Goal: Task Accomplishment & Management: Complete application form

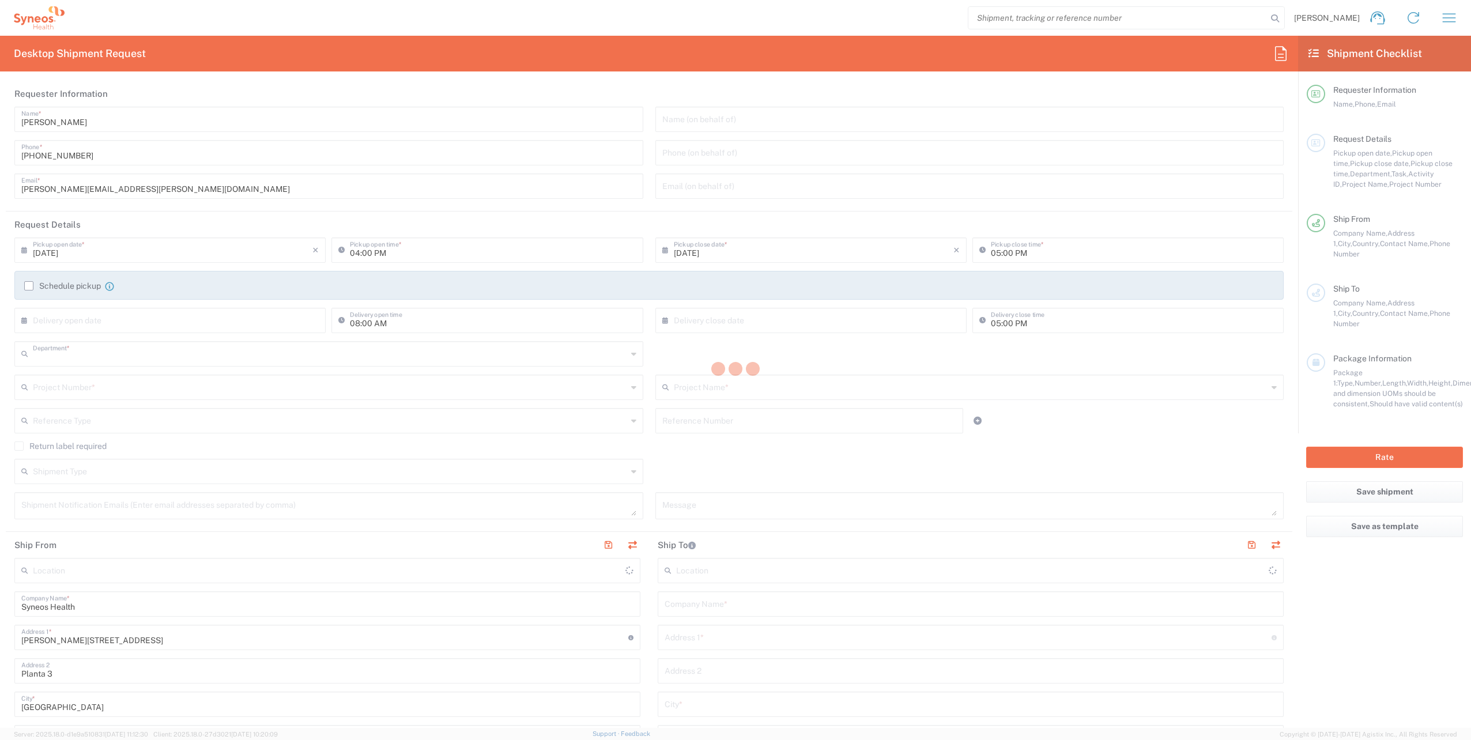
type input "3110"
type input "[GEOGRAPHIC_DATA]"
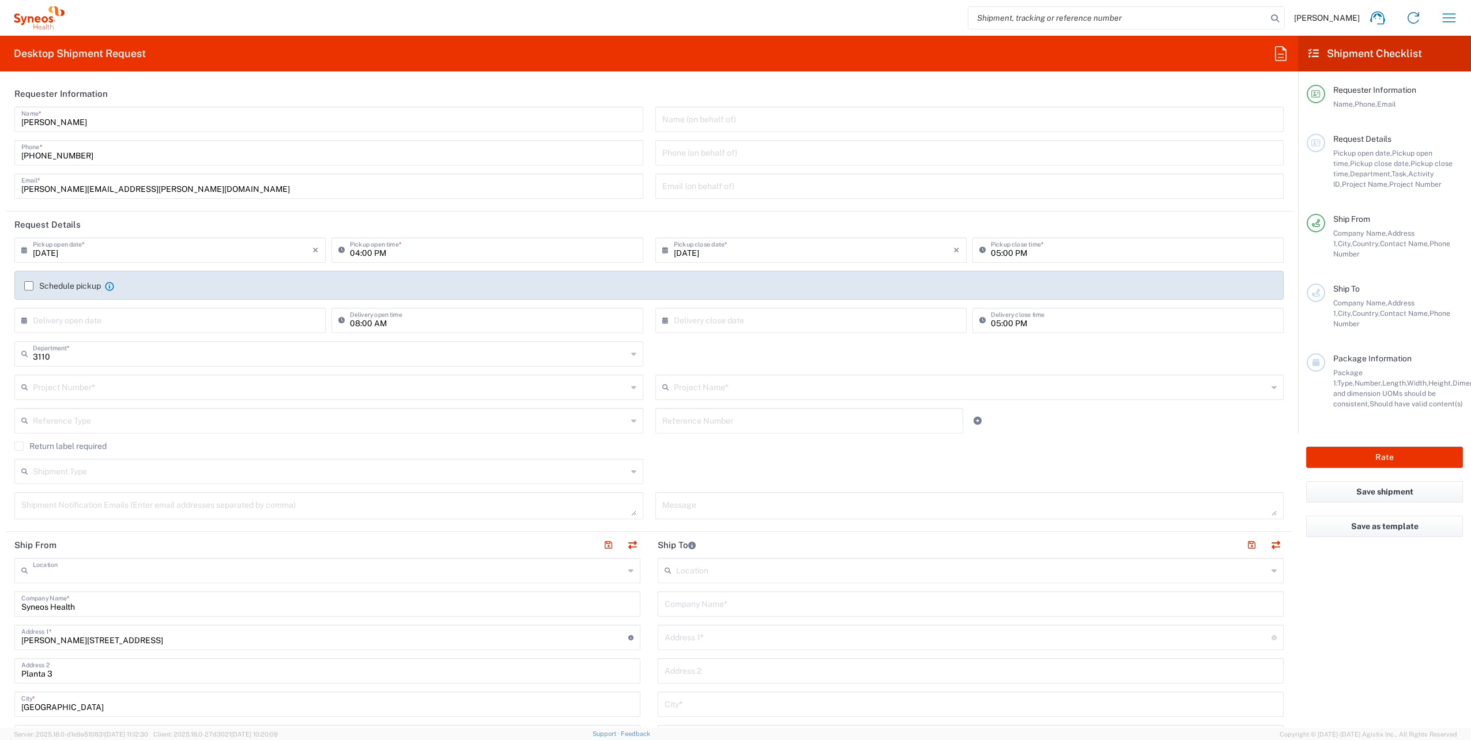
type input "Syneos Health Clinical Spain"
click at [1024, 253] on input "05:00 PM" at bounding box center [1134, 249] width 286 height 20
click at [991, 256] on input "05:00 PM" at bounding box center [1134, 249] width 286 height 20
type input "06:00 PM"
click at [821, 284] on agx-checkbox-control "Schedule pickup When scheduling a pickup please be sure to meet the following c…" at bounding box center [649, 286] width 1250 height 10
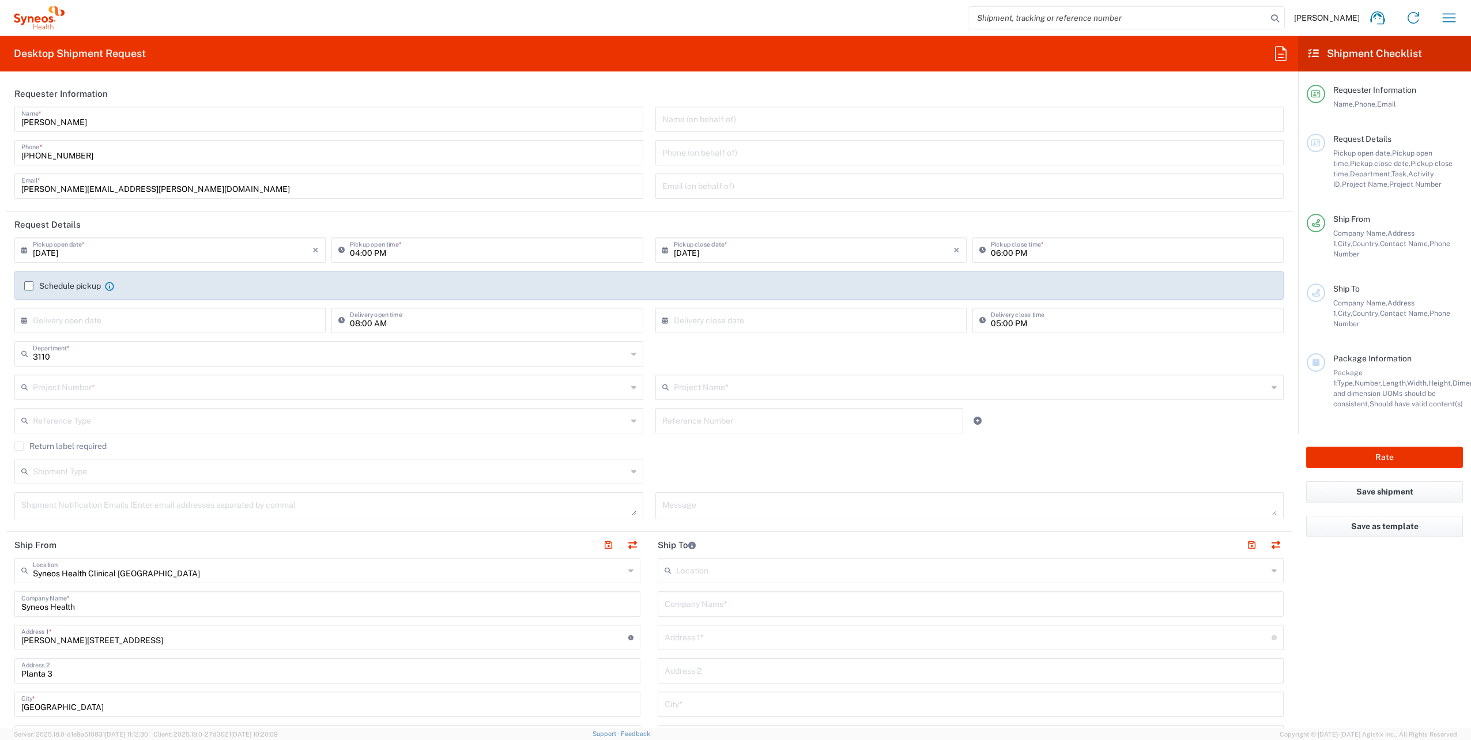
click at [361, 319] on input "08:00 AM" at bounding box center [493, 320] width 286 height 20
type input "09:00 AM"
click at [991, 322] on input "05:00 PM" at bounding box center [1134, 320] width 286 height 20
type input "03:00 PM"
click at [1007, 347] on div "3110 Department * 3110 3000 3100 3109 3111 3112 3125 3130 3135 3136 3150 3155 3…" at bounding box center [649, 357] width 1281 height 33
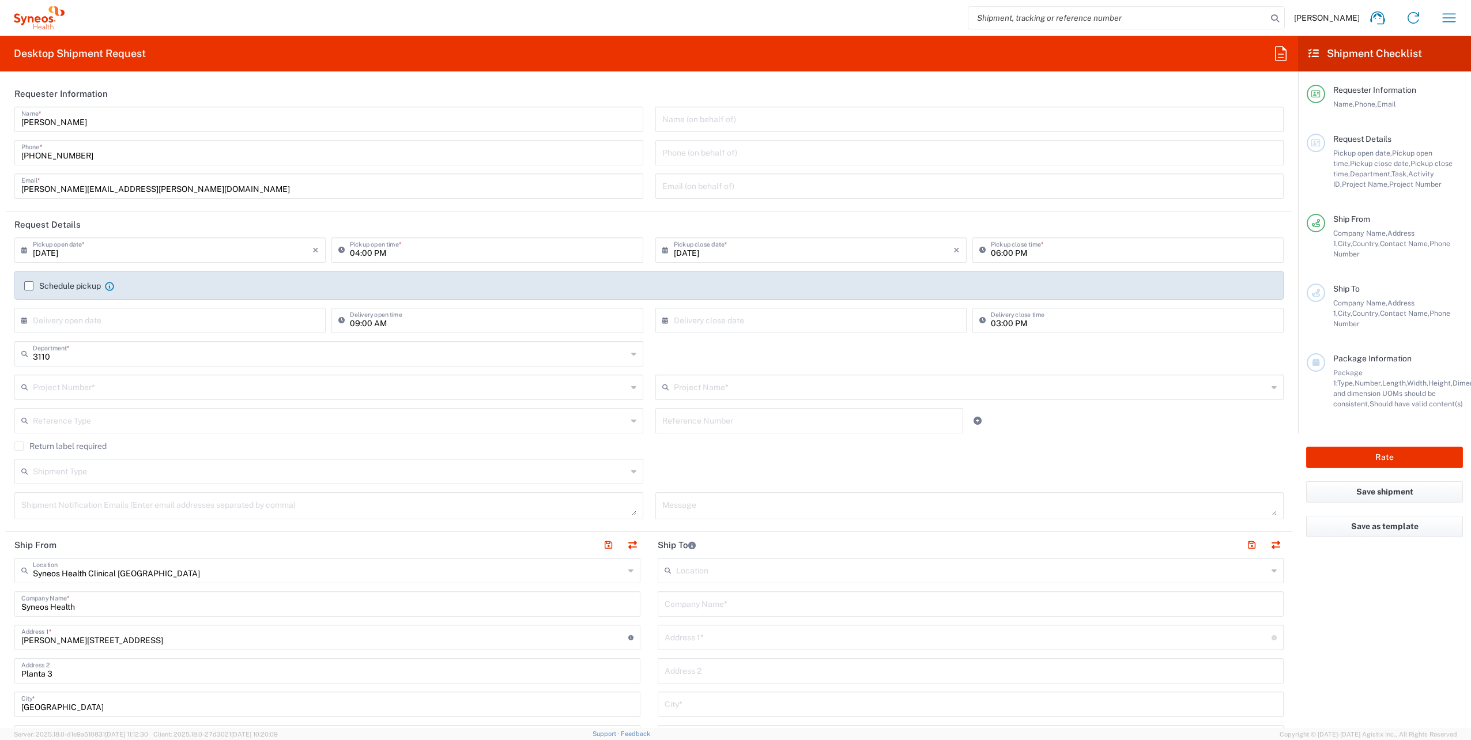
click at [129, 322] on input "text" at bounding box center [173, 320] width 280 height 20
click at [746, 353] on div "3110 Department * 3110 3000 3100 3109 3111 3112 3125 3130 3135 3136 3150 3155 3…" at bounding box center [649, 357] width 1281 height 33
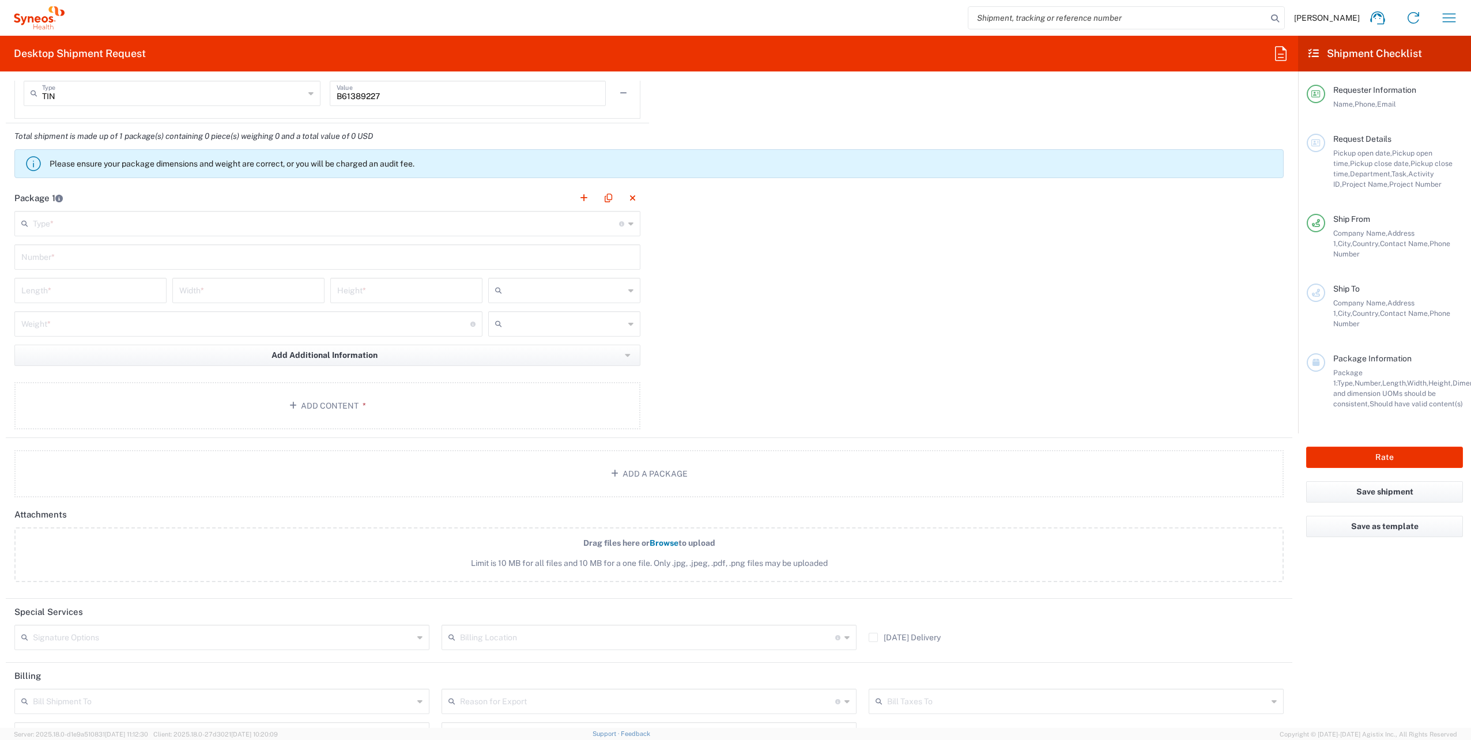
scroll to position [978, 0]
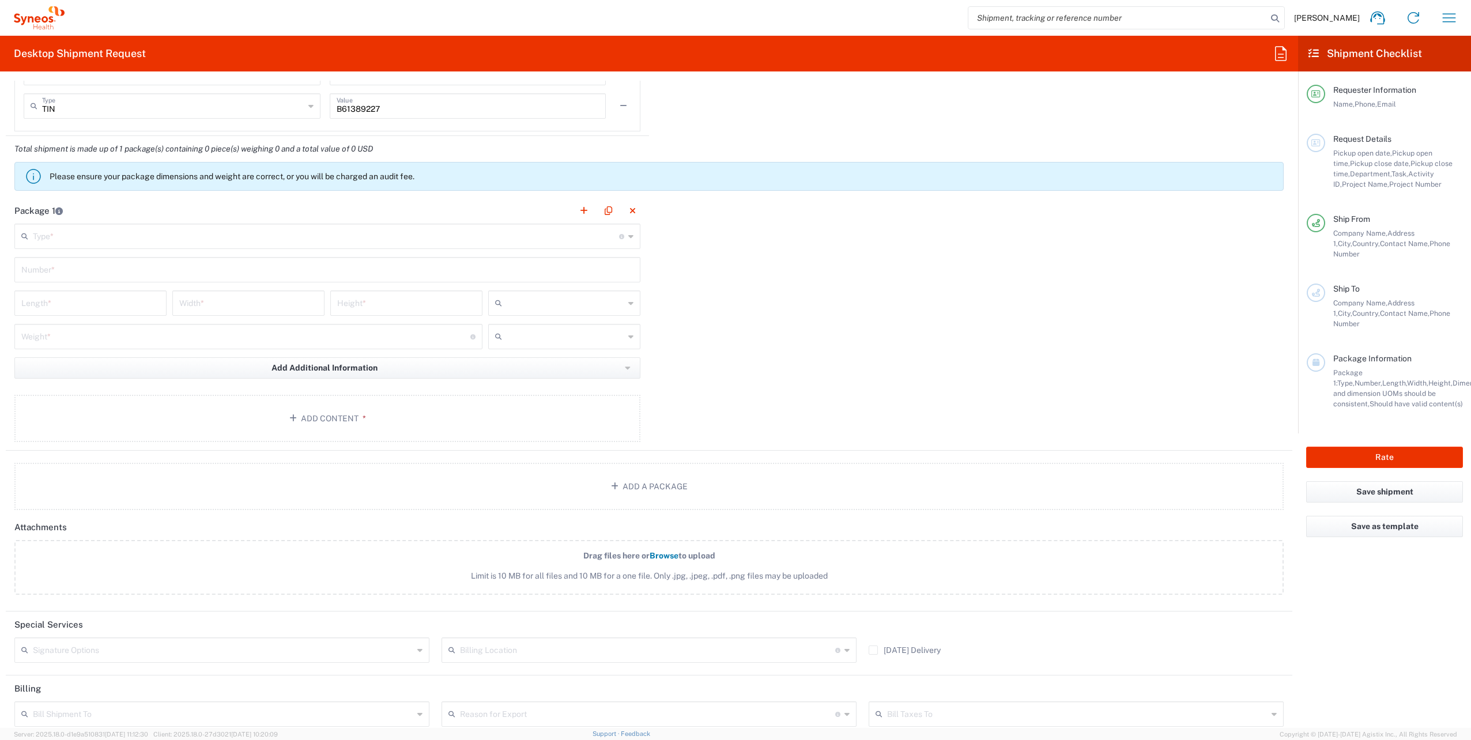
click at [120, 235] on input "text" at bounding box center [326, 235] width 586 height 20
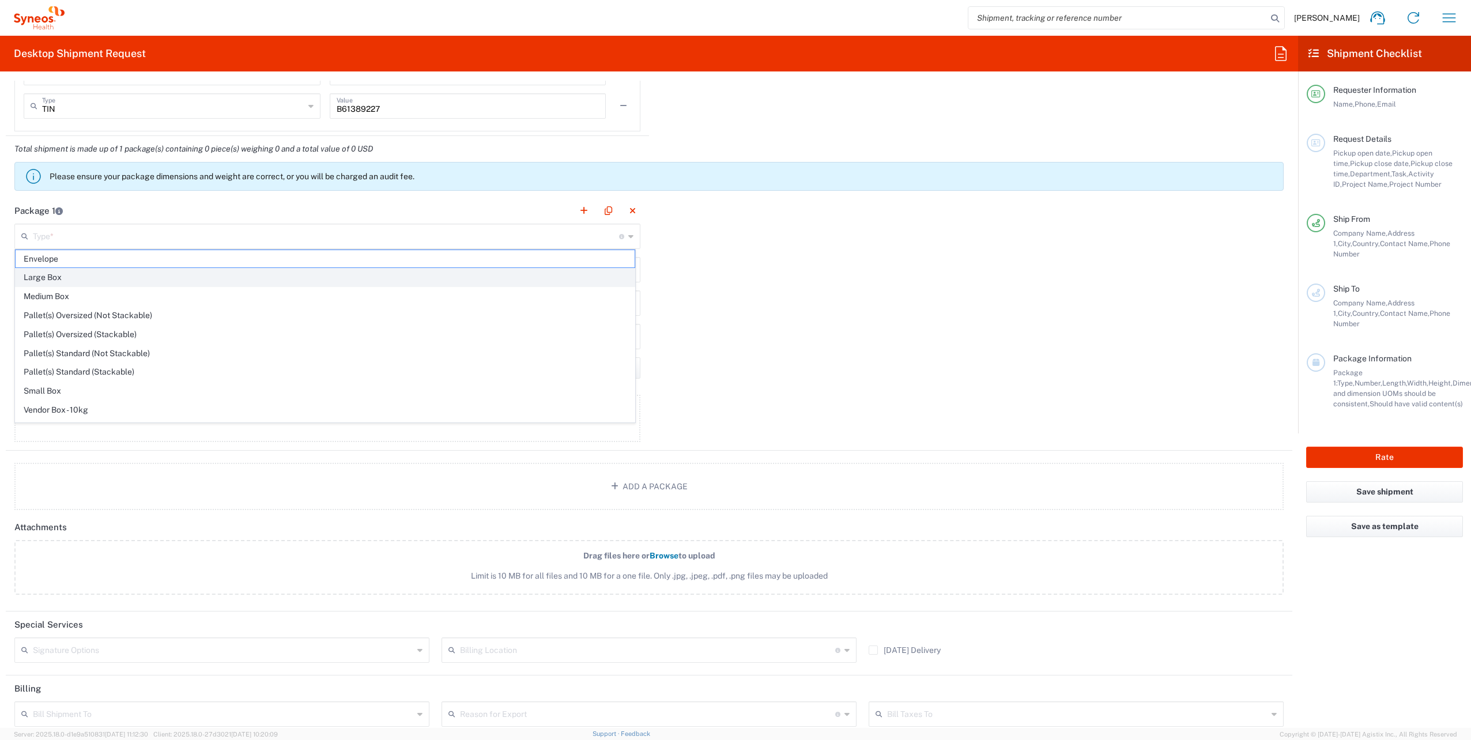
click at [80, 275] on span "Large Box" at bounding box center [325, 278] width 619 height 18
type input "Large Box"
type input "17.5"
type input "12.5"
type input "3"
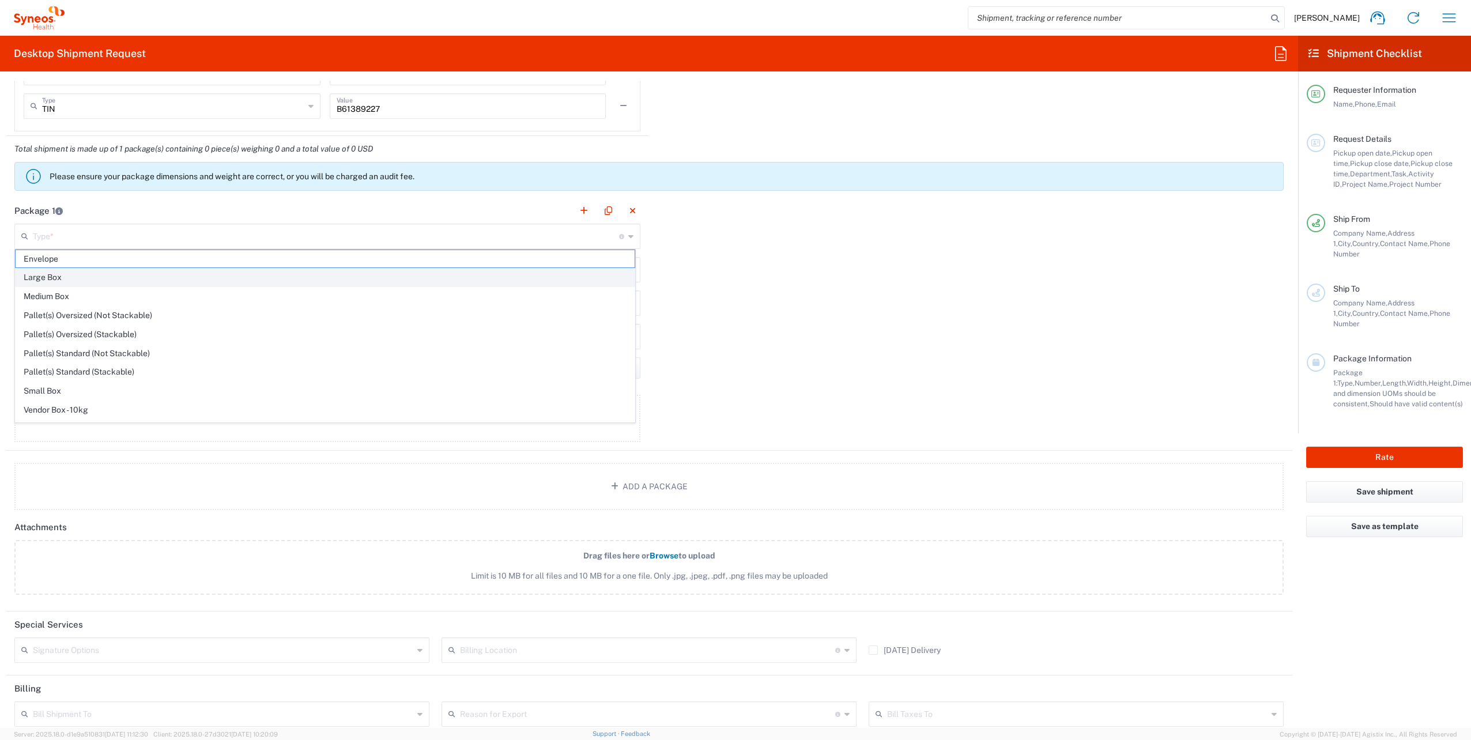
type input "in"
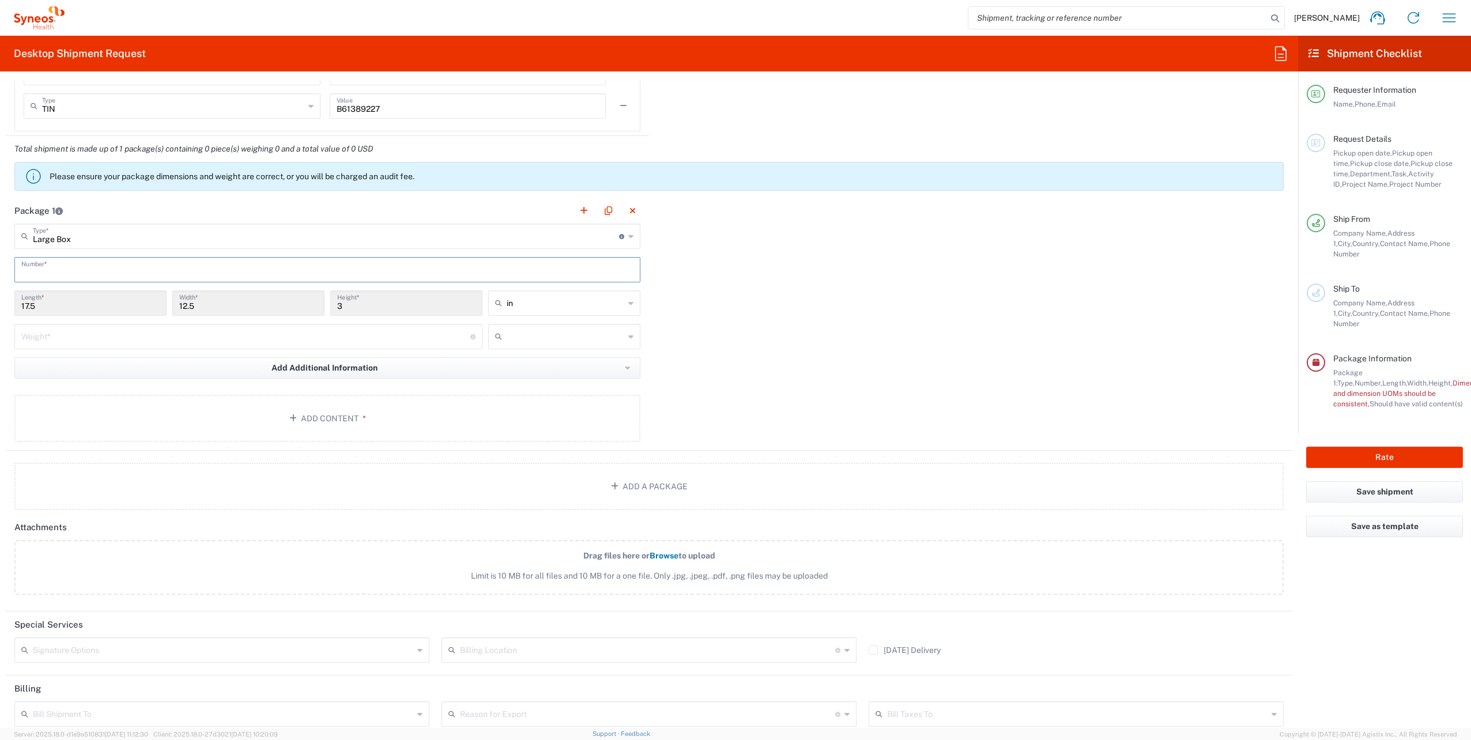
click at [174, 268] on input "text" at bounding box center [327, 269] width 612 height 20
type input "2"
click at [703, 286] on div "Package 1 Large Box Type * Material used to package goods Envelope Large Box Me…" at bounding box center [649, 324] width 1287 height 253
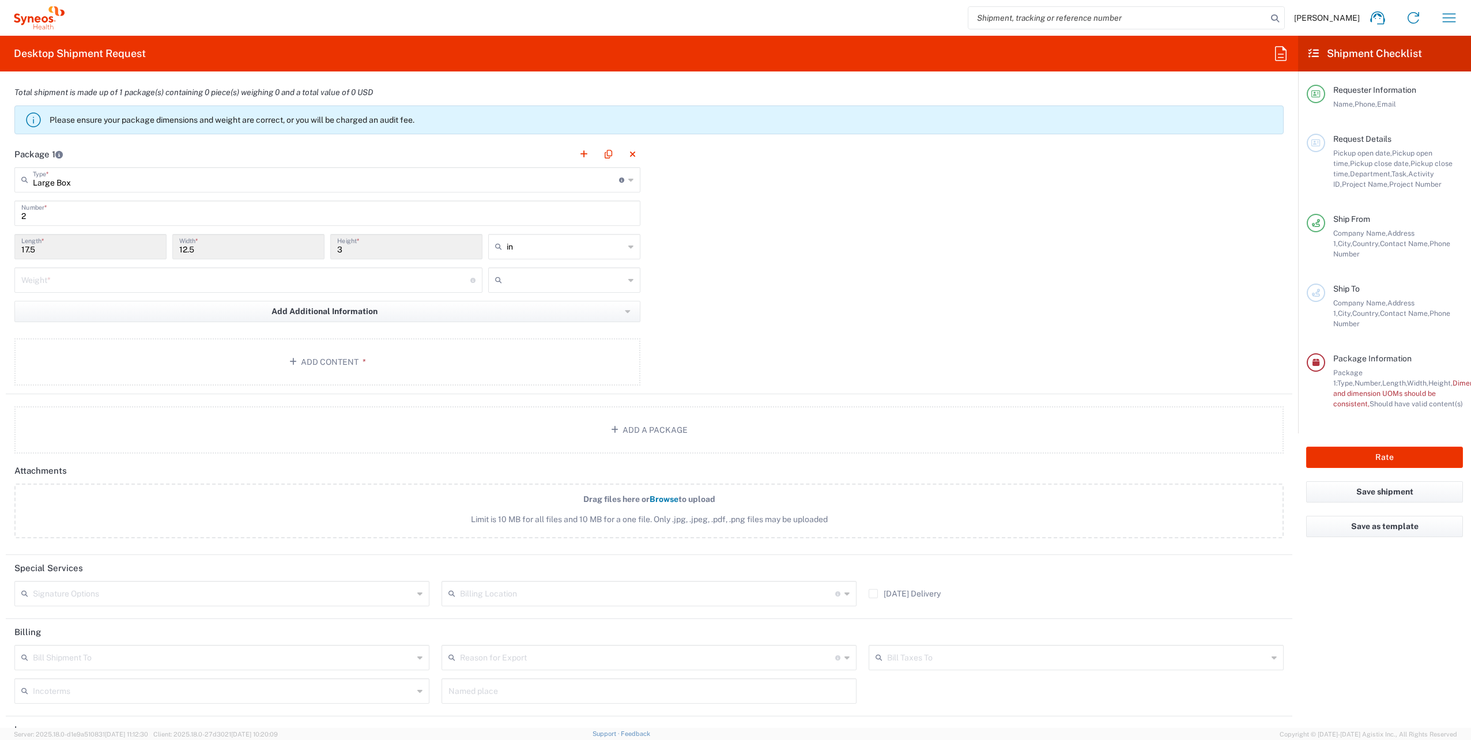
scroll to position [1035, 0]
click at [339, 361] on button "Add Content *" at bounding box center [327, 360] width 626 height 47
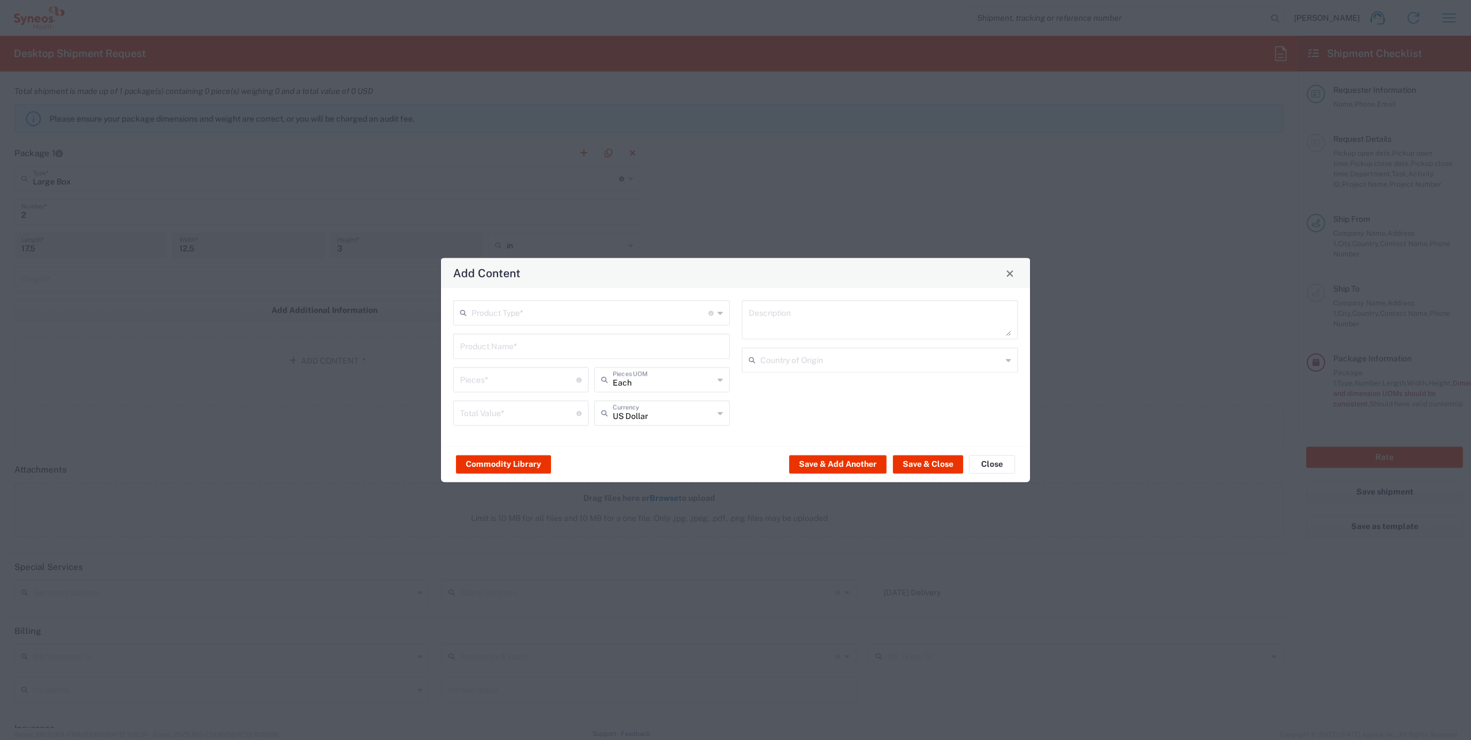
click at [564, 316] on input "text" at bounding box center [590, 312] width 237 height 20
click at [497, 344] on span "Documents" at bounding box center [591, 338] width 274 height 18
type input "Documents"
type input "1"
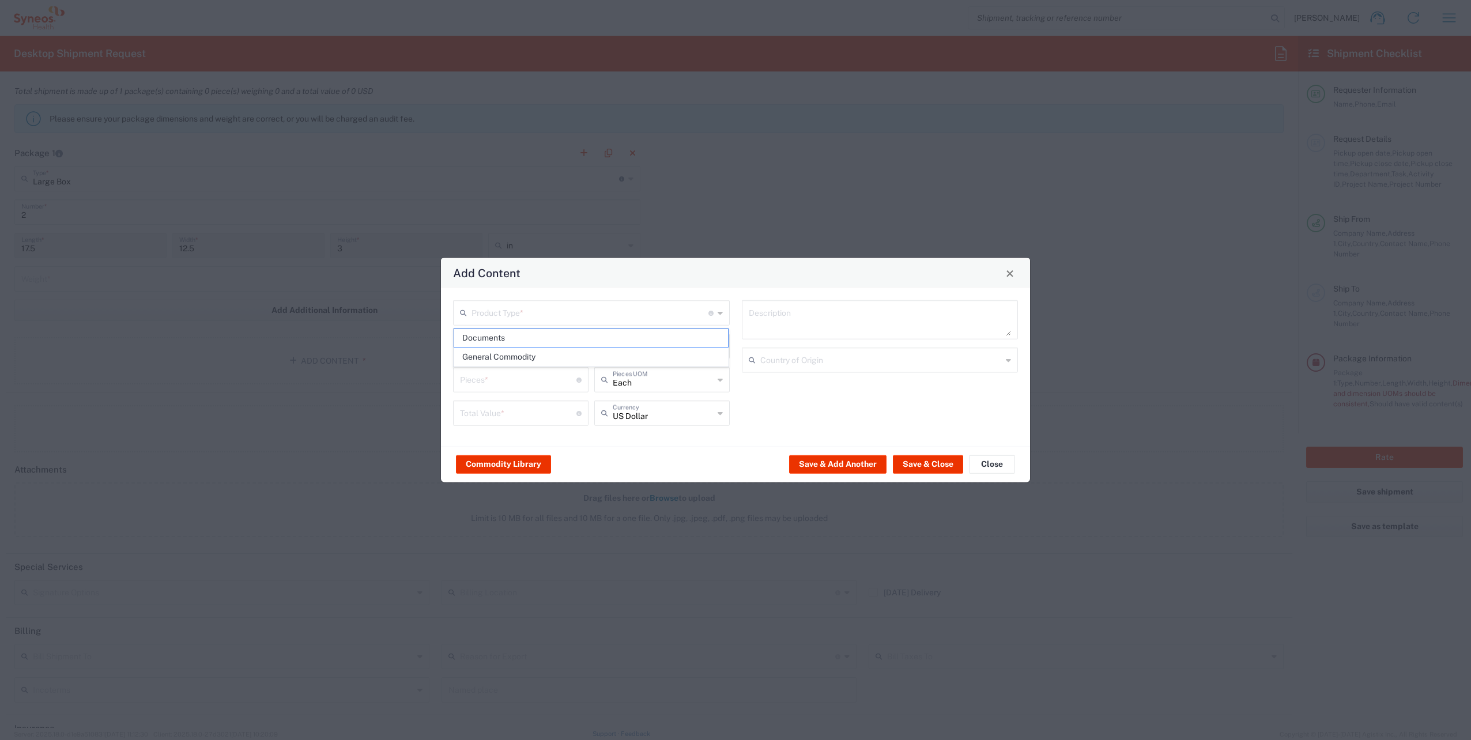
type input "1"
type textarea "Documents"
click at [806, 405] on div "Documents Description Country of Origin" at bounding box center [880, 367] width 289 height 134
click at [816, 363] on input "text" at bounding box center [881, 359] width 242 height 20
click at [1012, 362] on div "Country of Origin" at bounding box center [880, 360] width 277 height 25
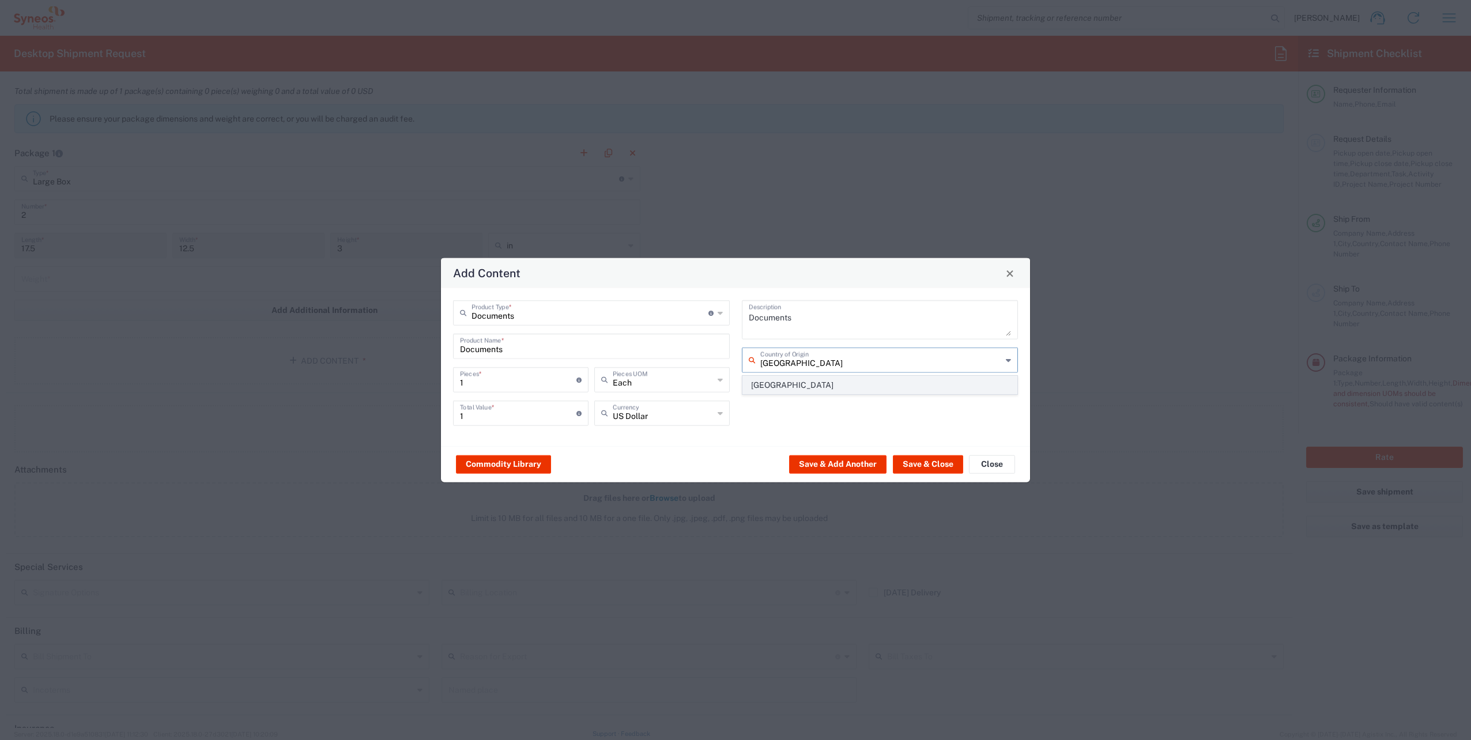
type input "Spain"
click at [756, 389] on span "Spain" at bounding box center [880, 385] width 274 height 18
click at [922, 465] on button "Save & Close" at bounding box center [928, 464] width 70 height 18
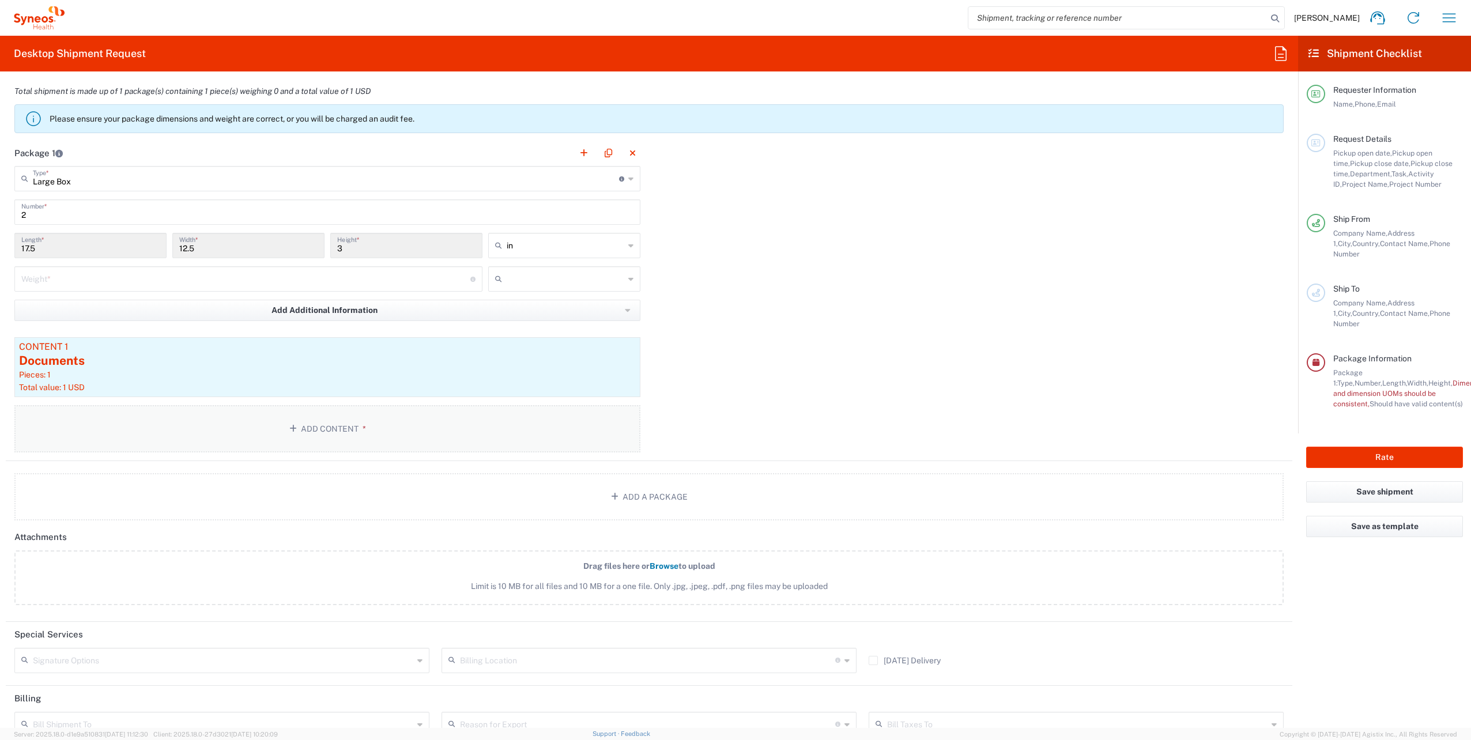
click at [294, 420] on button "Add Content *" at bounding box center [327, 428] width 626 height 47
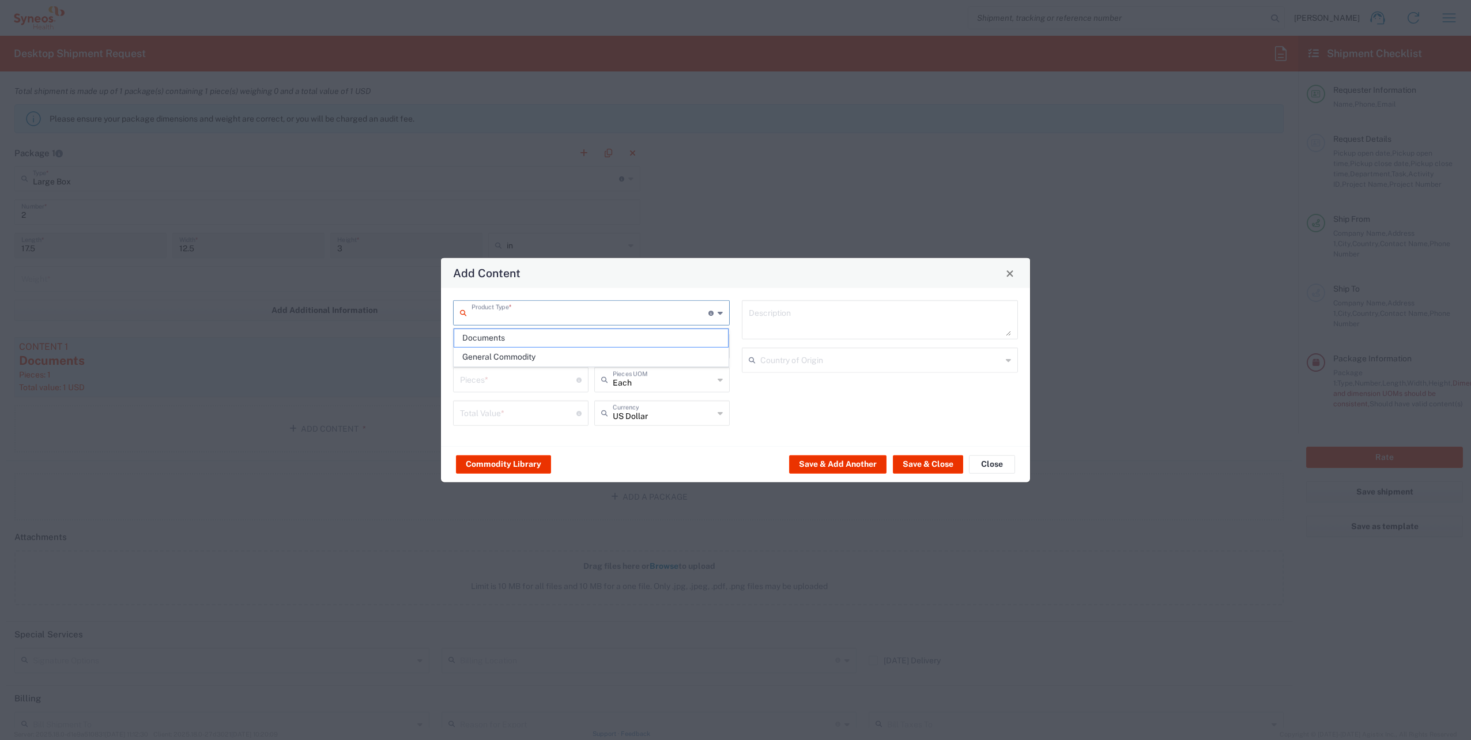
click at [606, 318] on input "text" at bounding box center [590, 312] width 237 height 20
click at [510, 344] on span "Documents" at bounding box center [591, 338] width 274 height 18
type input "Documents"
type input "1"
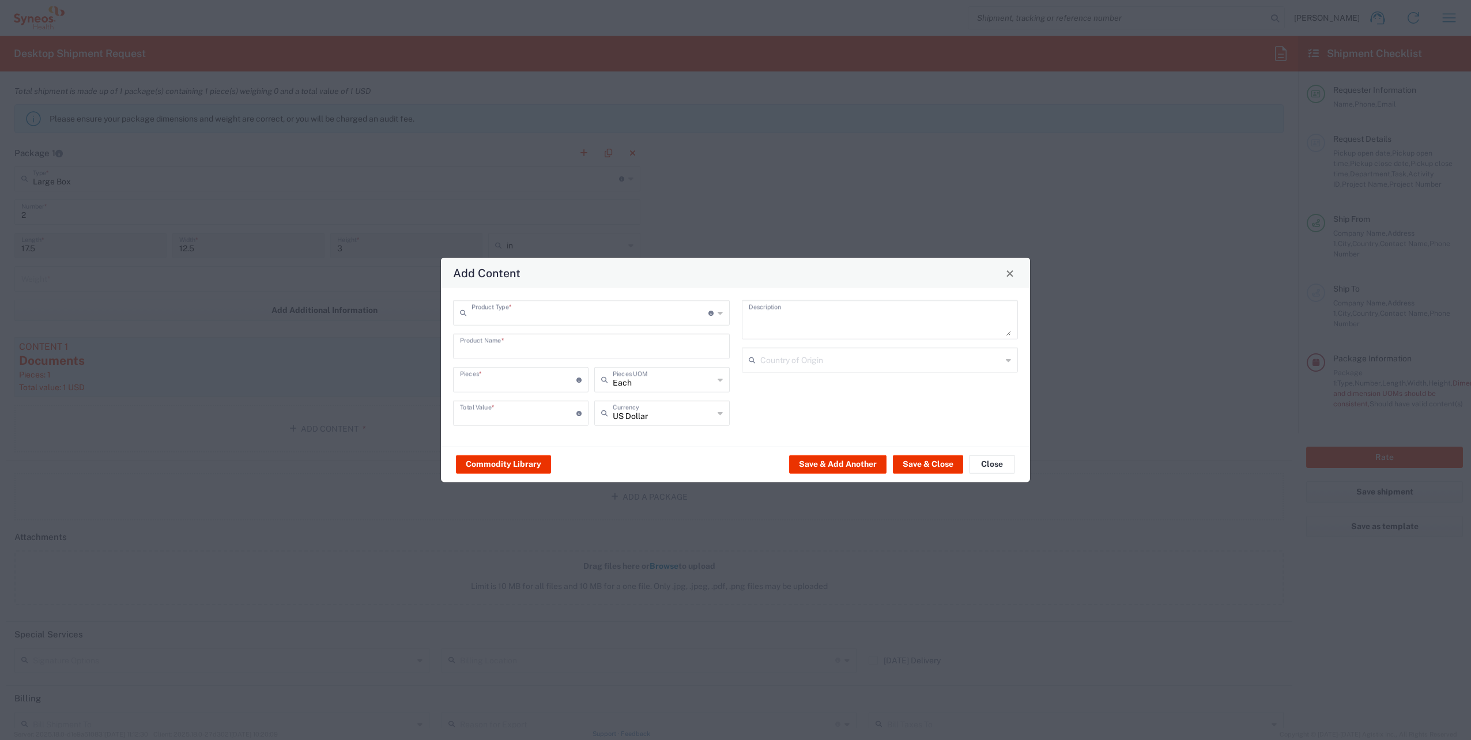
type input "1"
type textarea "Documents"
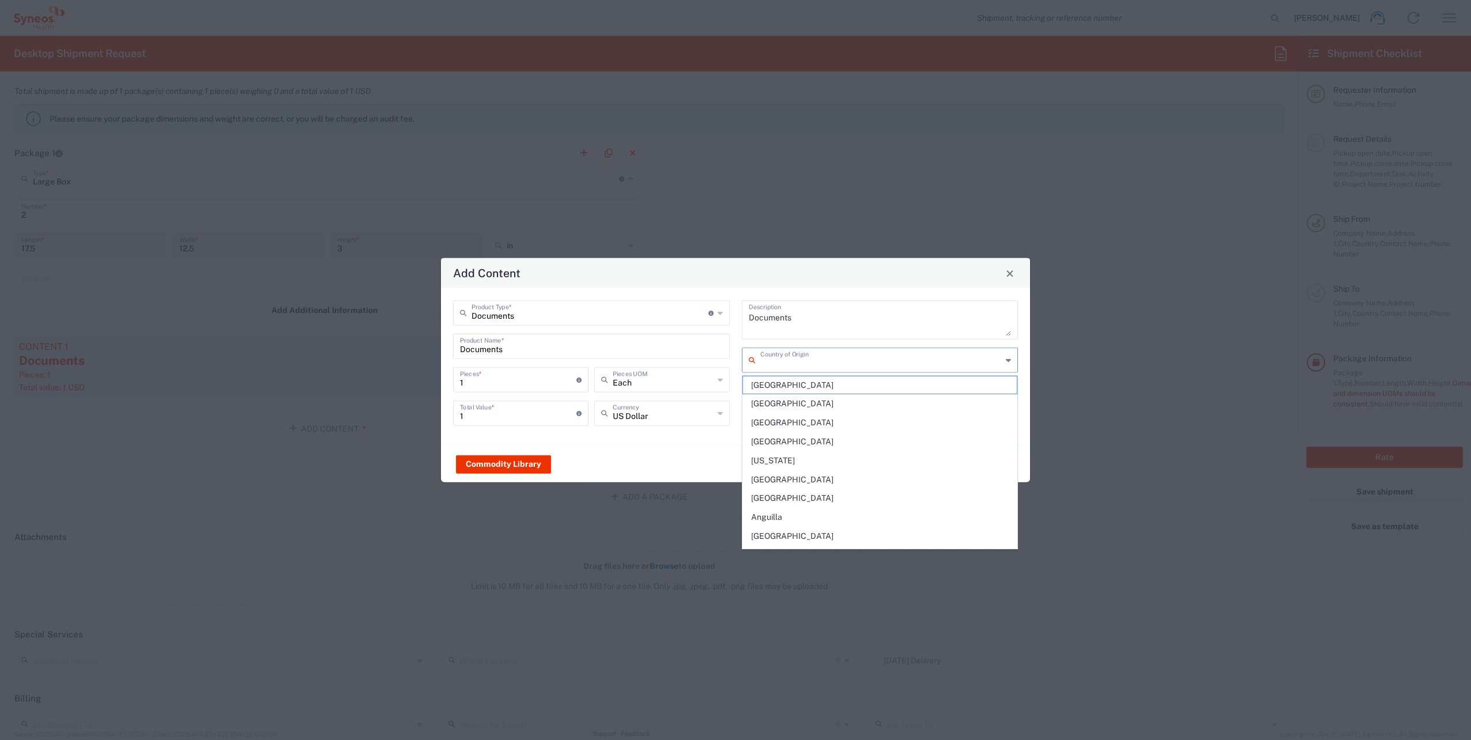
click at [852, 359] on input "text" at bounding box center [881, 359] width 242 height 20
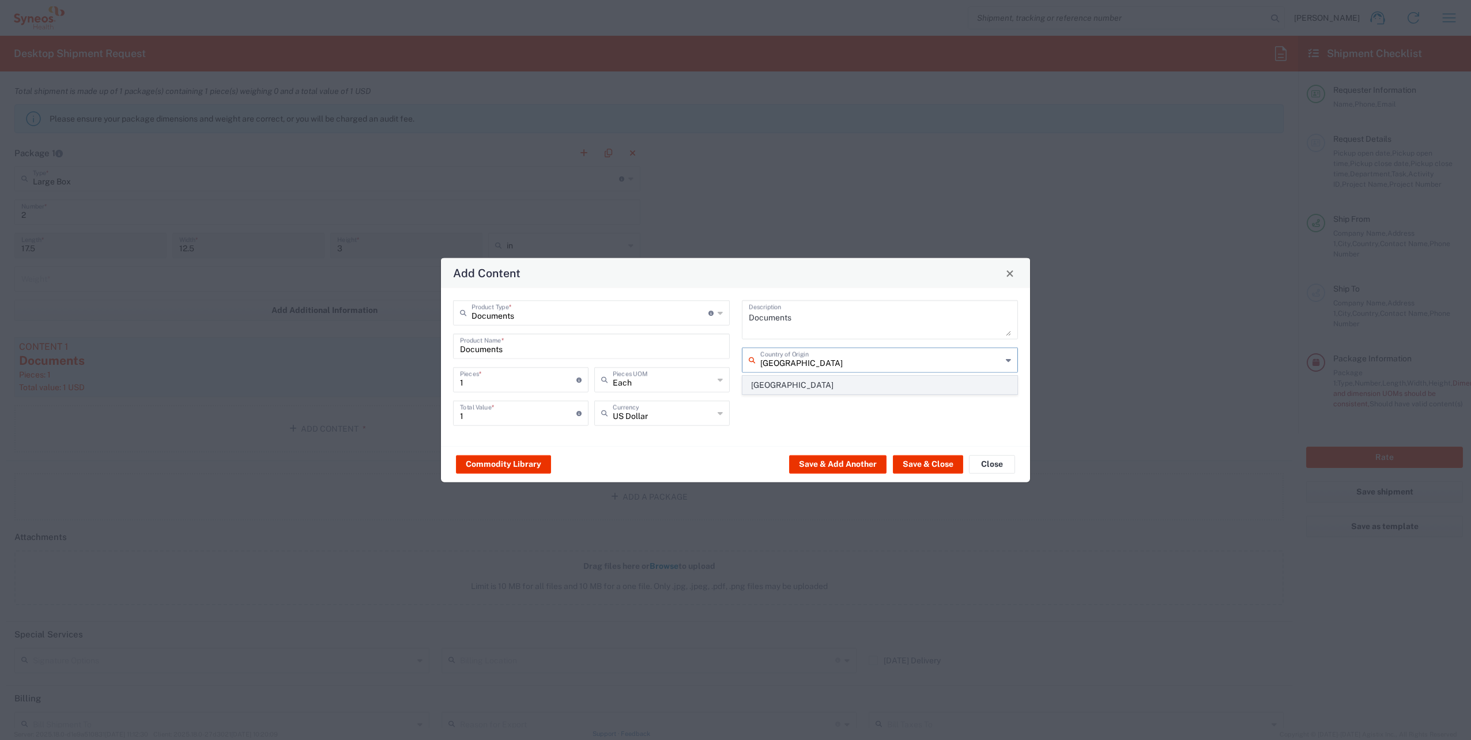
type input "Spain"
click at [793, 388] on span "Spain" at bounding box center [880, 385] width 274 height 18
click at [929, 465] on button "Save & Close" at bounding box center [928, 464] width 70 height 18
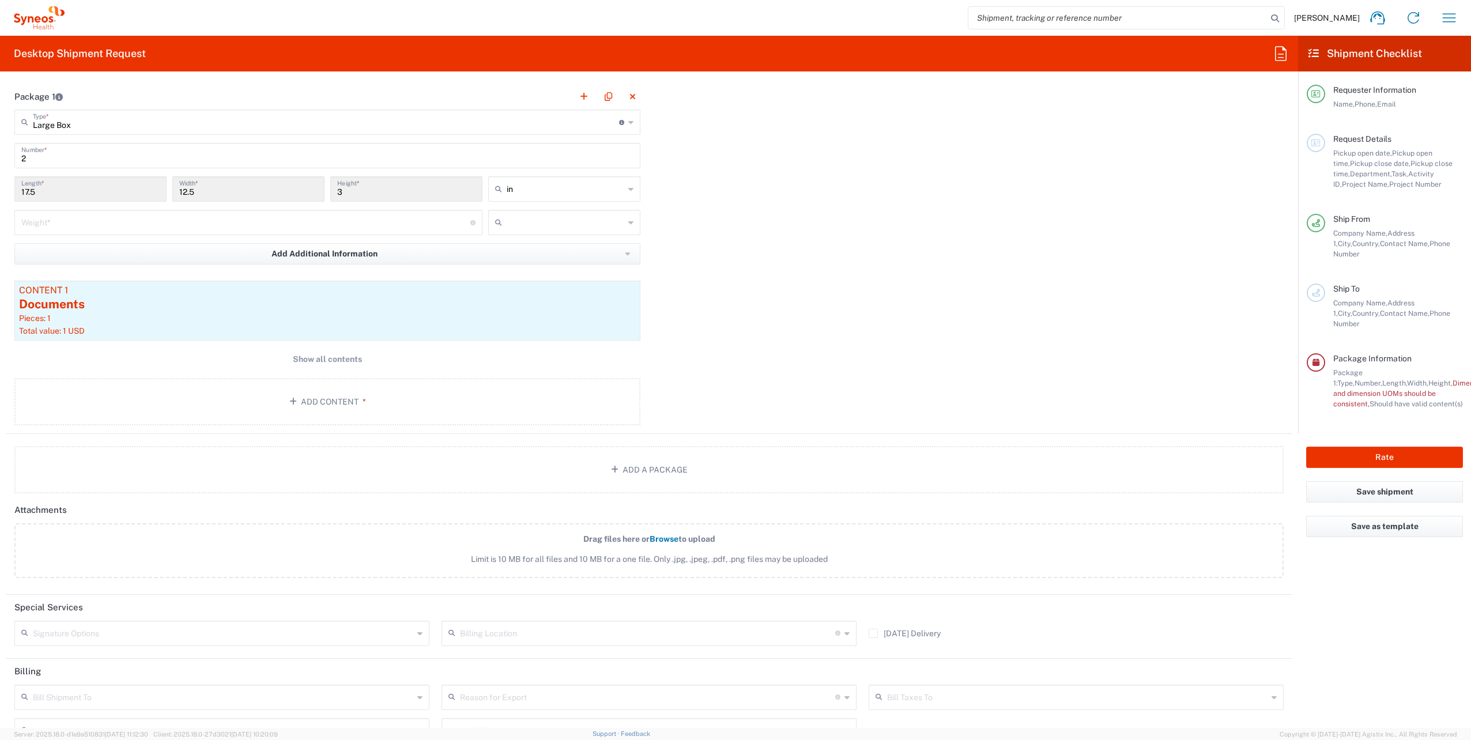
scroll to position [1093, 0]
drag, startPoint x: 35, startPoint y: 187, endPoint x: 17, endPoint y: 188, distance: 17.9
click at [17, 188] on div "17.5 Length *" at bounding box center [90, 187] width 152 height 25
drag, startPoint x: 18, startPoint y: 188, endPoint x: 47, endPoint y: 190, distance: 28.9
click at [63, 182] on input "17.5" at bounding box center [90, 187] width 138 height 20
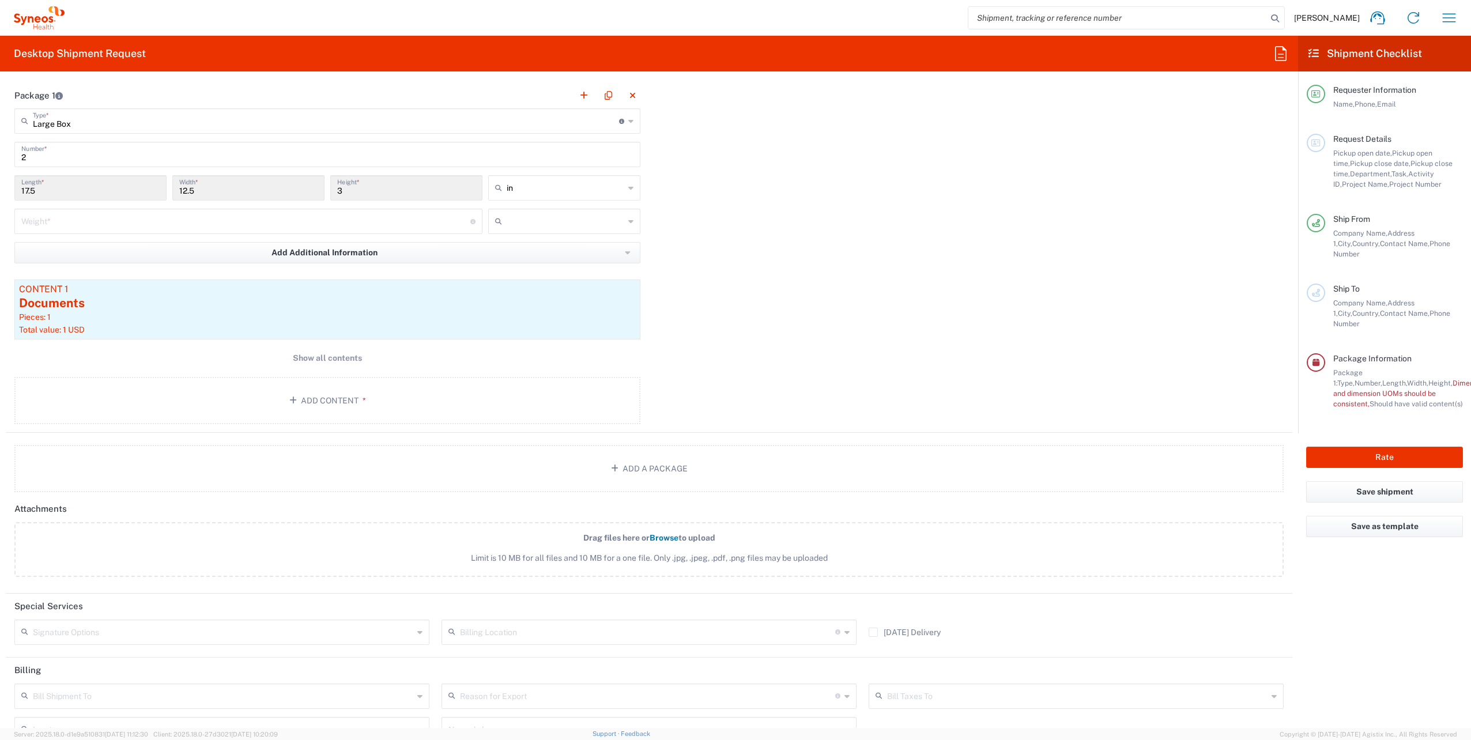
click at [628, 184] on icon at bounding box center [630, 188] width 5 height 18
click at [530, 228] on span "cm" at bounding box center [560, 229] width 149 height 18
type input "44.45"
type input "31.75"
type input "7.62"
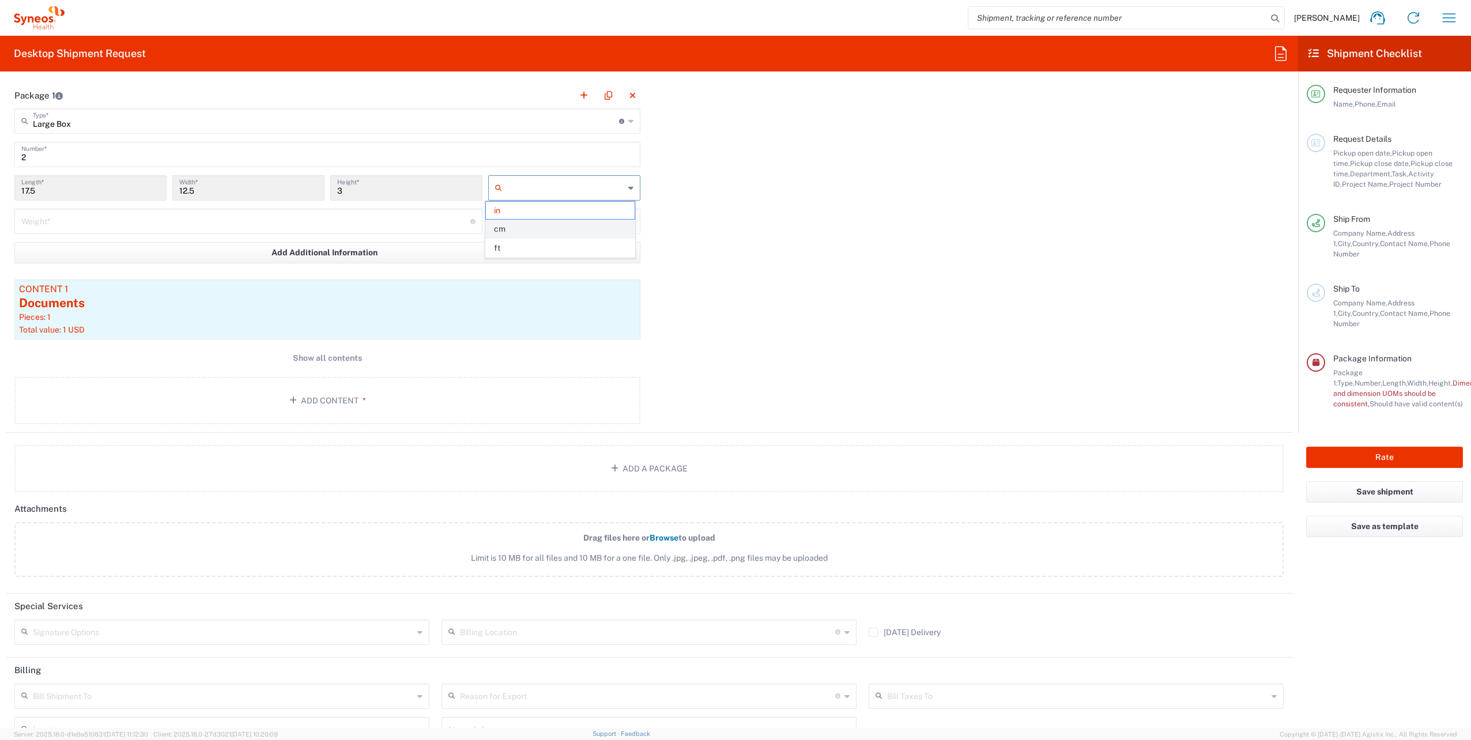
type input "cm"
click at [50, 184] on input "44.45" at bounding box center [90, 187] width 138 height 20
drag, startPoint x: 50, startPoint y: 189, endPoint x: 7, endPoint y: 193, distance: 42.8
click at [7, 193] on main "Large Box Type * Material used to package goods Envelope Large Box Medium Box P…" at bounding box center [327, 268] width 643 height 320
click at [236, 195] on div "31.75 Width *" at bounding box center [248, 187] width 152 height 25
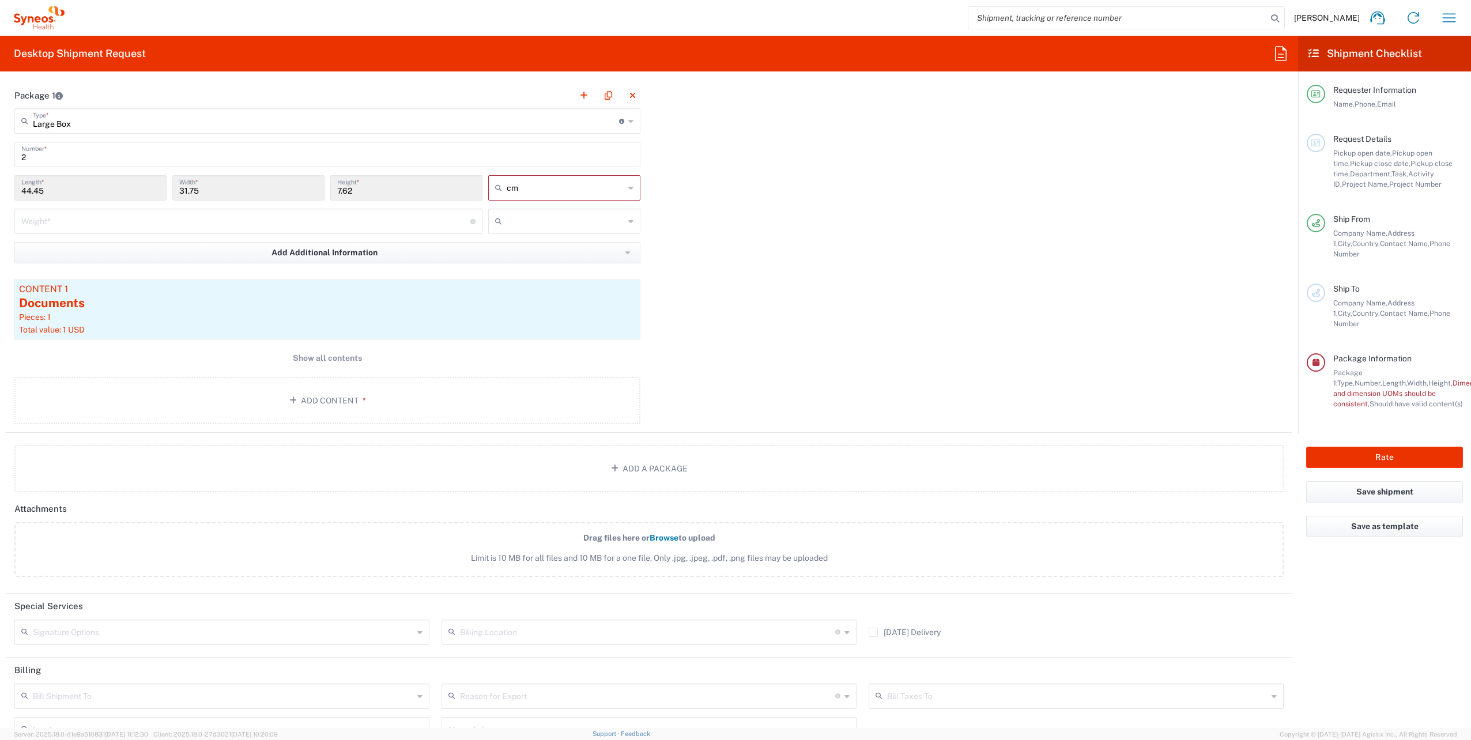
drag, startPoint x: 210, startPoint y: 187, endPoint x: 159, endPoint y: 191, distance: 50.9
click at [159, 191] on div "44.45 Length * 31.75 Width * 7.62 Height * cm in cm ft" at bounding box center [328, 191] width 632 height 33
click at [721, 241] on div "Package 1 Large Box Type * Material used to package goods Envelope Large Box Me…" at bounding box center [649, 257] width 1287 height 350
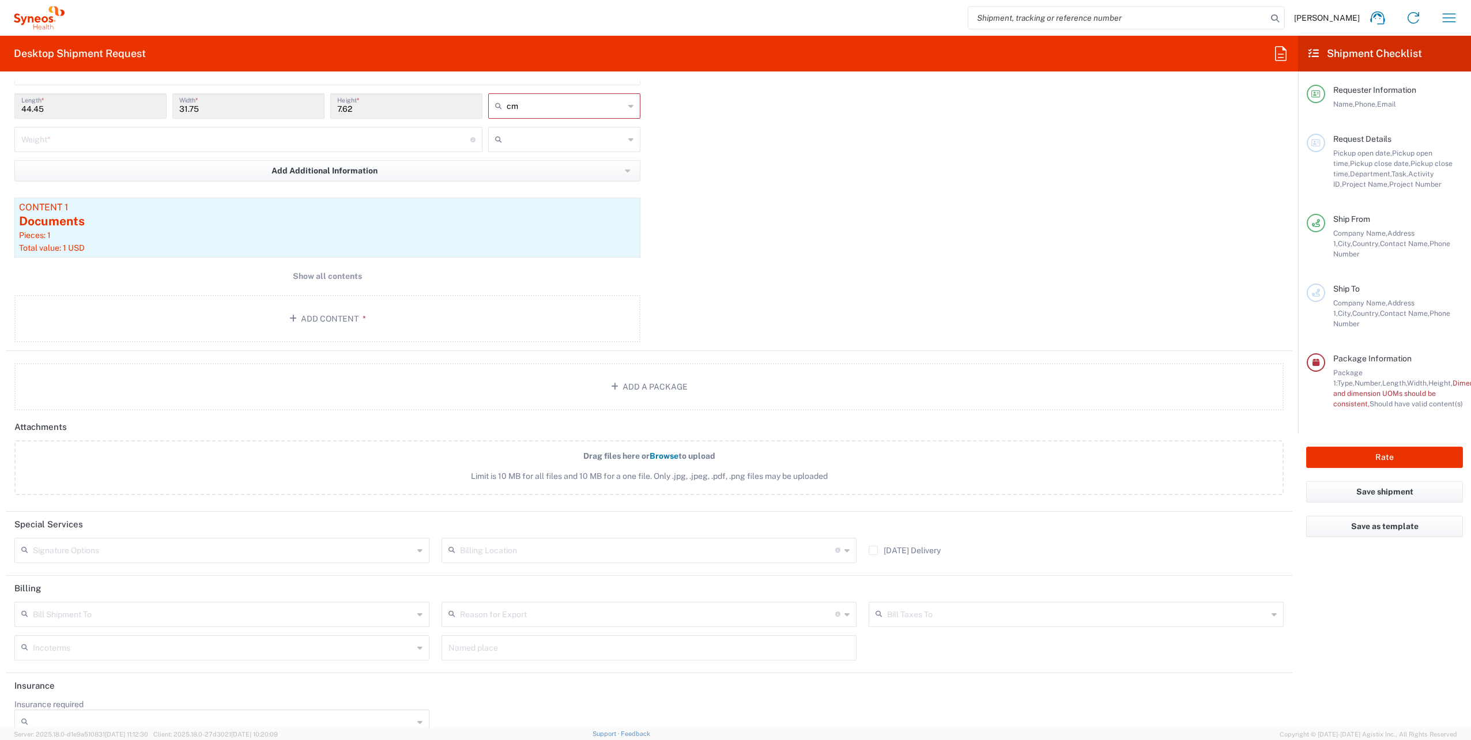
scroll to position [1190, 0]
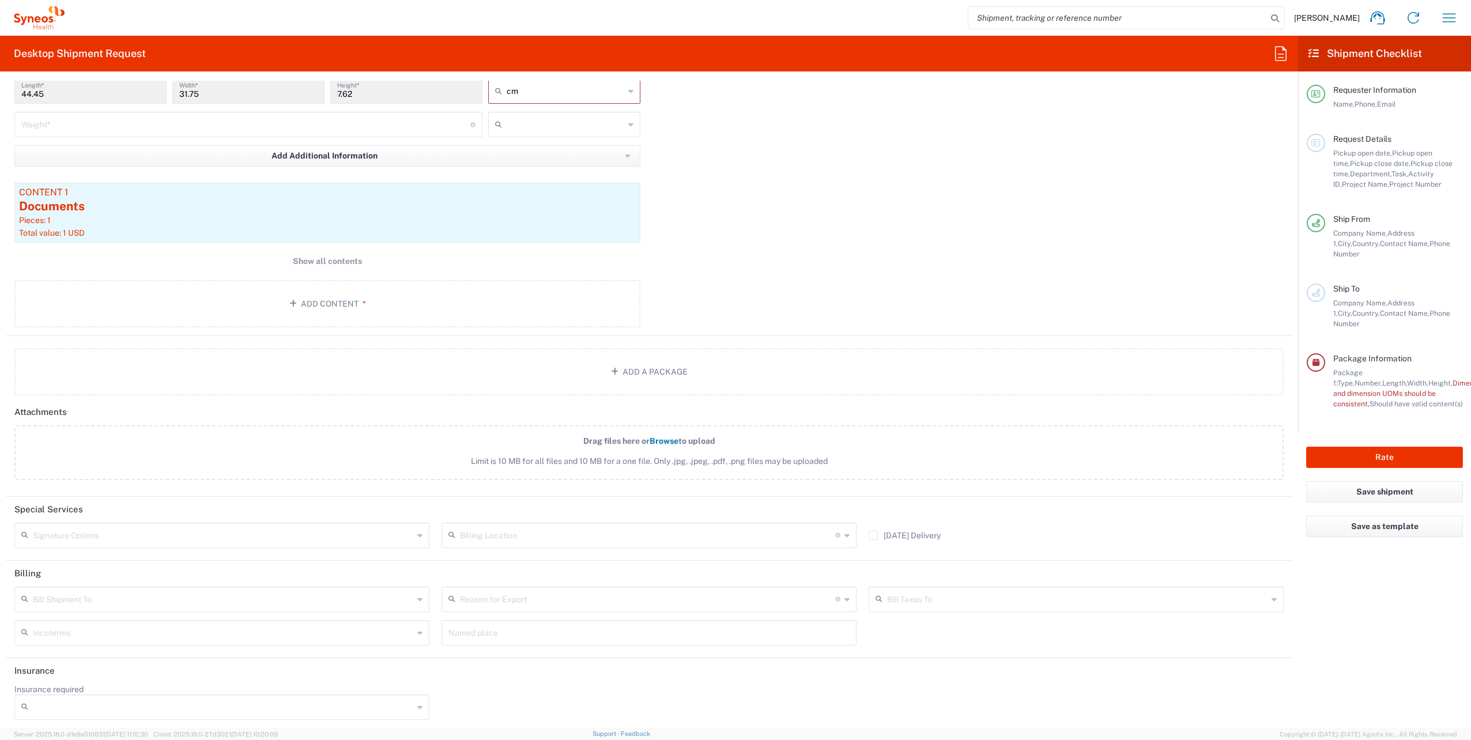
click at [84, 531] on input "text" at bounding box center [223, 535] width 380 height 20
click at [471, 503] on header "Special Services" at bounding box center [649, 510] width 1287 height 26
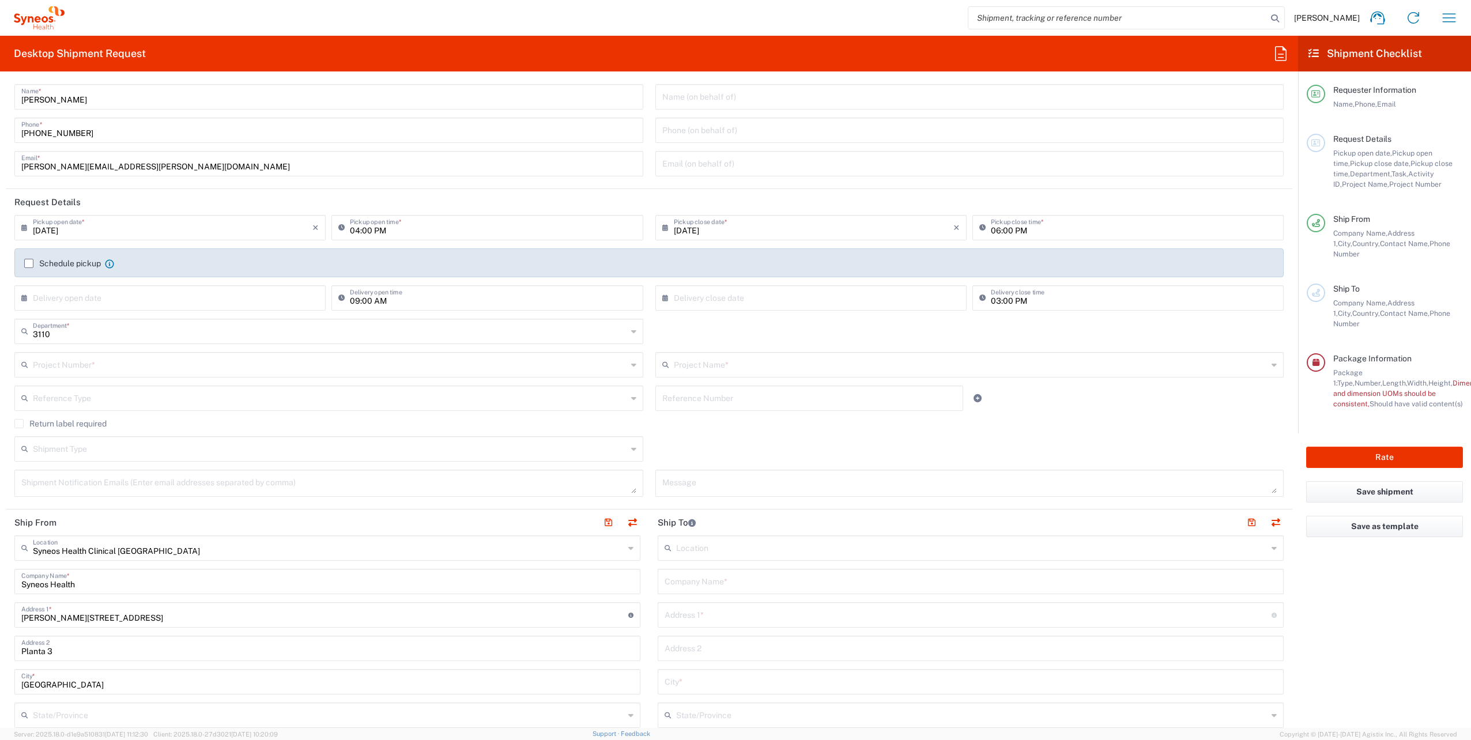
scroll to position [0, 0]
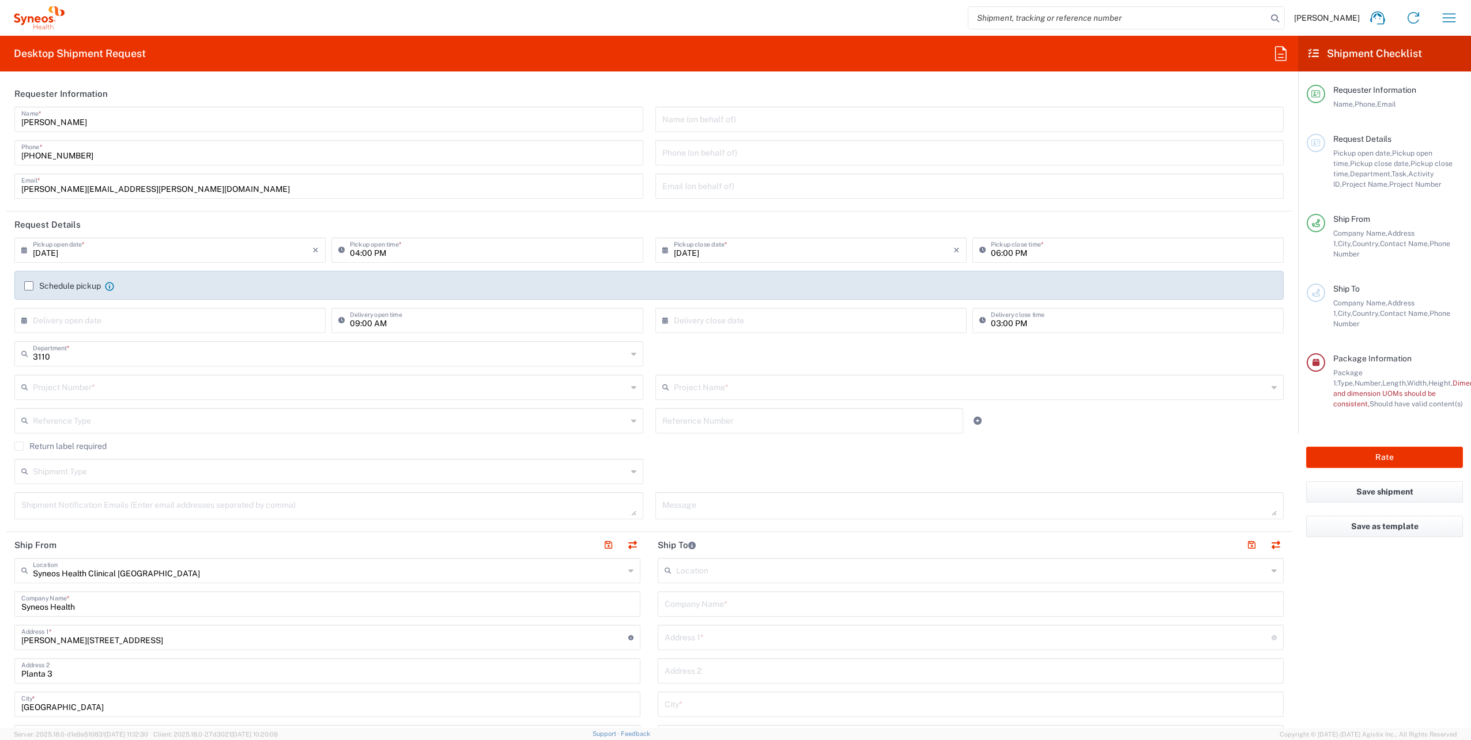
click at [99, 390] on input "text" at bounding box center [330, 386] width 594 height 20
paste input "7040286"
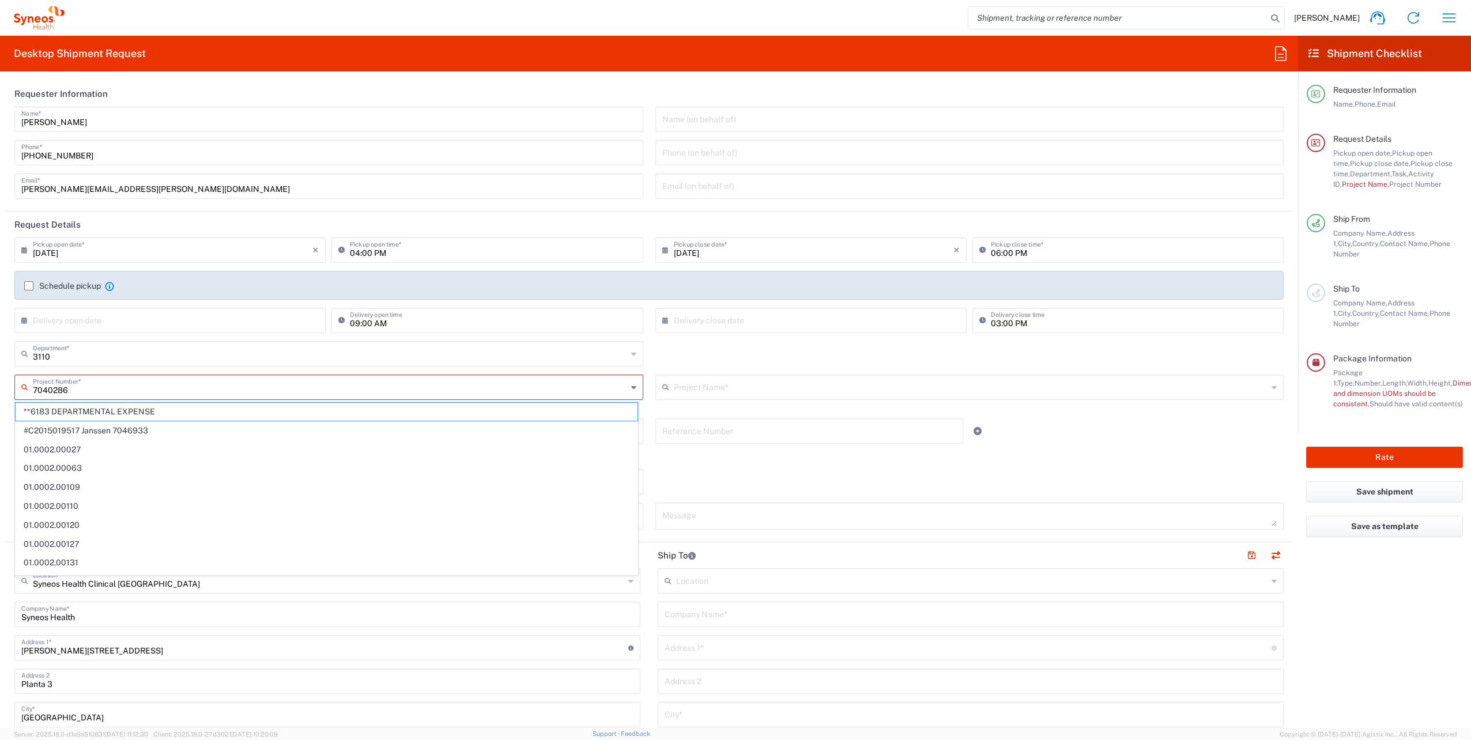
click at [128, 395] on input "7040286" at bounding box center [330, 386] width 594 height 20
click at [97, 413] on span "7040286" at bounding box center [327, 412] width 622 height 18
type input "7040286"
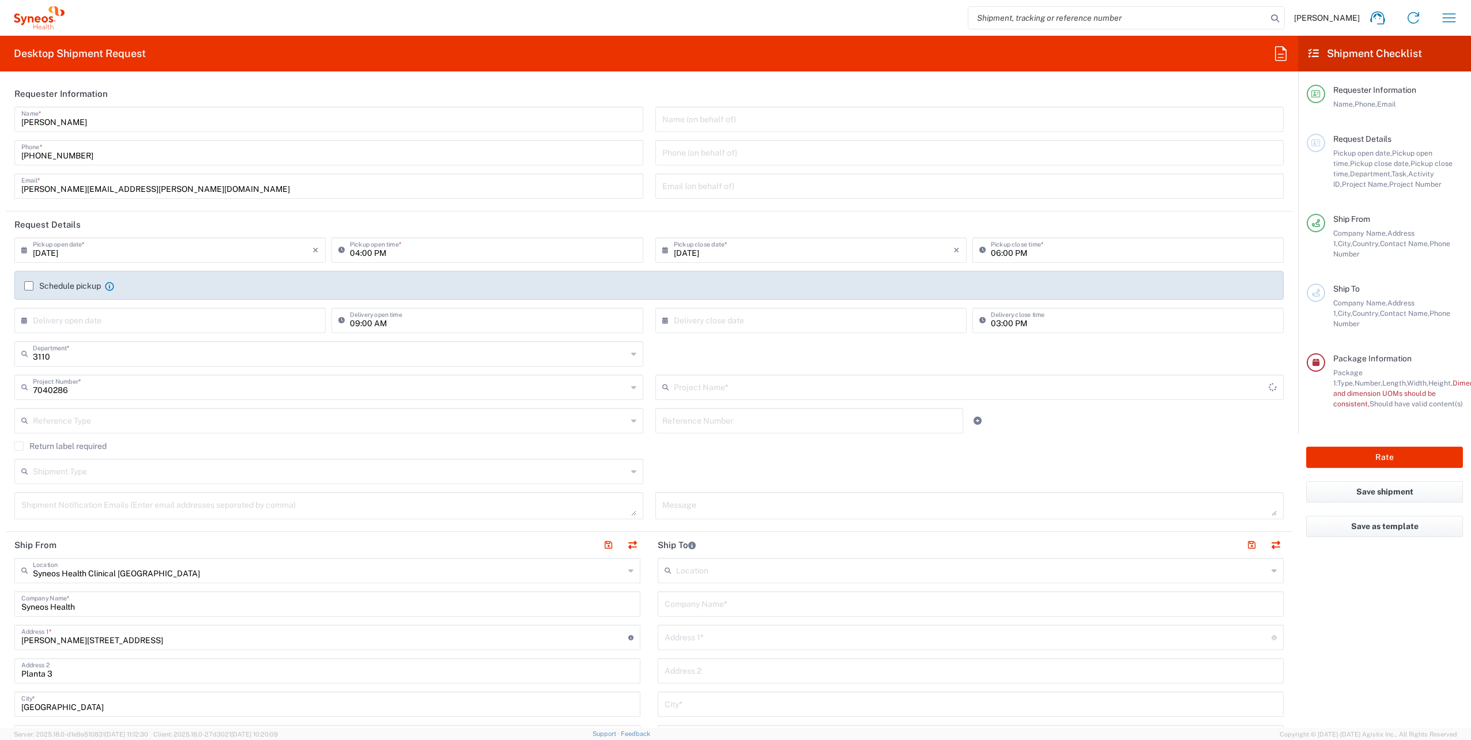
type input "DEVPRO 7040286"
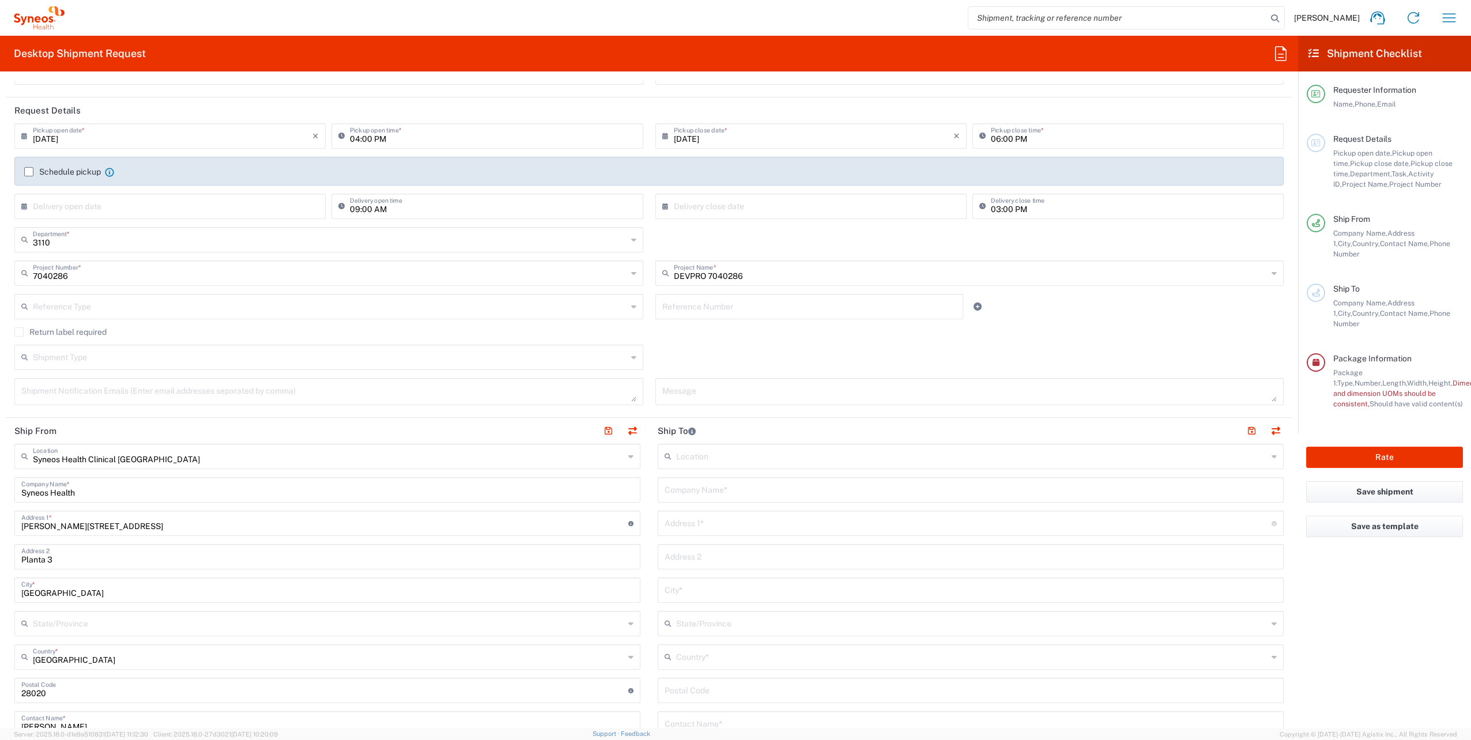
scroll to position [115, 0]
click at [187, 358] on input "text" at bounding box center [330, 355] width 594 height 20
click at [188, 357] on input "text" at bounding box center [330, 355] width 594 height 20
click at [729, 367] on div "Shipment Type Batch Regular" at bounding box center [649, 360] width 1281 height 33
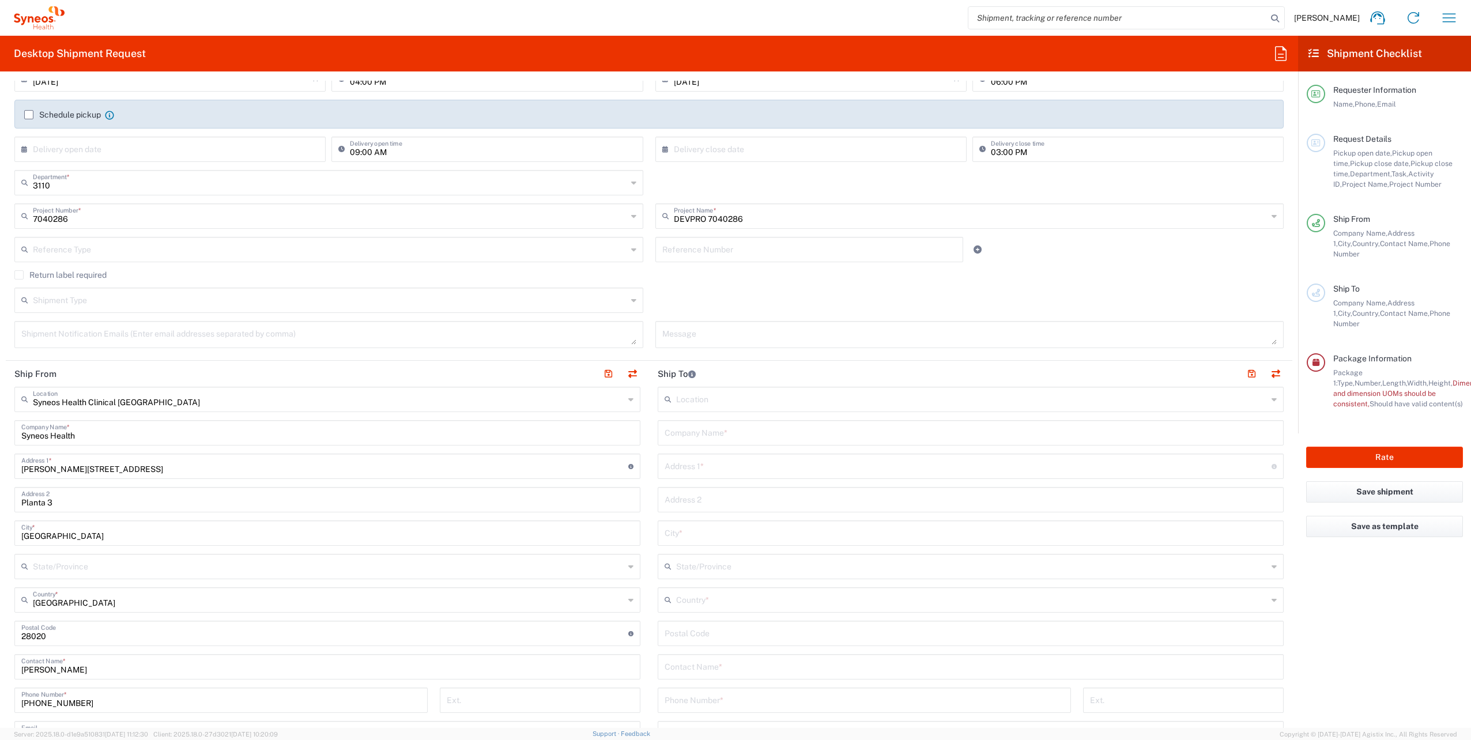
scroll to position [173, 0]
click at [265, 330] on textarea at bounding box center [328, 333] width 615 height 20
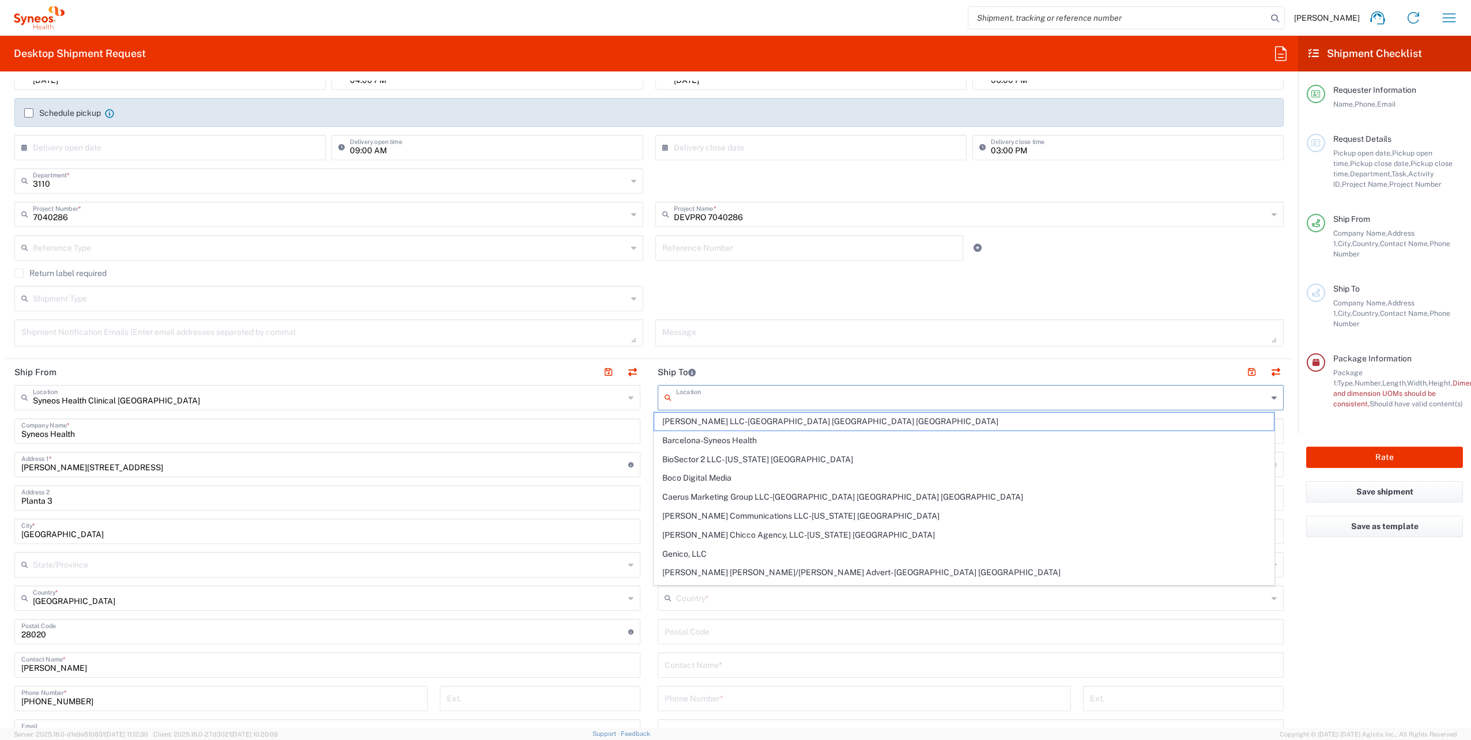
click at [715, 397] on input "text" at bounding box center [971, 397] width 591 height 20
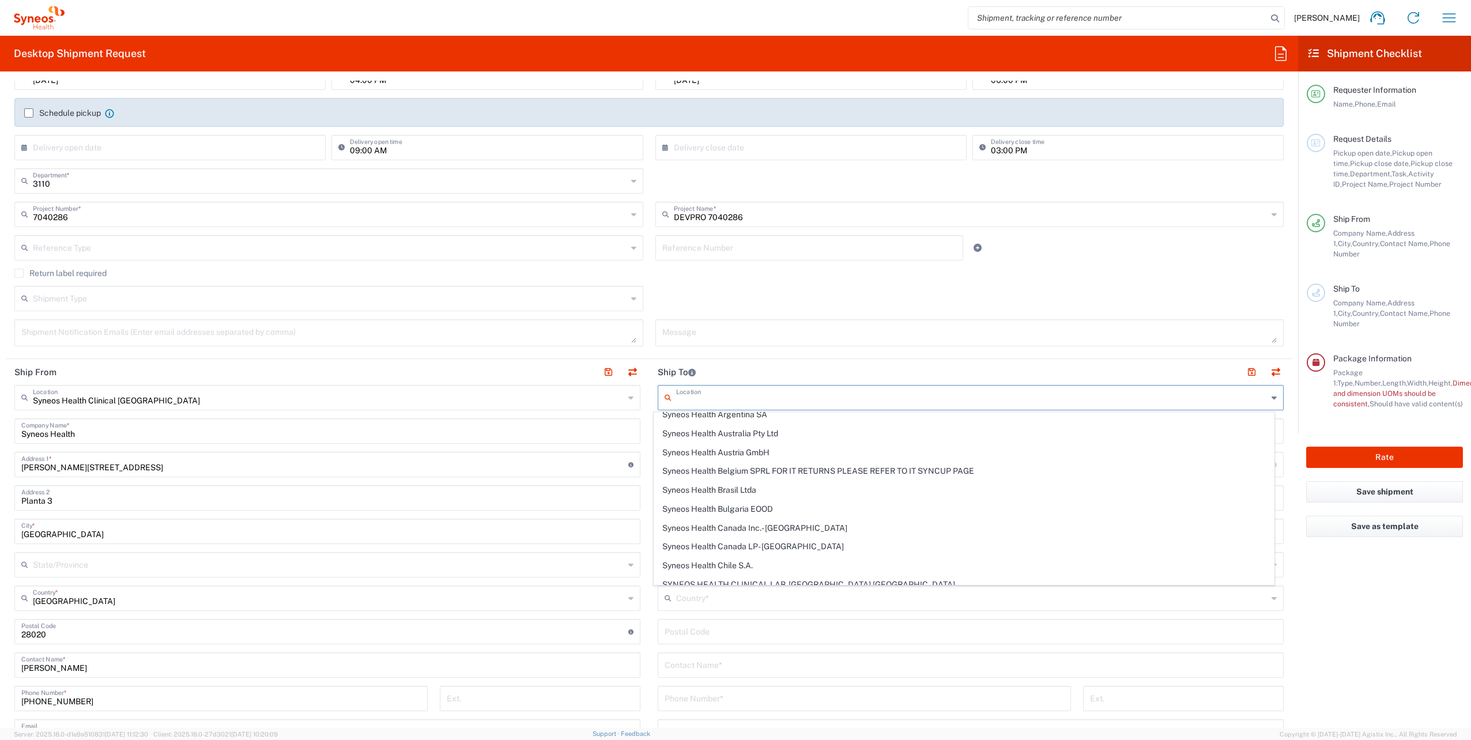
scroll to position [576, 0]
click at [800, 363] on header "Ship To" at bounding box center [970, 372] width 643 height 26
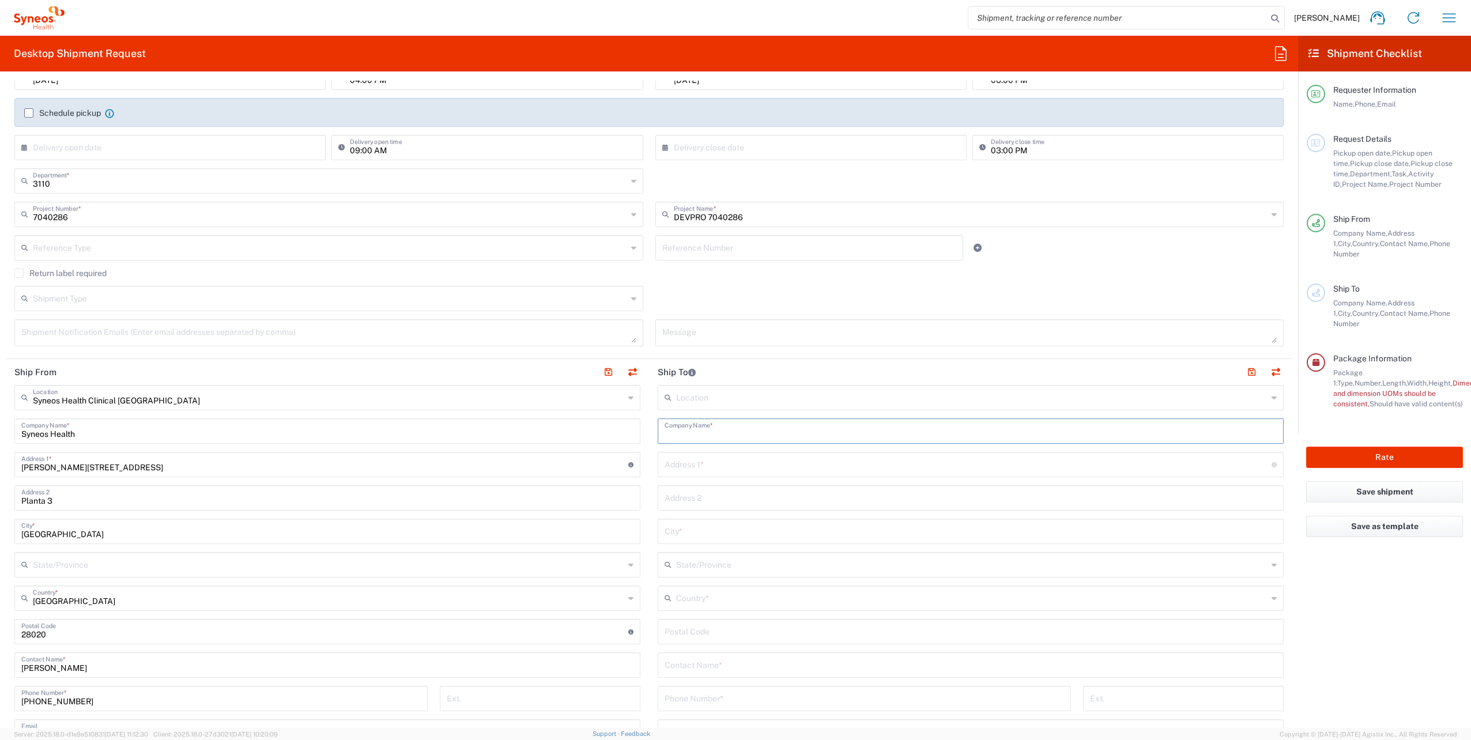
click at [721, 425] on input "text" at bounding box center [971, 430] width 612 height 20
click at [759, 436] on input "Hospital Universitario Virgen de la Victoria" at bounding box center [971, 430] width 612 height 20
type input "Hospital Universitario Virgen de la Victoria"
click at [689, 463] on input "text" at bounding box center [968, 464] width 607 height 20
click at [727, 466] on input "text" at bounding box center [968, 464] width 607 height 20
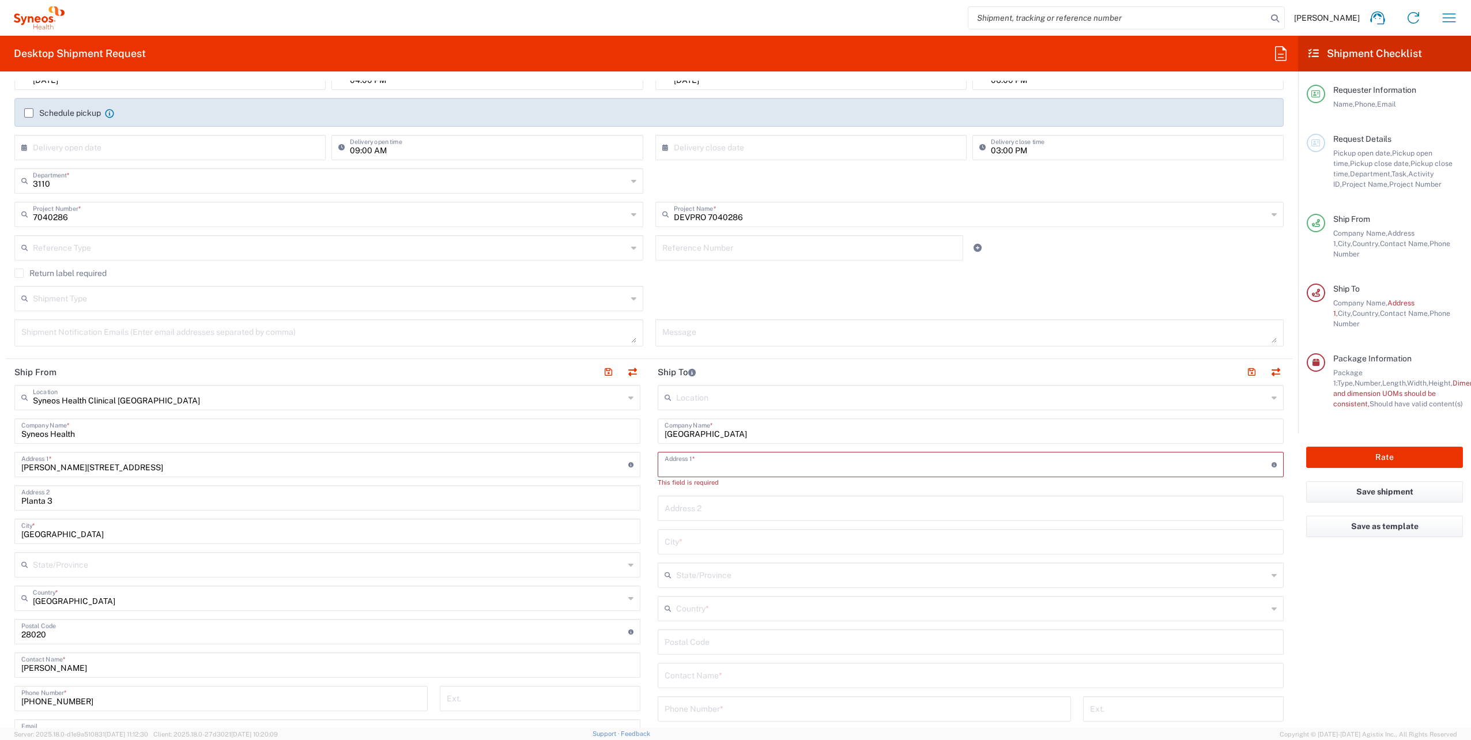
paste input "Carmen Cañete. Campus de Teatinos s/n. Hospital Virgen de la Victoria. Ibima 1s…"
drag, startPoint x: 719, startPoint y: 466, endPoint x: 658, endPoint y: 472, distance: 61.4
click at [658, 472] on div "Carmen Cañete. Campus de Teatinos s/n. Hospital Virgen de la Victoria. Ibima 1s…" at bounding box center [971, 464] width 626 height 25
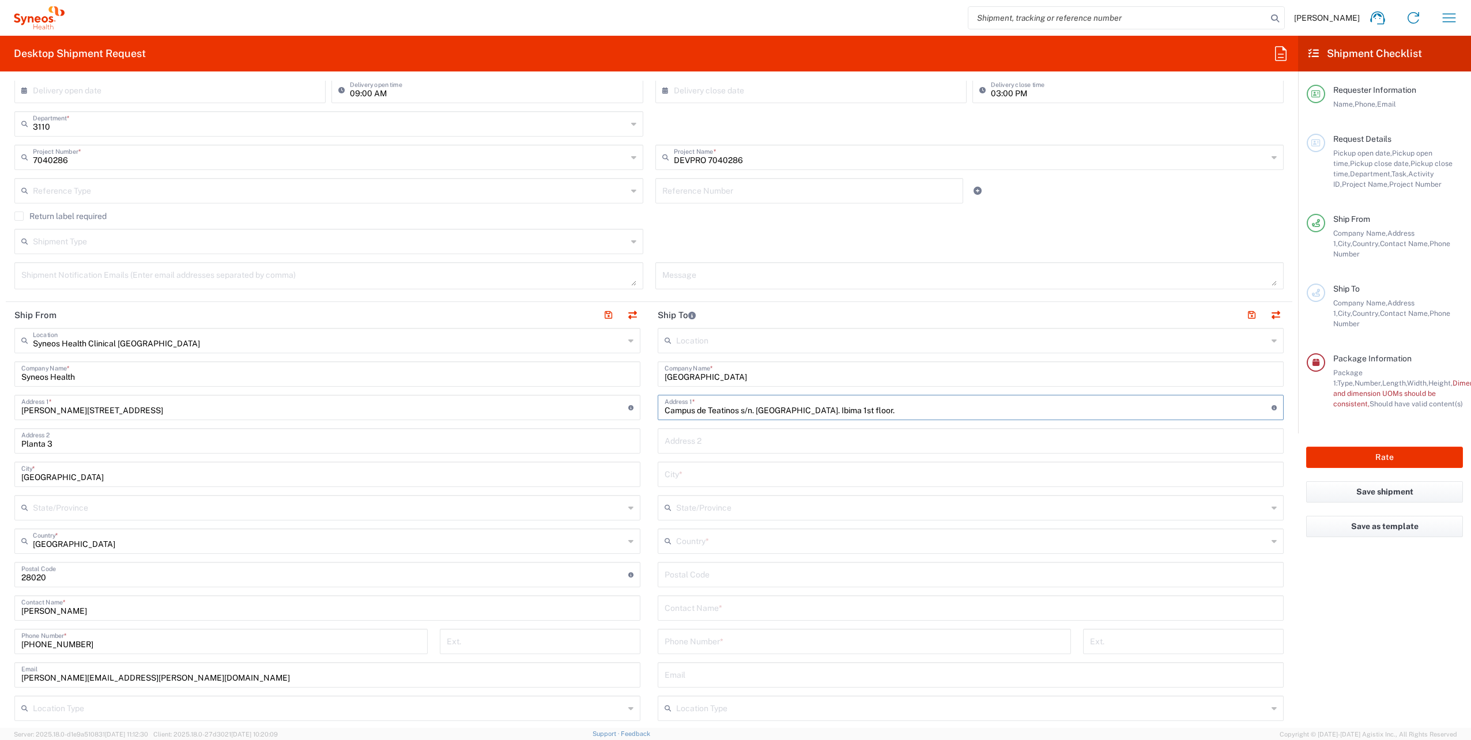
scroll to position [231, 0]
type input "Campus de Teatinos s/n. Hospital Virgen de la Victoria. Ibima 1st floor."
click at [680, 473] on input "text" at bounding box center [971, 473] width 612 height 20
type input "Maálaga"
click at [717, 504] on input "text" at bounding box center [971, 506] width 591 height 20
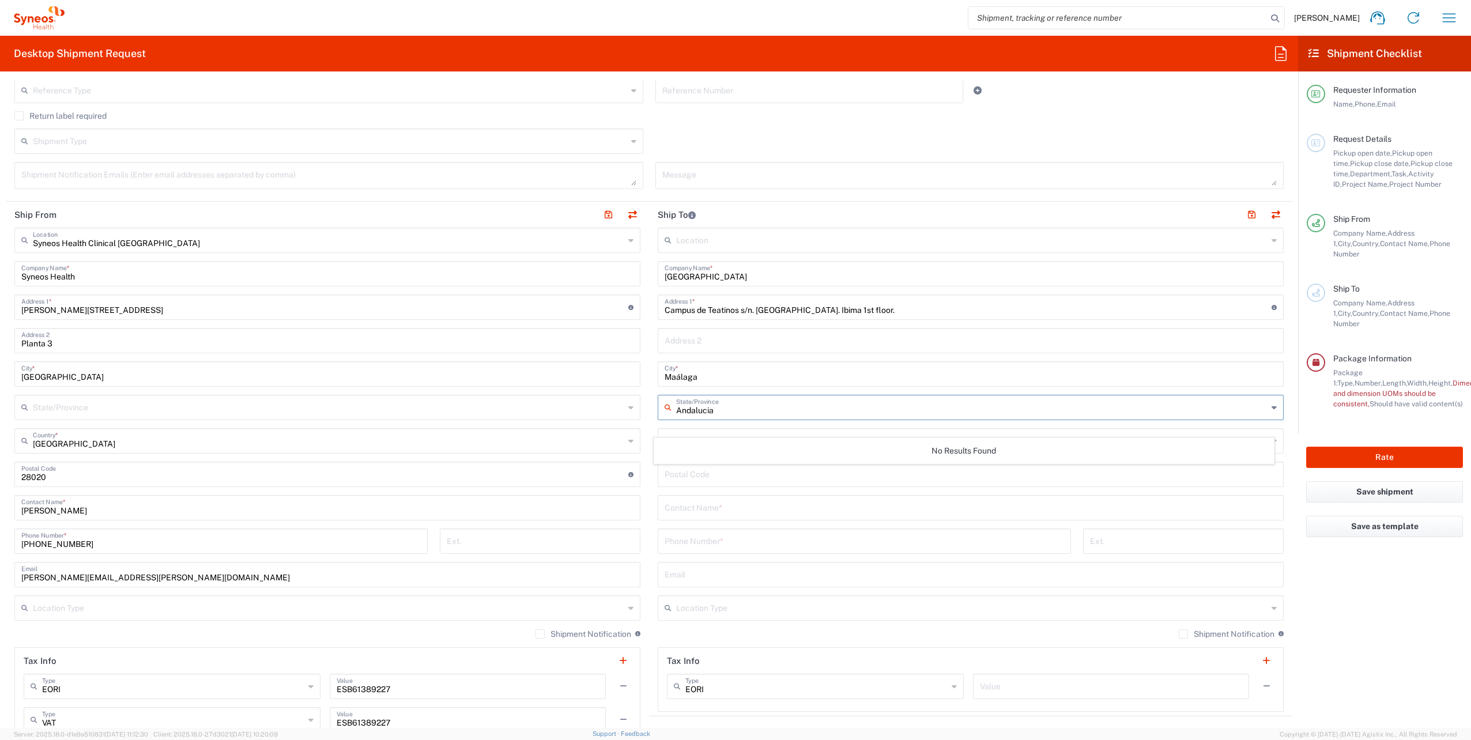
scroll to position [346, 0]
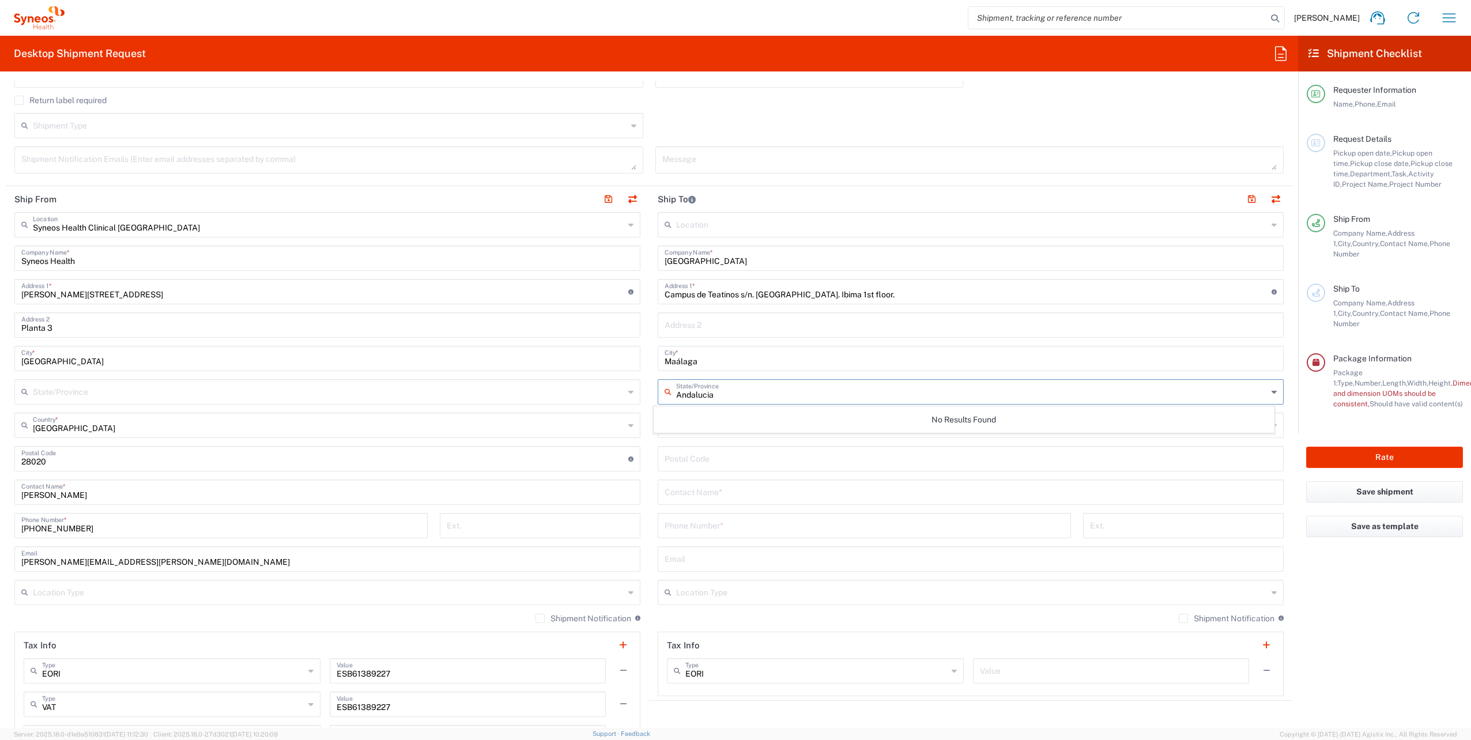
type input "Andalucia"
click at [783, 374] on div "Location Addison Whitney LLC-Morrisvile NC US Barcelona-Syneos Health BioSector…" at bounding box center [971, 454] width 626 height 484
click at [747, 421] on input "text" at bounding box center [971, 424] width 591 height 20
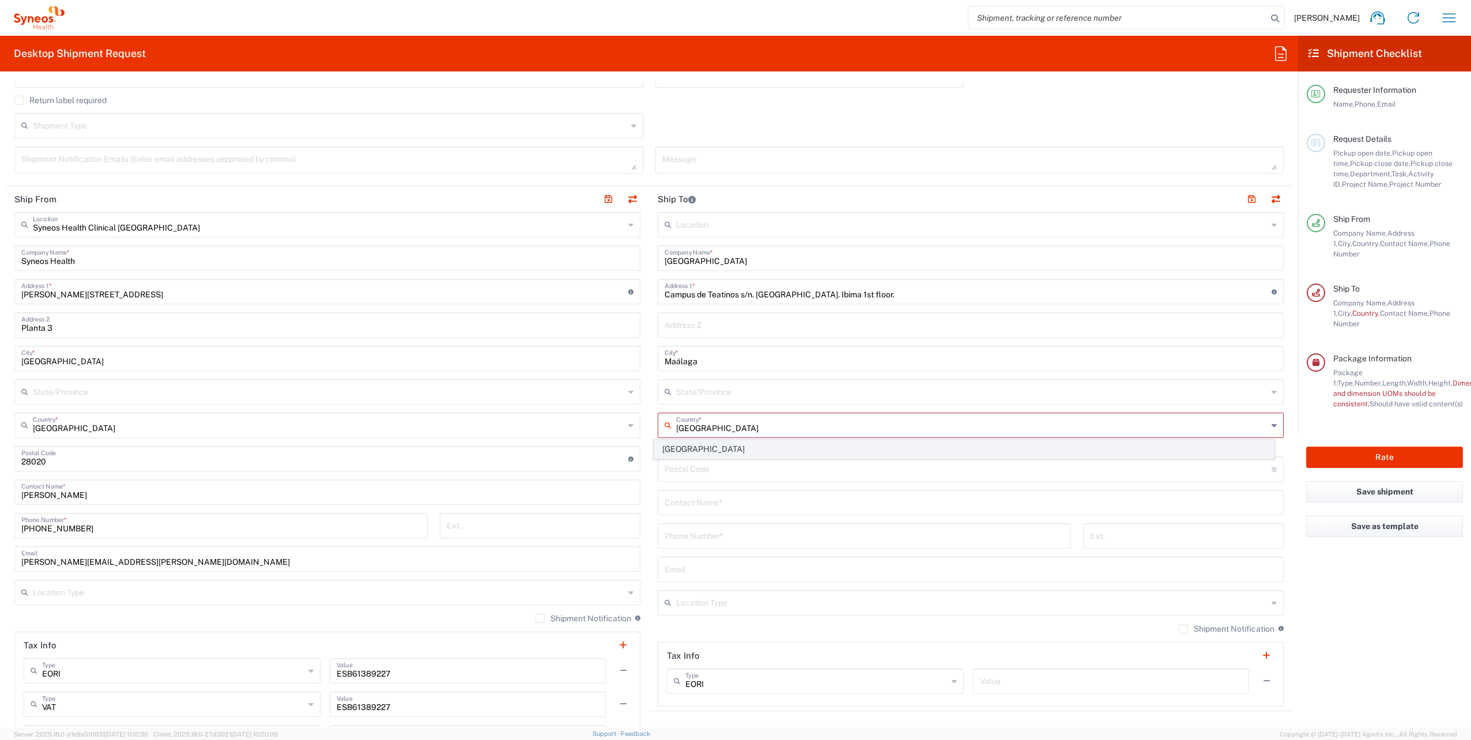
type input "Spain"
click at [712, 448] on span "Spain" at bounding box center [963, 449] width 619 height 18
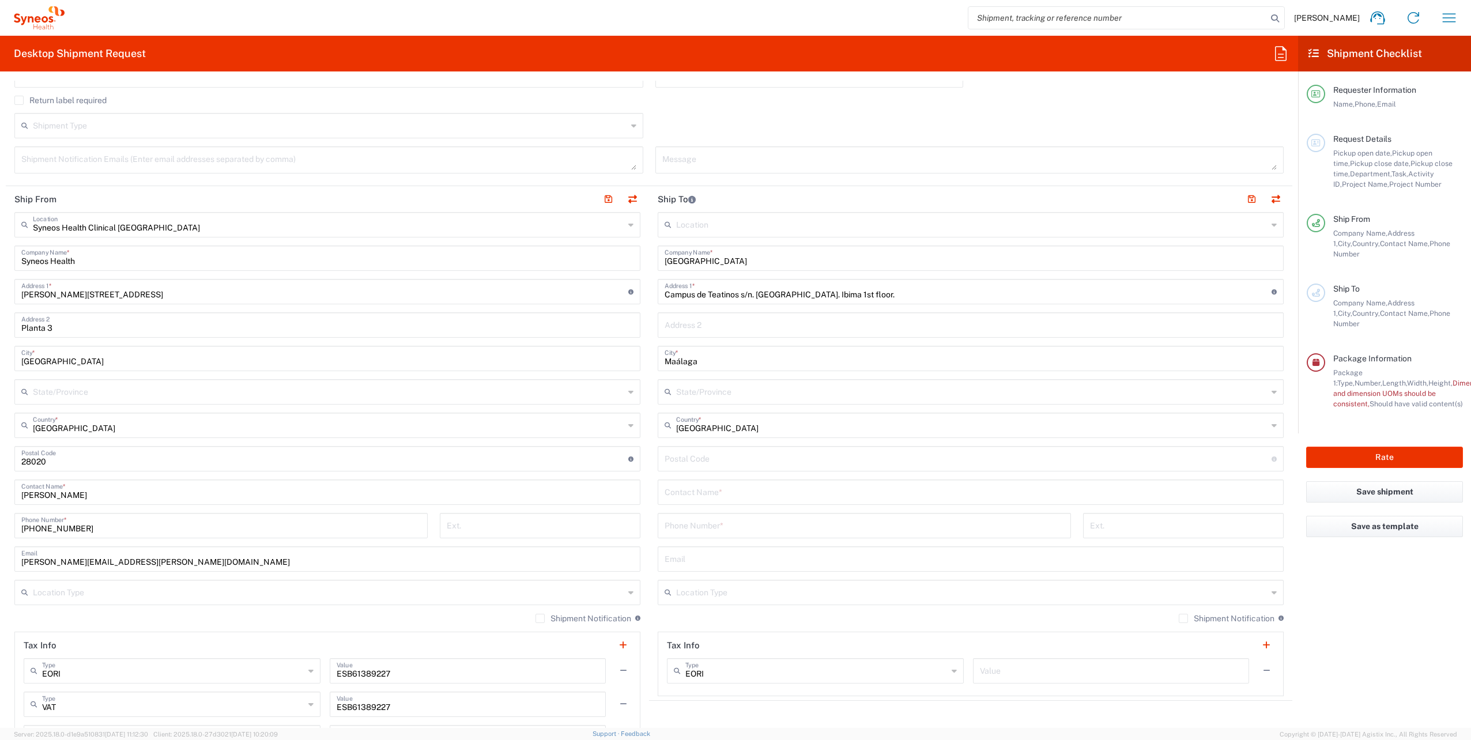
click at [711, 463] on input "undefined" at bounding box center [968, 458] width 607 height 20
type input "29010"
click at [738, 489] on input "text" at bounding box center [971, 491] width 612 height 20
type input "Cirtian García Pendón"
drag, startPoint x: 721, startPoint y: 521, endPoint x: 670, endPoint y: 520, distance: 50.2
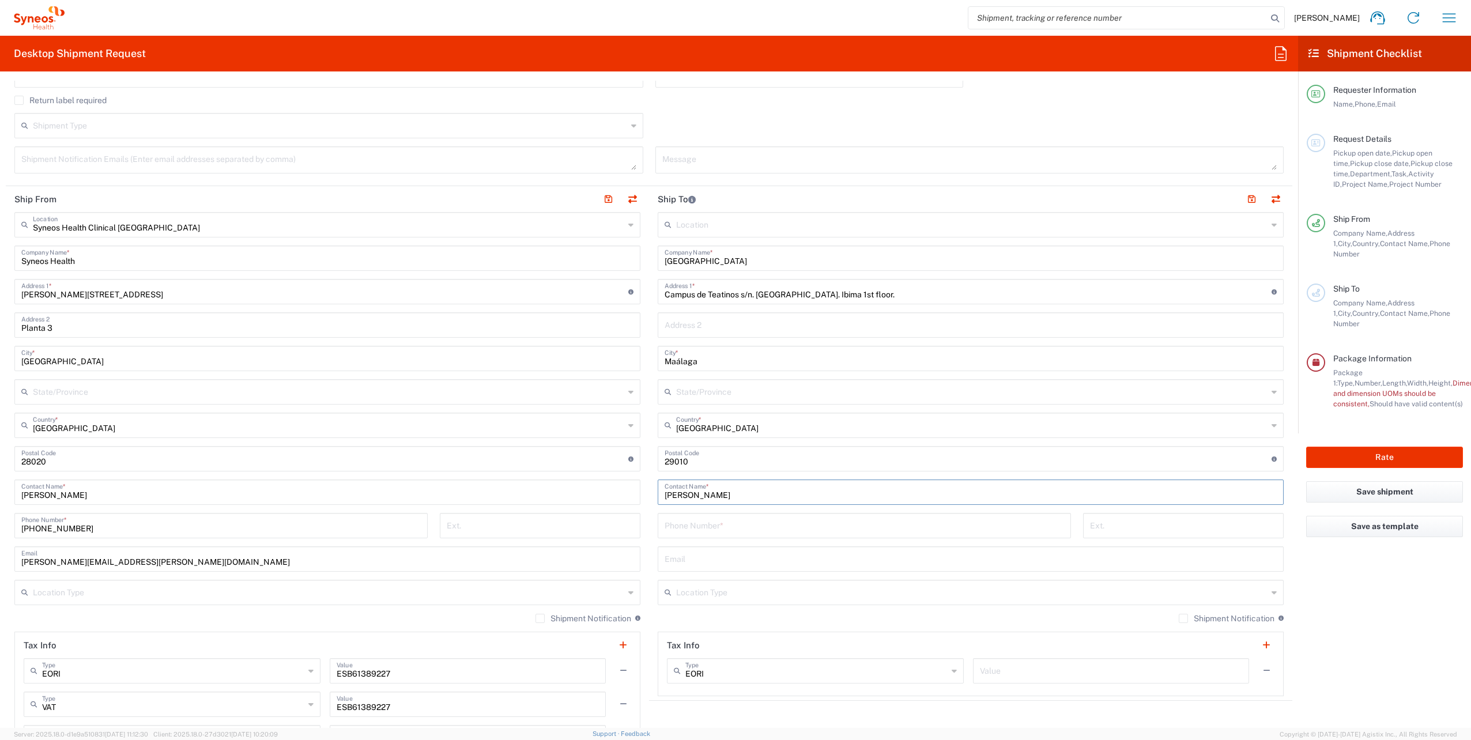
click at [721, 521] on input "tel" at bounding box center [864, 525] width 399 height 20
paste input "0034 634654906"
click at [670, 520] on input "0034 634654906" at bounding box center [864, 525] width 399 height 20
type input "0034 634654906"
click at [771, 498] on input "Cirtian García Pendón" at bounding box center [971, 491] width 612 height 20
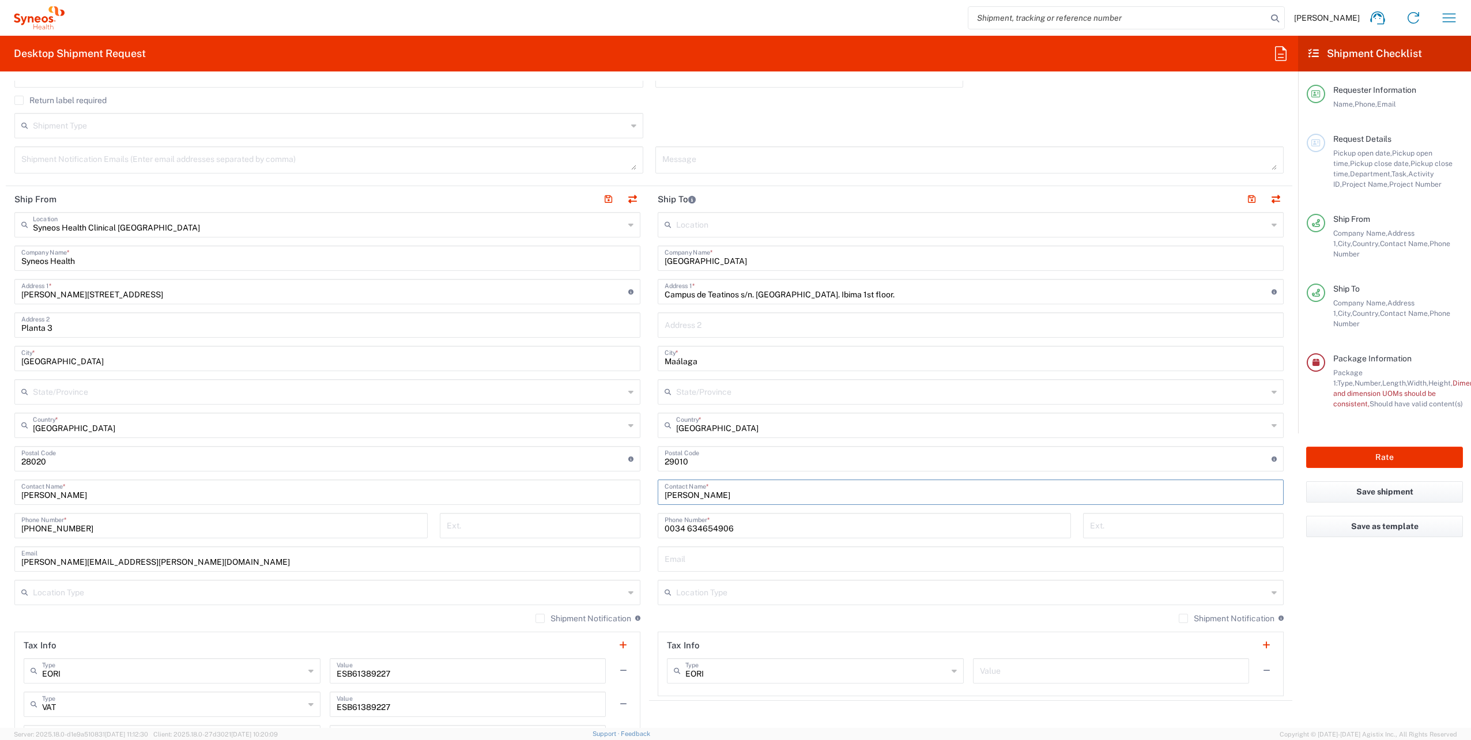
drag, startPoint x: 684, startPoint y: 493, endPoint x: 653, endPoint y: 496, distance: 31.3
click at [653, 496] on main "Location Addison Whitney LLC-Morrisvile NC US Barcelona-Syneos Health BioSector…" at bounding box center [970, 454] width 643 height 484
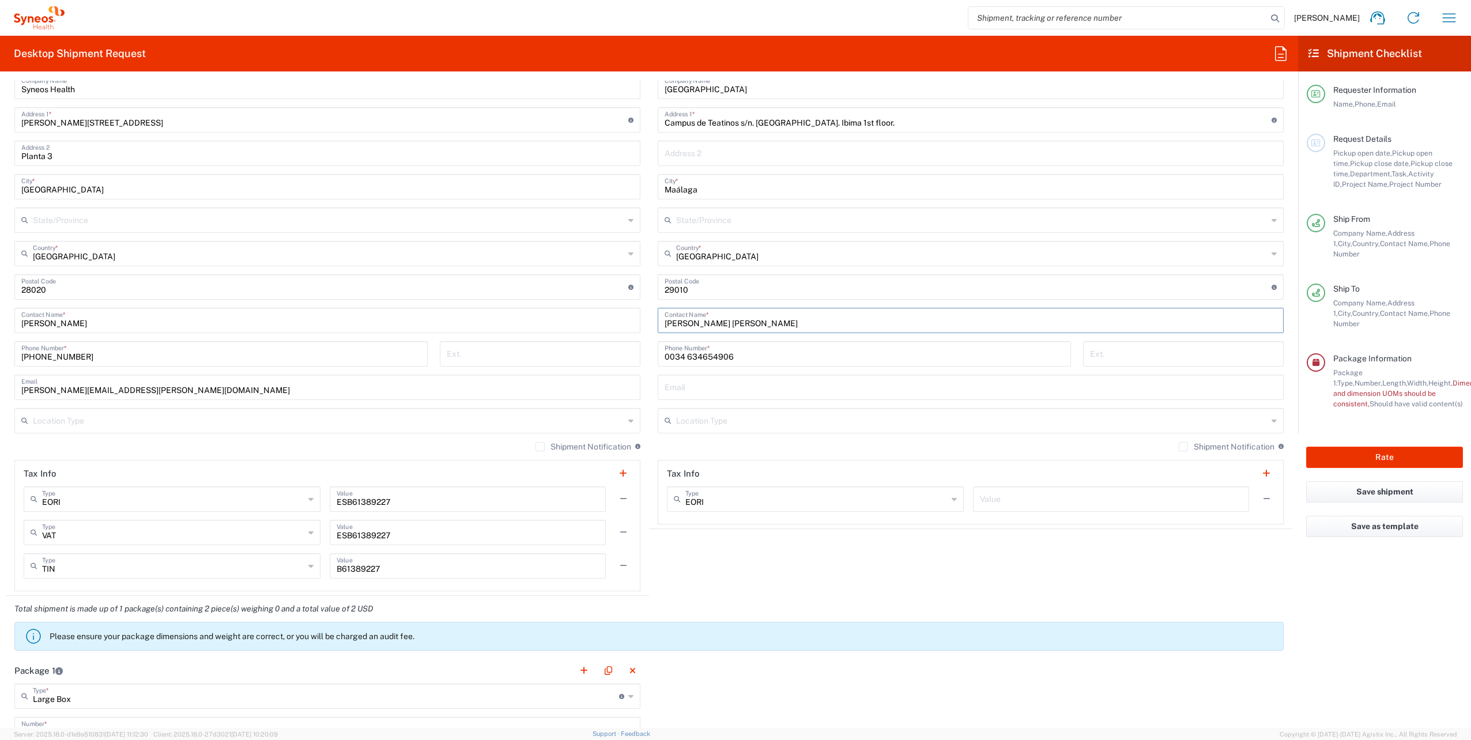
scroll to position [519, 0]
type input "Cristina García Pendón"
drag, startPoint x: 717, startPoint y: 375, endPoint x: 655, endPoint y: 476, distance: 118.5
click at [717, 375] on input "text" at bounding box center [971, 385] width 612 height 20
paste input "cristinapendon225@gmail.com"
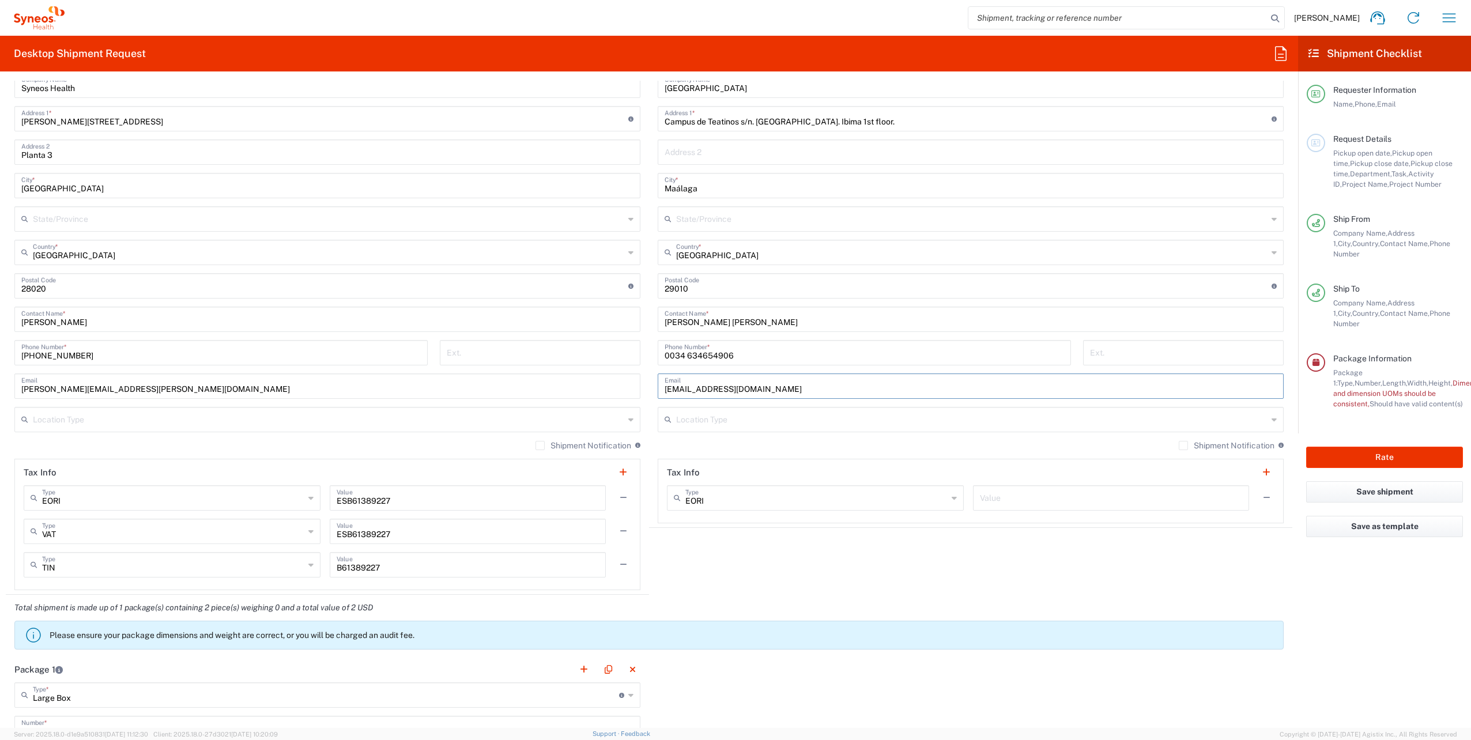
type input "cristinapendon225@gmail.com"
click at [771, 440] on div "Shipment Notification If checked, a shipment notification email will be sent to…" at bounding box center [971, 449] width 626 height 18
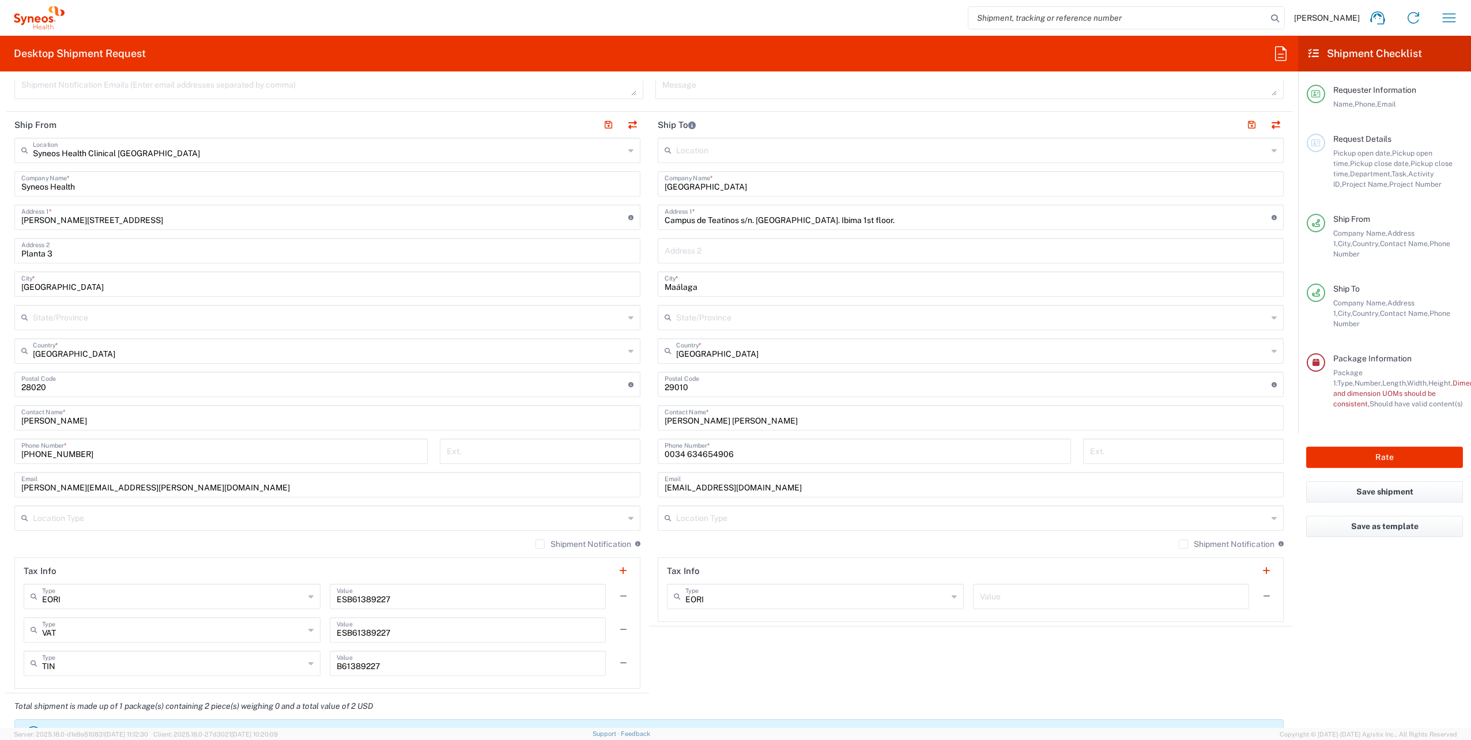
scroll to position [404, 0]
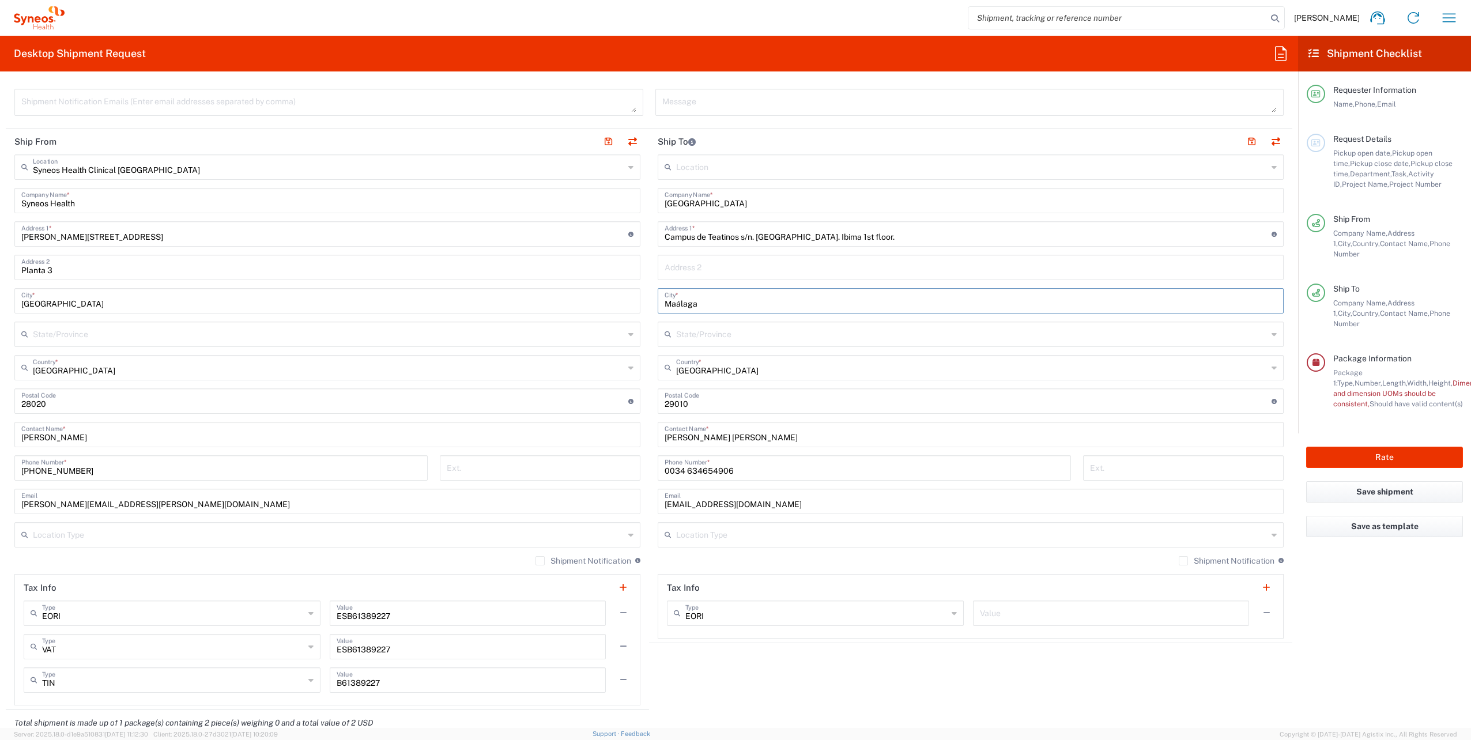
click at [672, 300] on input "Maálaga" at bounding box center [971, 300] width 612 height 20
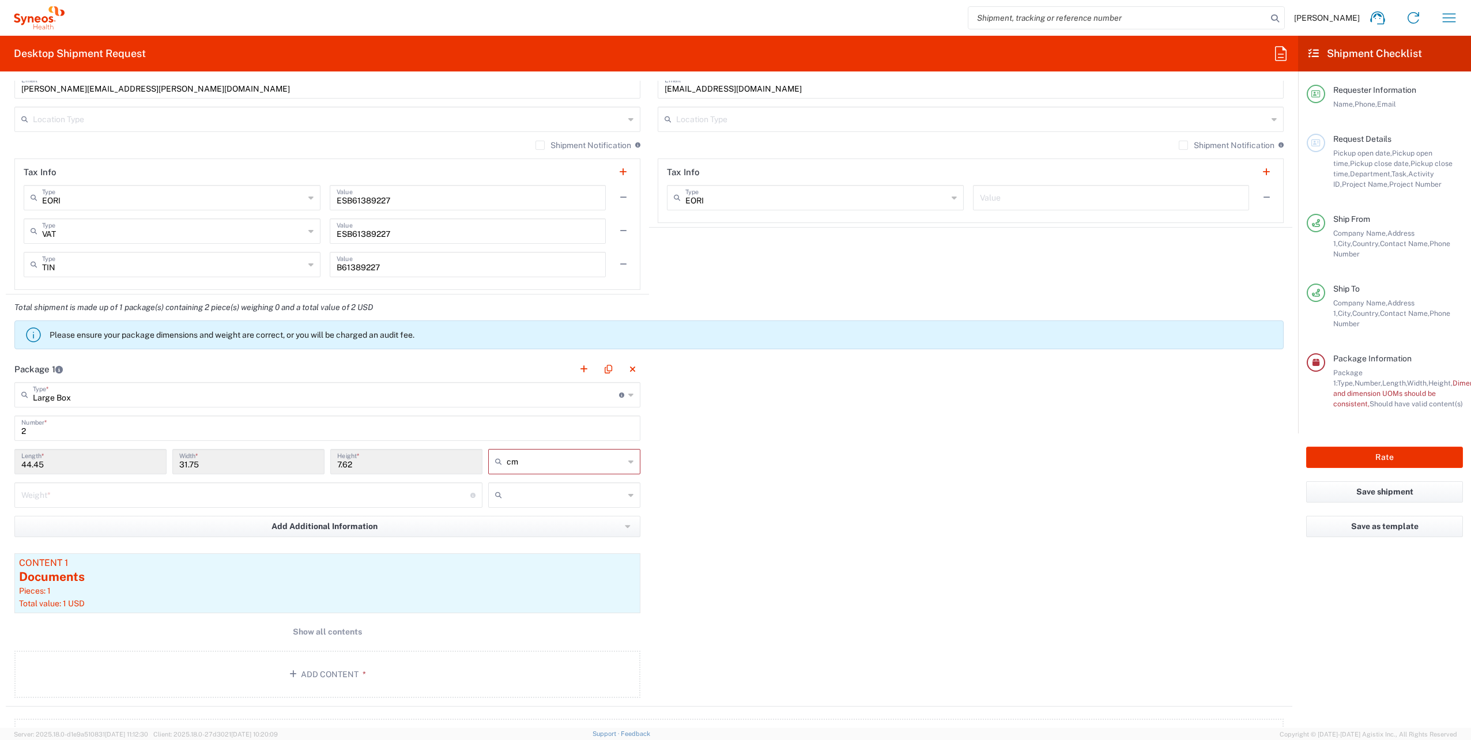
scroll to position [980, 0]
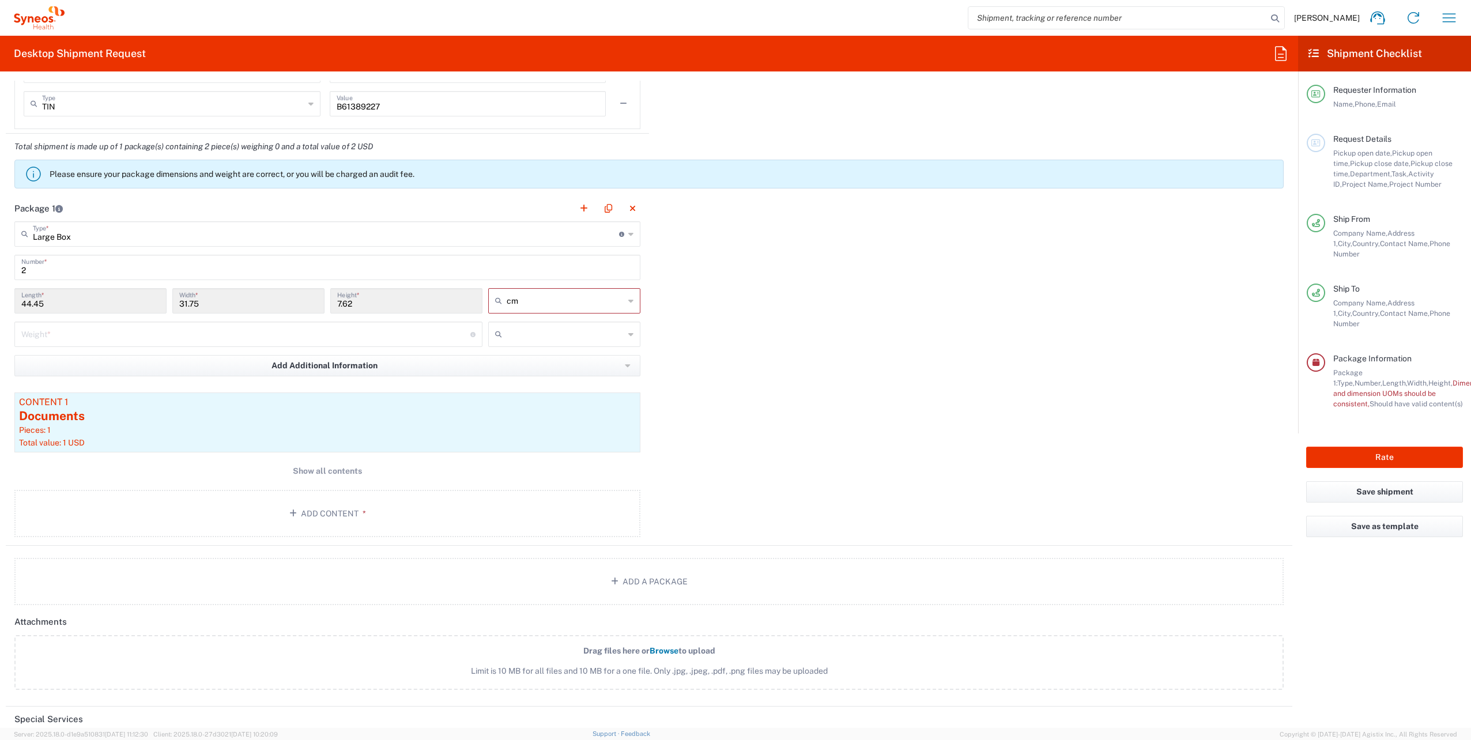
type input "Málaga"
click at [68, 301] on input "44.45" at bounding box center [90, 300] width 138 height 20
drag, startPoint x: 63, startPoint y: 302, endPoint x: 6, endPoint y: 312, distance: 58.5
click at [6, 312] on main "Large Box Type * Material used to package goods Envelope Large Box Medium Box P…" at bounding box center [327, 381] width 643 height 320
drag, startPoint x: 9, startPoint y: 313, endPoint x: 61, endPoint y: 310, distance: 52.0
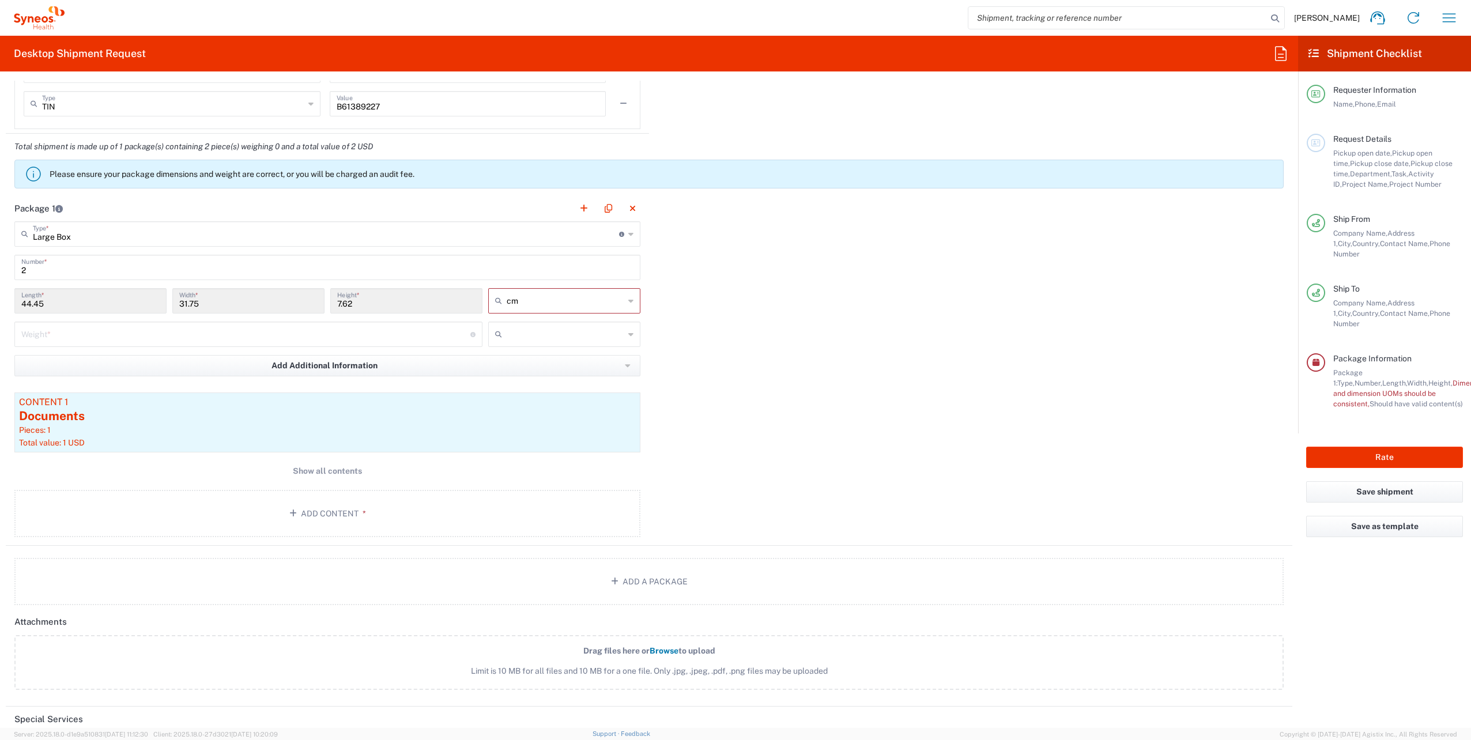
click at [61, 310] on div "44.45 Length *" at bounding box center [90, 300] width 152 height 25
click at [677, 296] on div "Package 1 Large Box Type * Material used to package goods Envelope Large Box Me…" at bounding box center [649, 370] width 1287 height 350
click at [194, 325] on input "number" at bounding box center [245, 333] width 449 height 20
type input "10"
click at [47, 308] on div "44.45 Length *" at bounding box center [90, 300] width 152 height 25
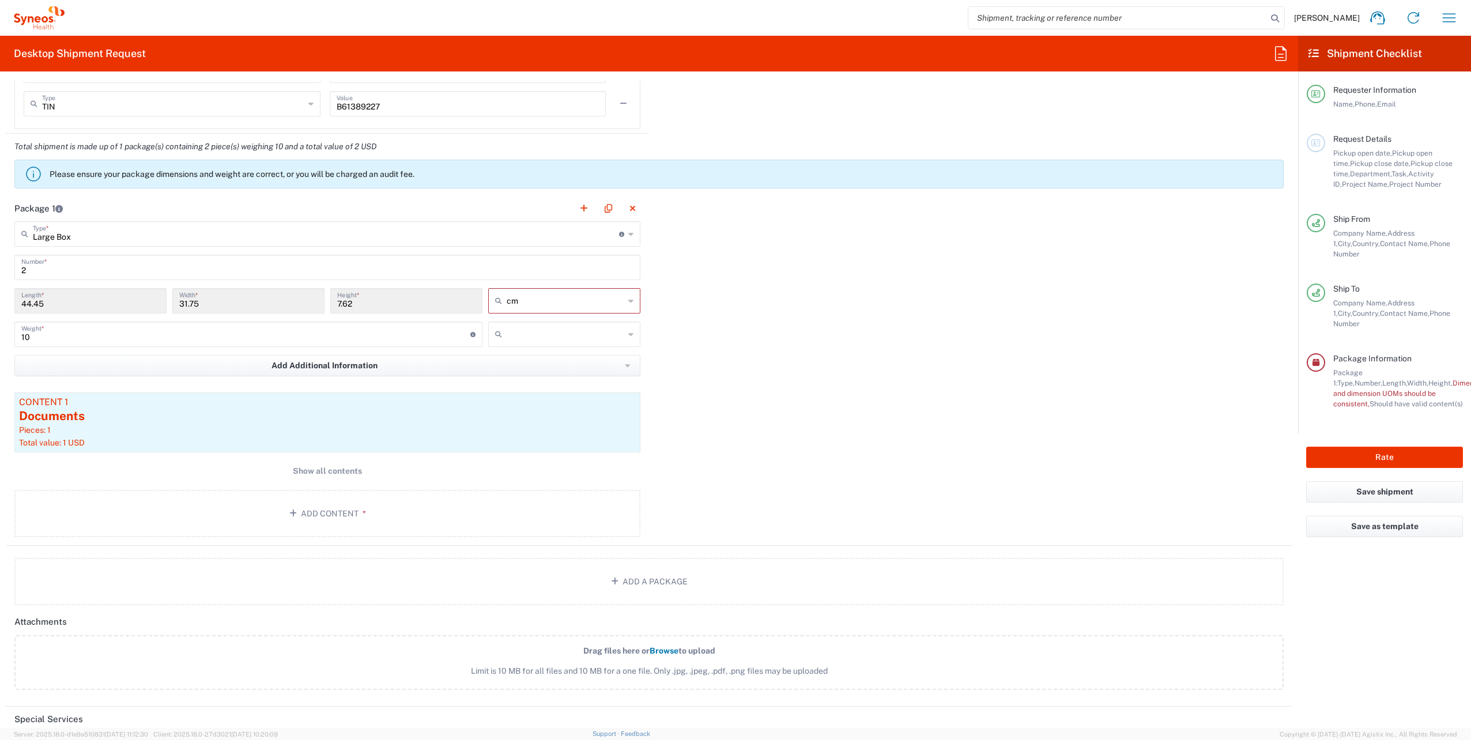
click at [628, 232] on icon at bounding box center [630, 234] width 5 height 18
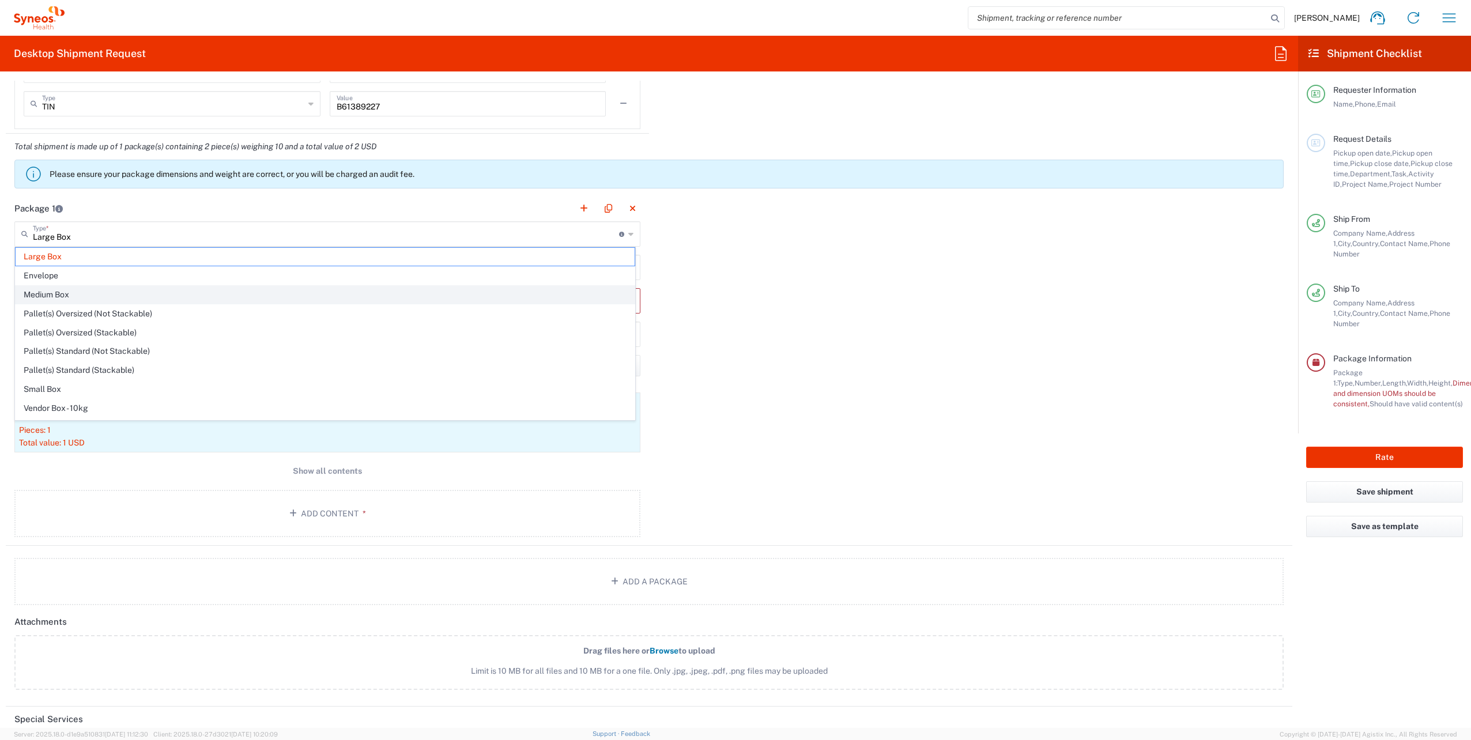
click at [83, 294] on span "Medium Box" at bounding box center [325, 295] width 619 height 18
type input "Medium Box"
type input "33.02"
type input "29.21"
type input "6.35"
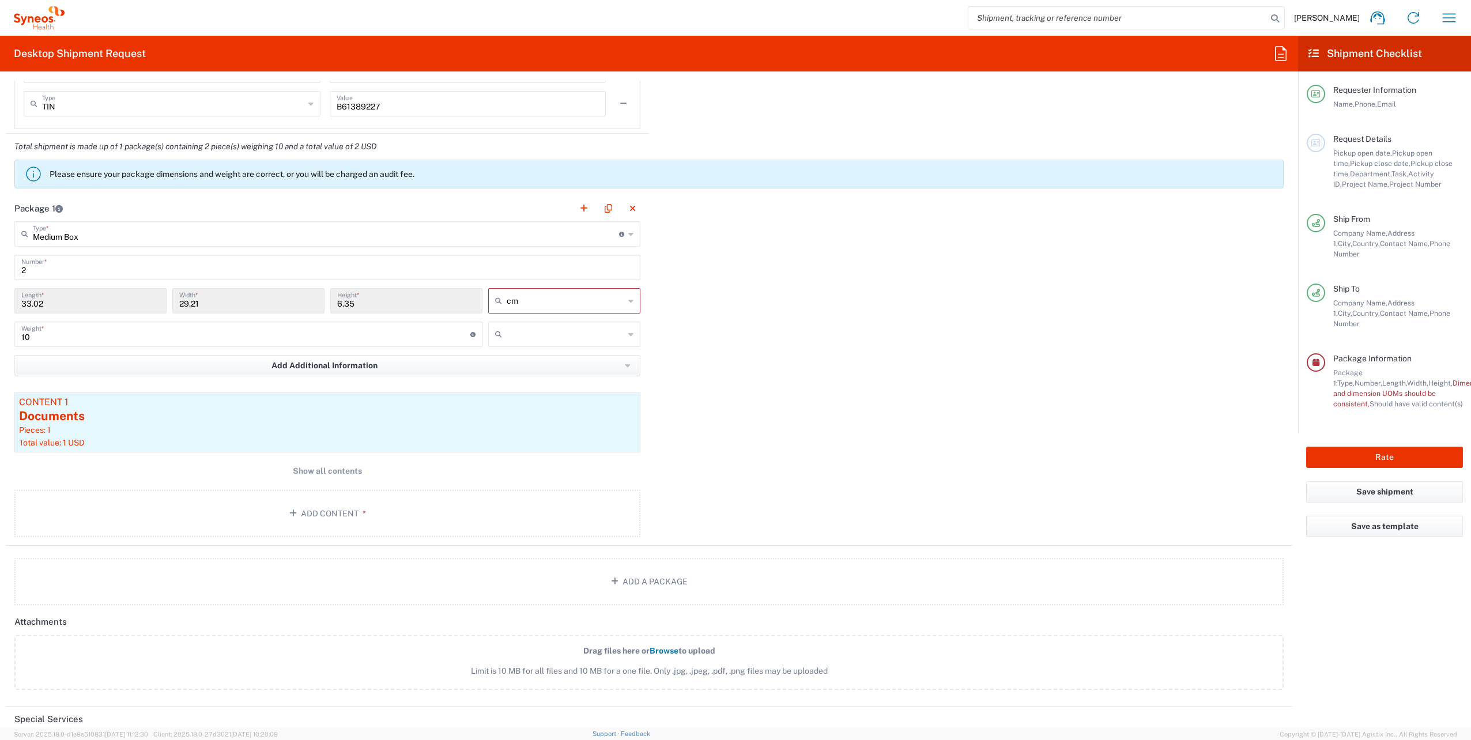
click at [628, 233] on icon at bounding box center [630, 234] width 5 height 18
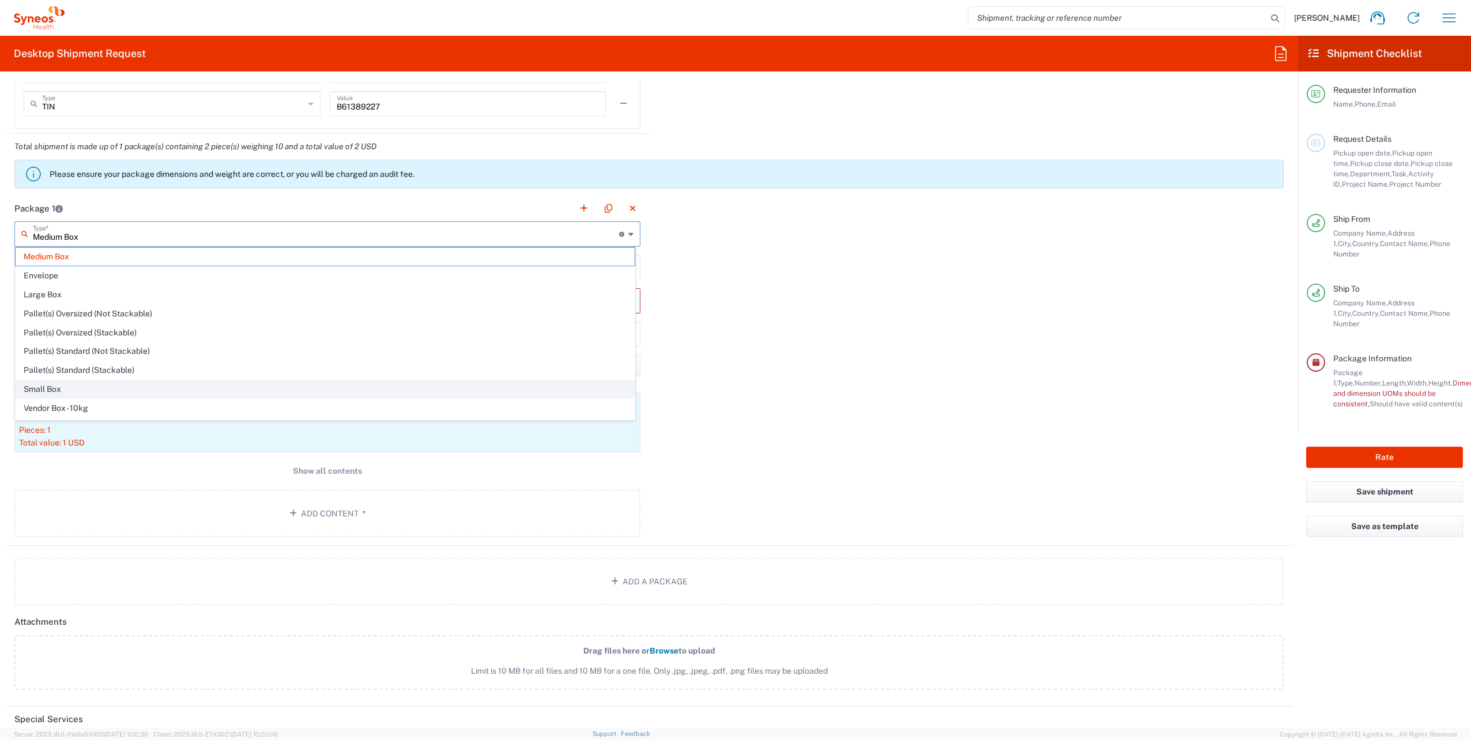
scroll to position [31, 0]
click at [89, 410] on span "Your Packaging" at bounding box center [325, 415] width 619 height 18
type input "Your Packaging"
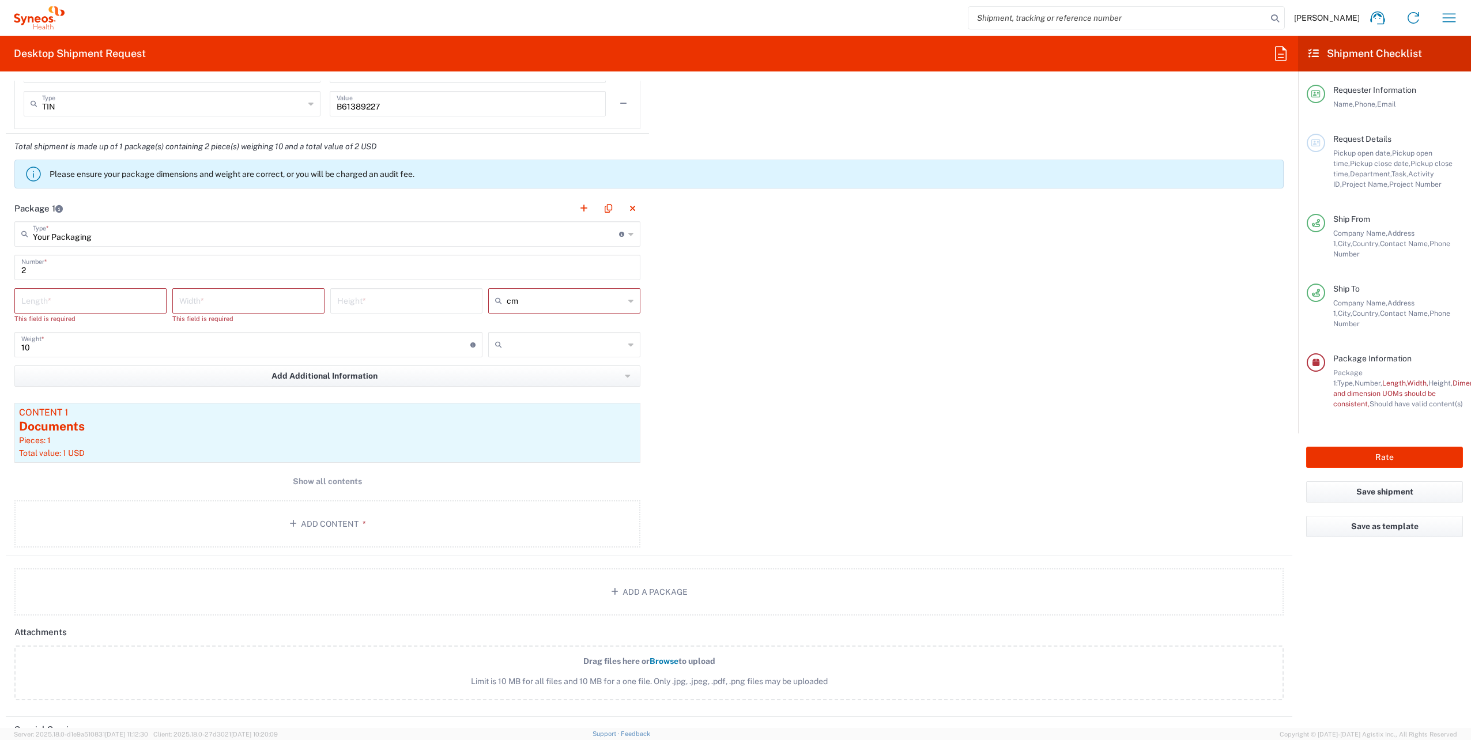
click at [54, 306] on input "number" at bounding box center [90, 300] width 138 height 20
type input "8"
type input "38"
click at [198, 299] on input "number" at bounding box center [248, 300] width 138 height 20
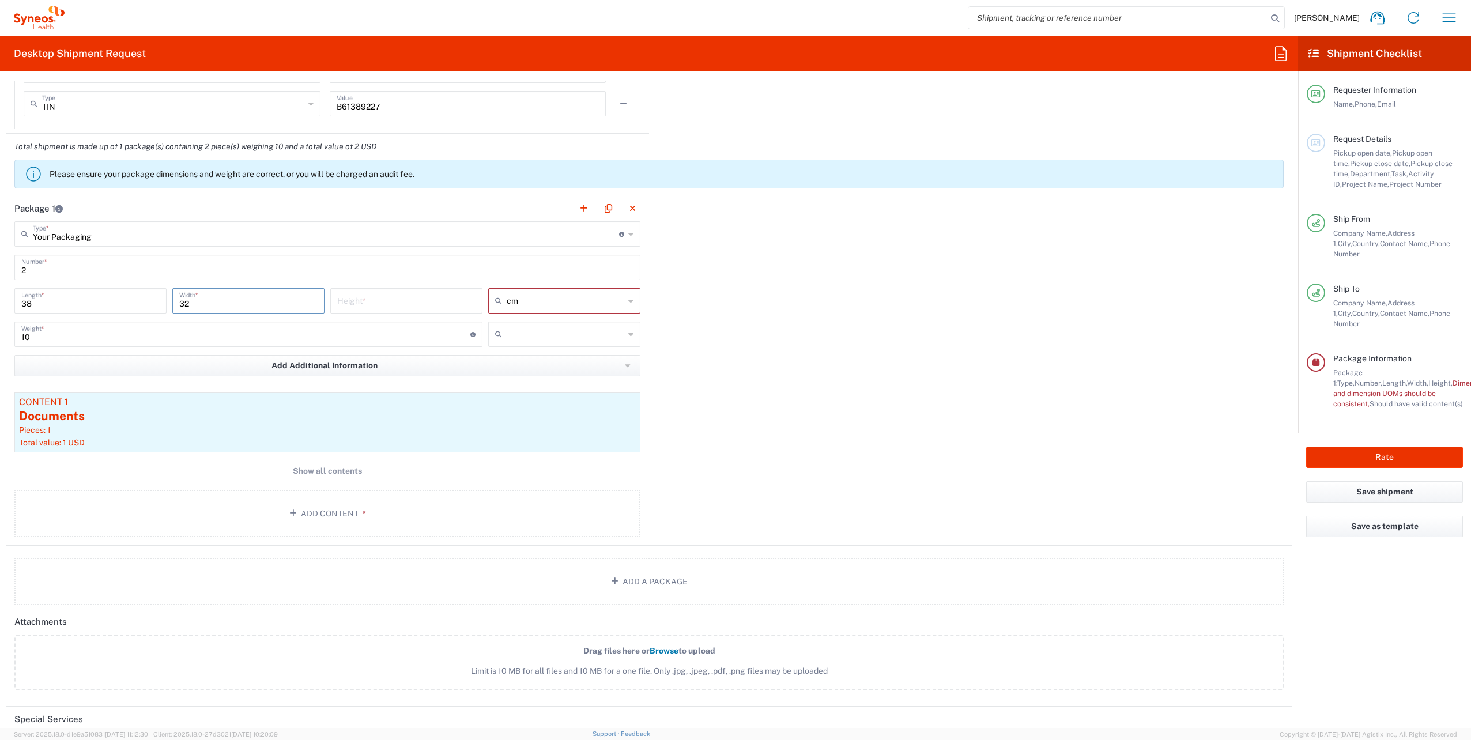
type input "32"
click at [342, 300] on input "number" at bounding box center [406, 300] width 138 height 20
type input "14"
click at [44, 302] on input "38" at bounding box center [90, 300] width 138 height 20
type input "39"
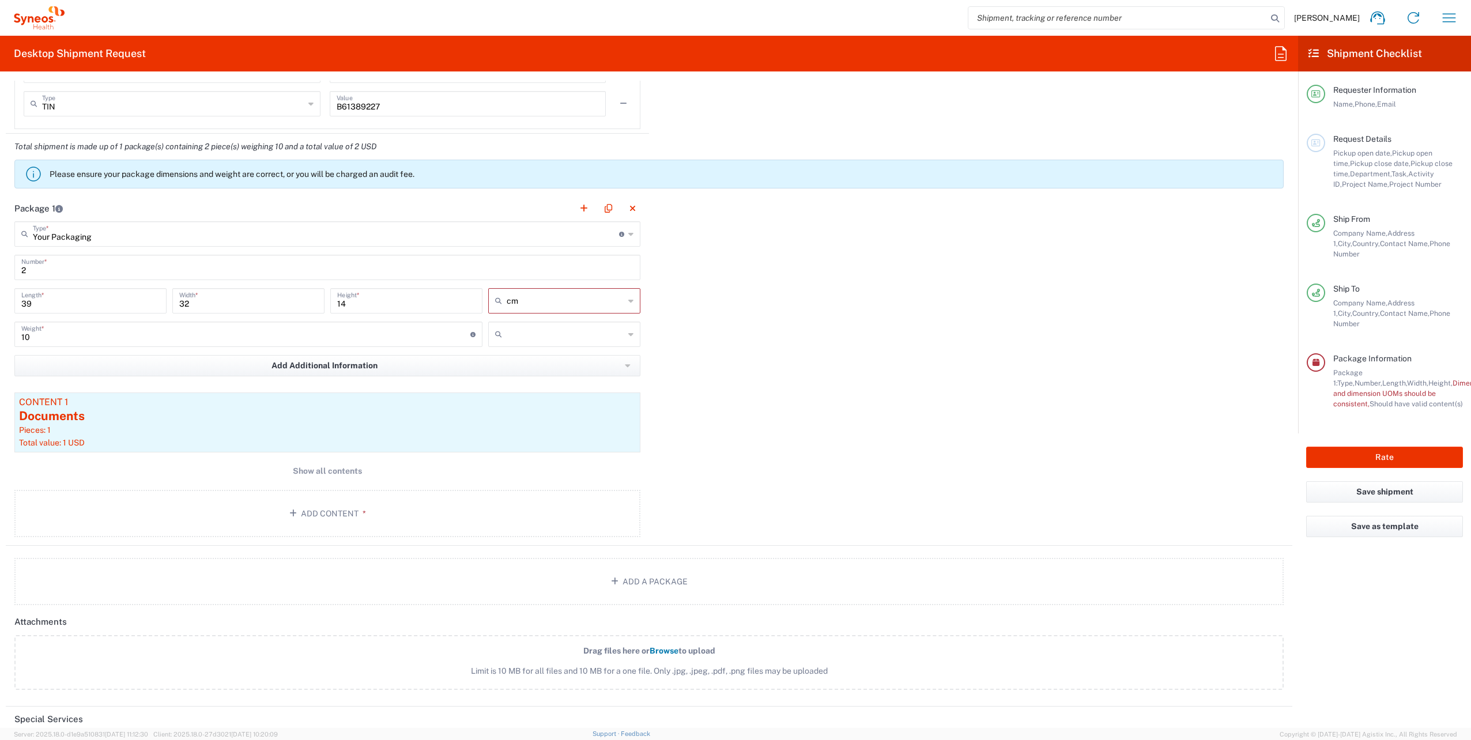
click at [766, 360] on div "Package 1 Your Packaging Type * Material used to package goods Medium Box Envel…" at bounding box center [649, 370] width 1287 height 350
click at [295, 510] on icon "button" at bounding box center [295, 514] width 12 height 8
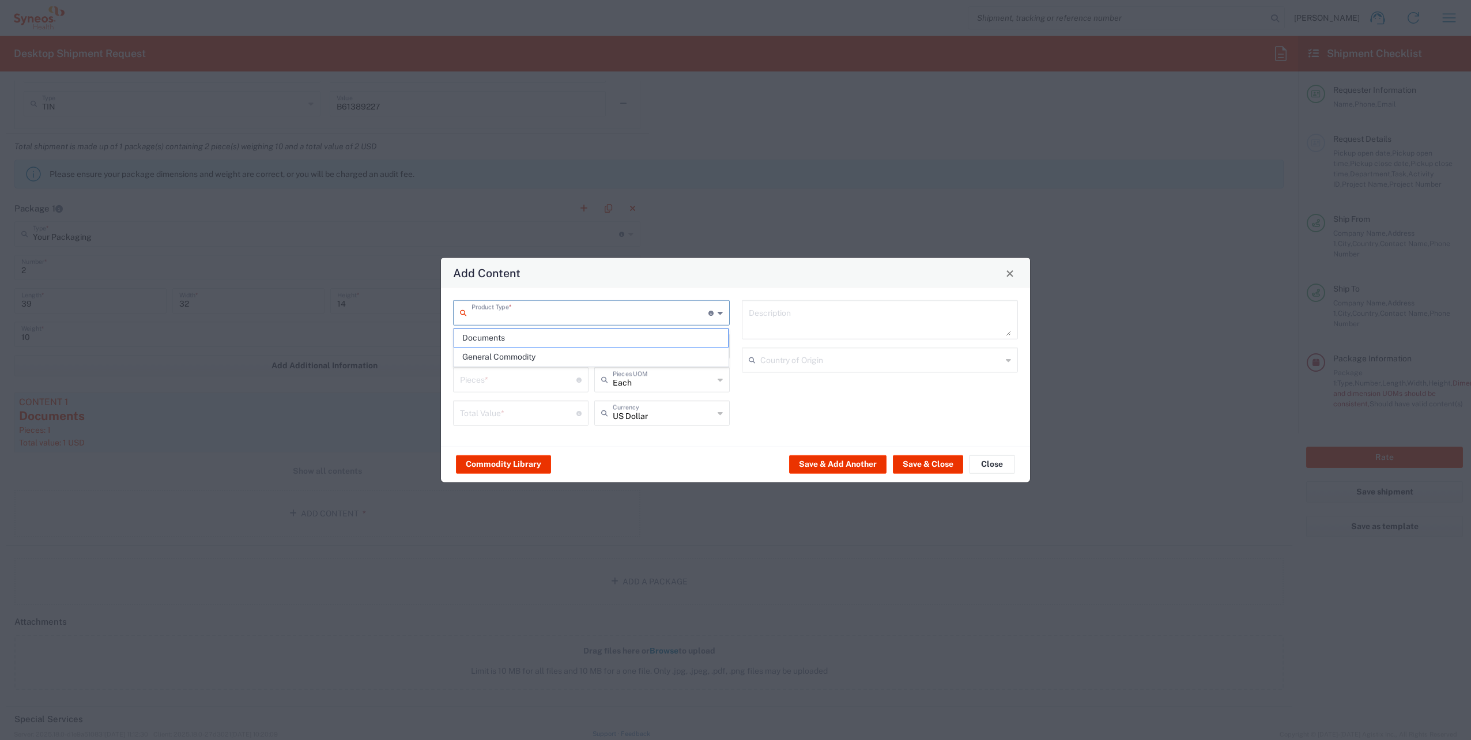
click at [612, 318] on input "text" at bounding box center [590, 312] width 237 height 20
click at [497, 338] on span "Documents" at bounding box center [591, 338] width 274 height 18
type input "Documents"
type input "1"
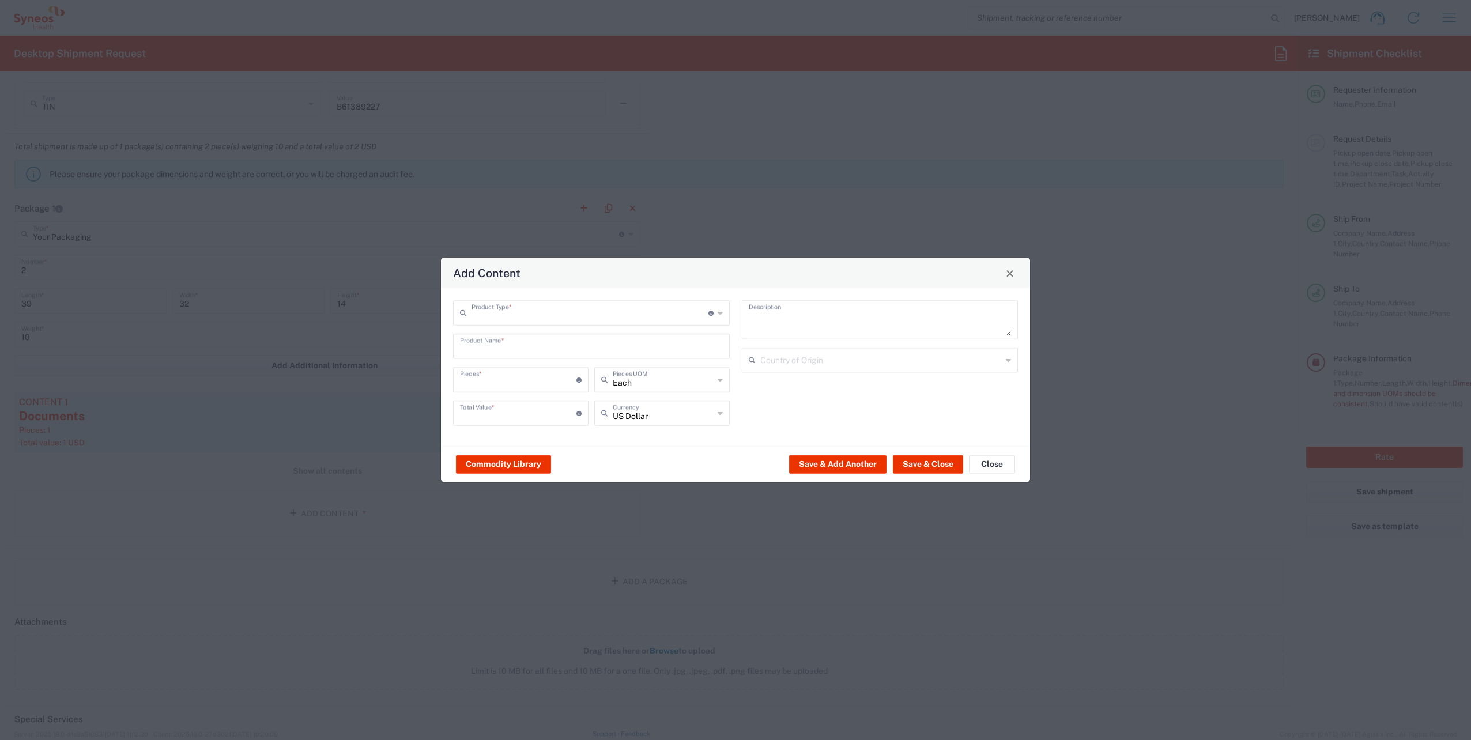
type input "1"
type textarea "Documents"
click at [798, 394] on div "Documents Description Country of Origin" at bounding box center [880, 367] width 289 height 134
click at [805, 364] on input "text" at bounding box center [881, 359] width 242 height 20
type input "Spain"
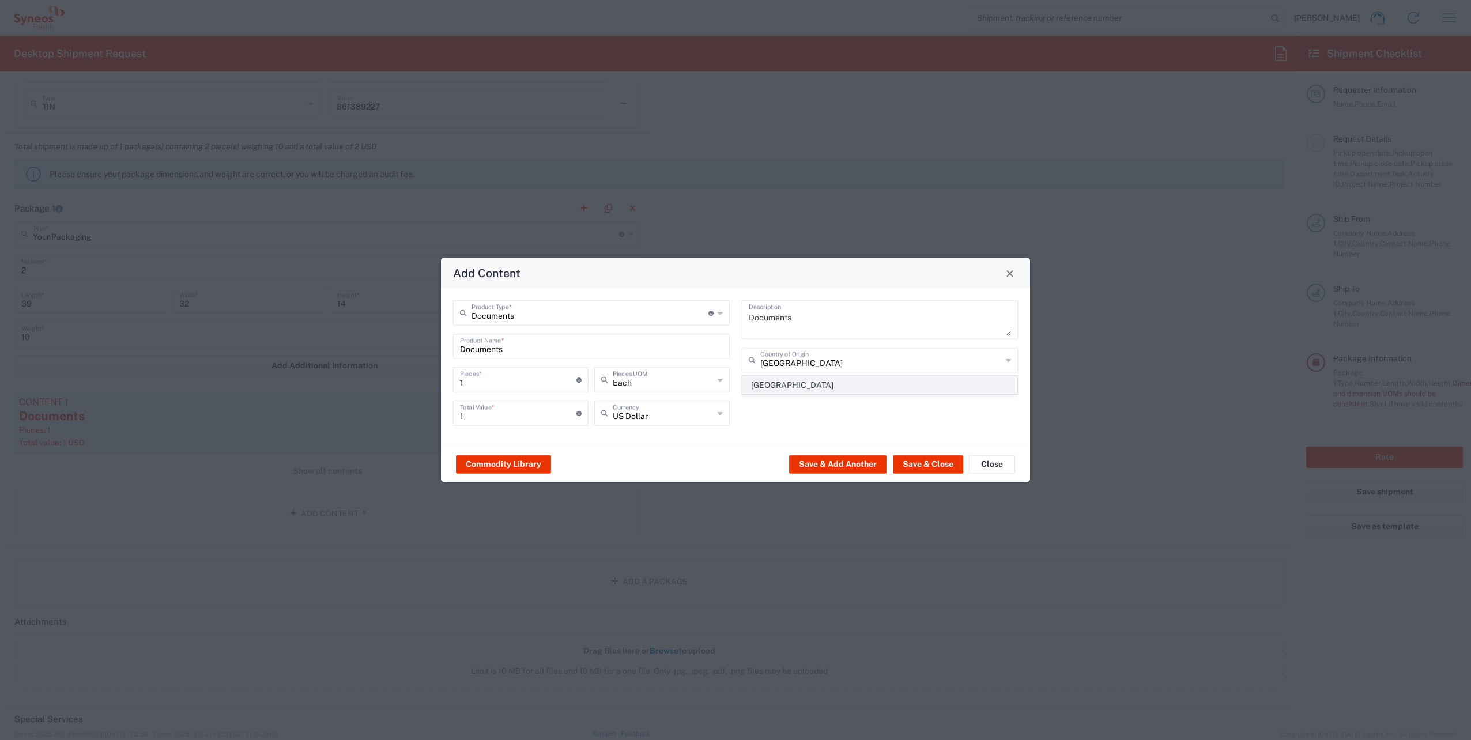
click at [819, 386] on span "Spain" at bounding box center [880, 385] width 274 height 18
click at [819, 409] on div "Documents Description Spain Country of Origin" at bounding box center [880, 367] width 289 height 134
click at [915, 462] on button "Save & Close" at bounding box center [928, 464] width 70 height 18
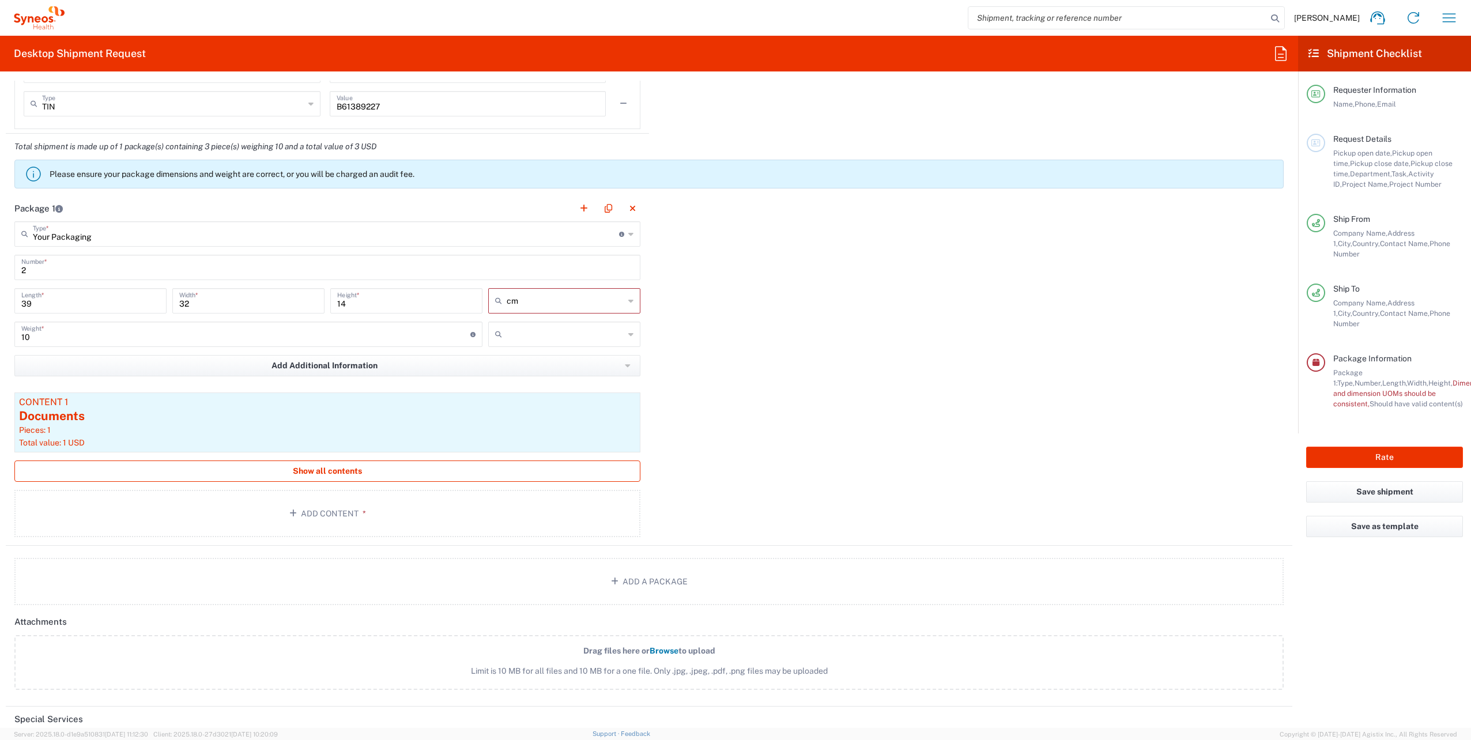
click at [329, 474] on button "Show all contents" at bounding box center [327, 471] width 626 height 21
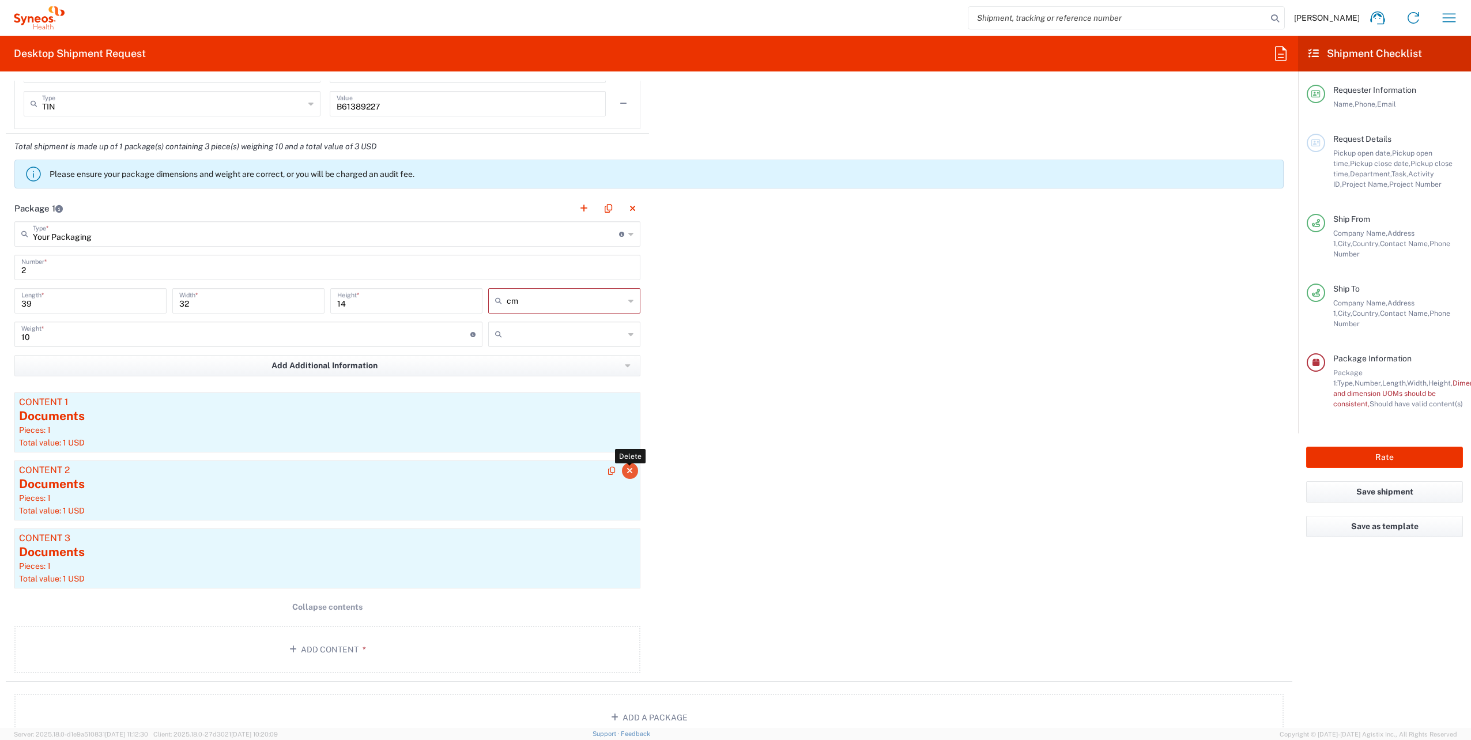
click at [627, 469] on icon "button" at bounding box center [630, 471] width 6 height 8
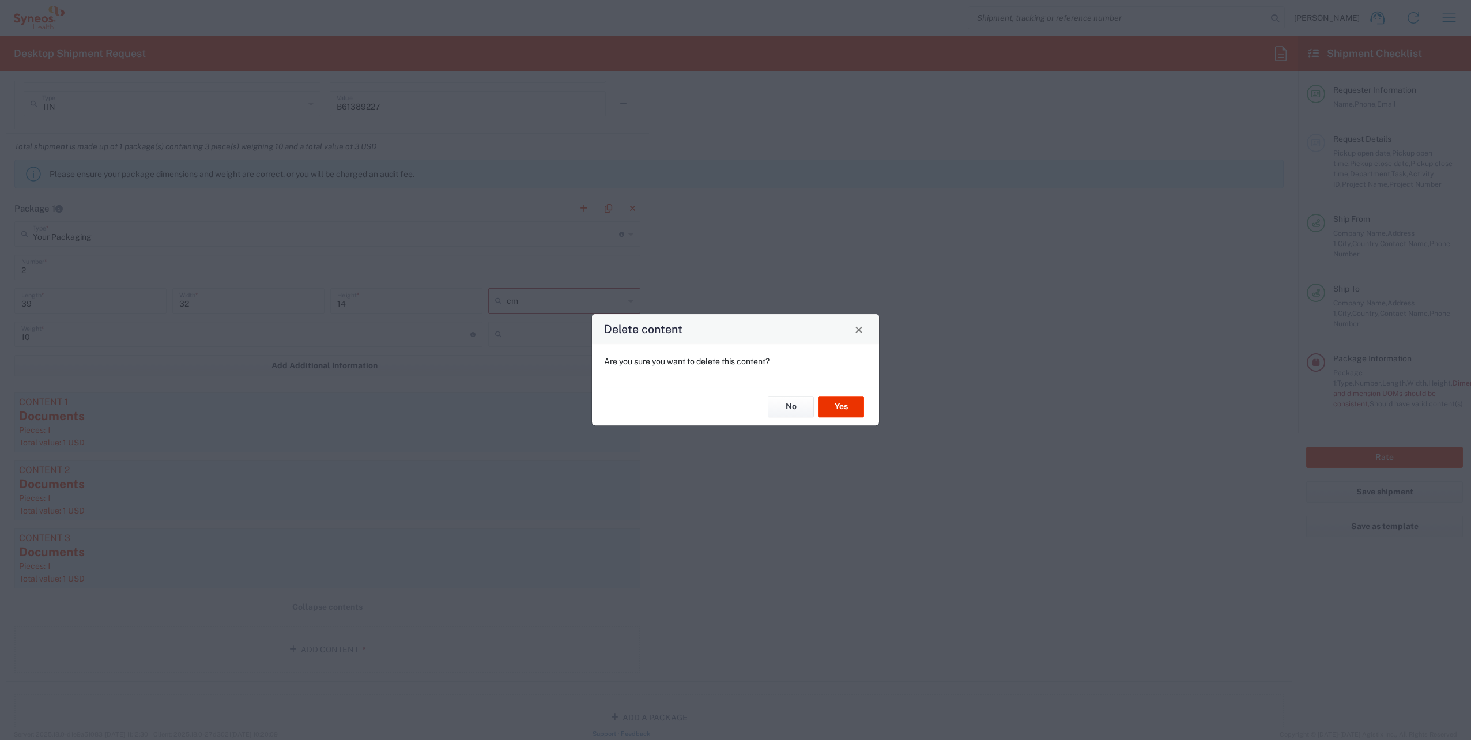
click at [852, 394] on div "No Yes" at bounding box center [735, 406] width 287 height 39
click at [838, 411] on button "Yes" at bounding box center [841, 406] width 46 height 21
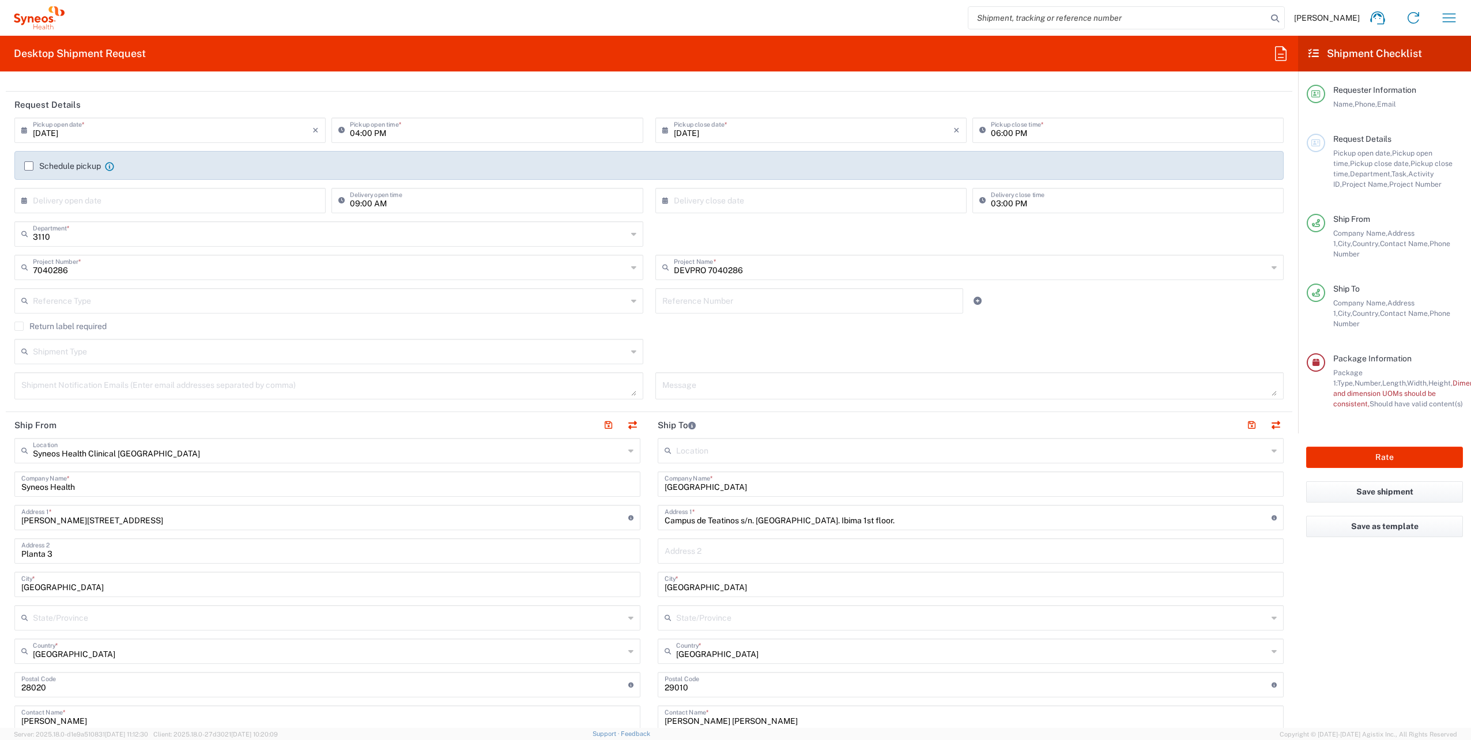
scroll to position [115, 0]
click at [1405, 481] on button "Save shipment" at bounding box center [1384, 491] width 157 height 21
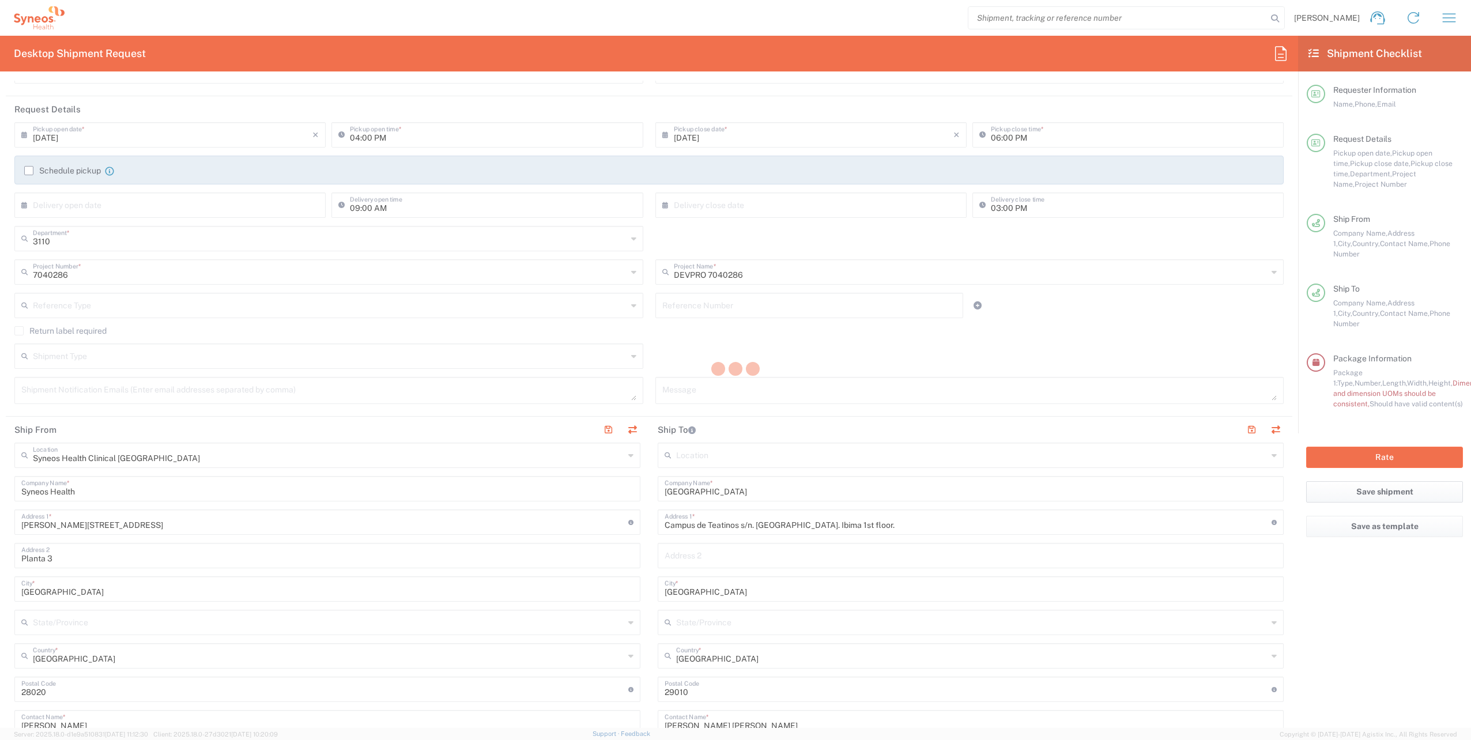
type input "7040286"
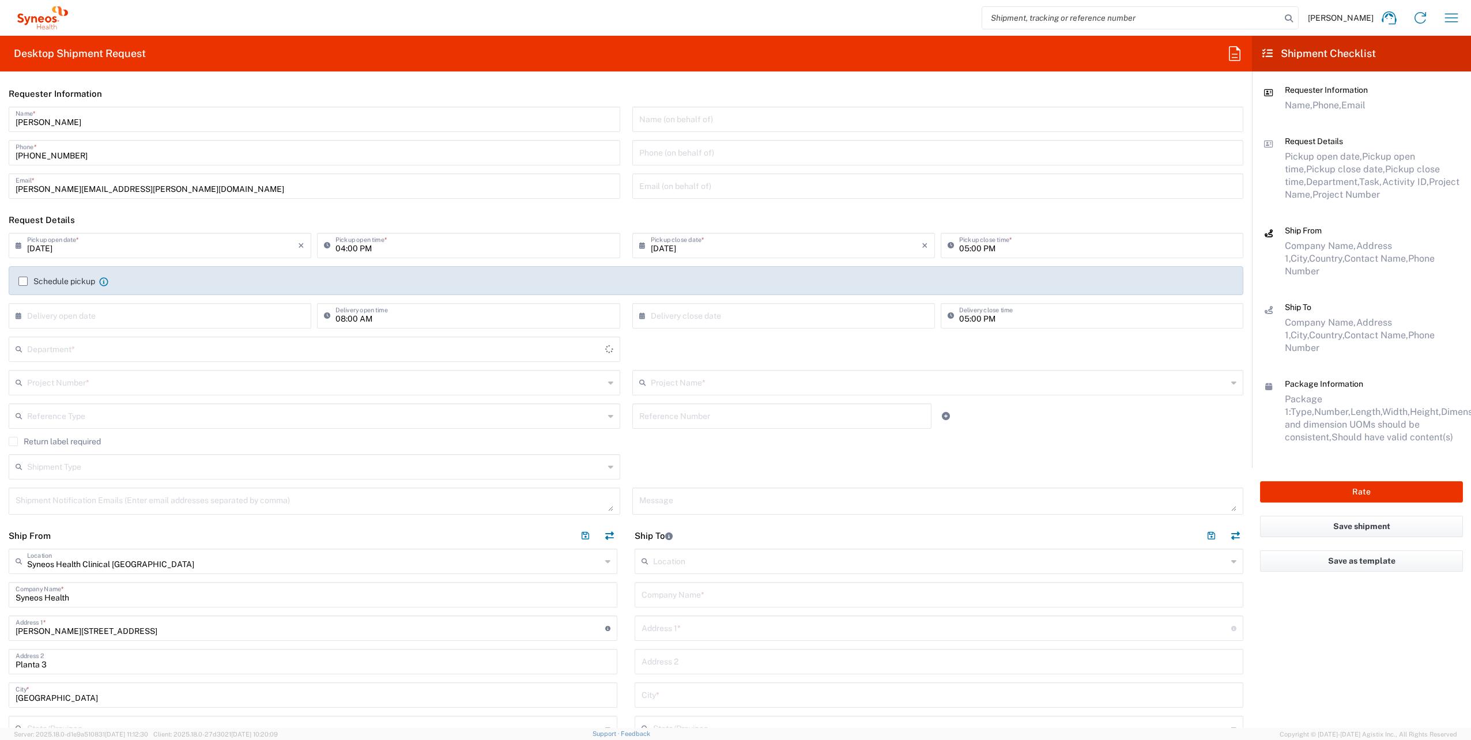
type input "3110"
click at [1450, 14] on icon "button" at bounding box center [1451, 17] width 13 height 9
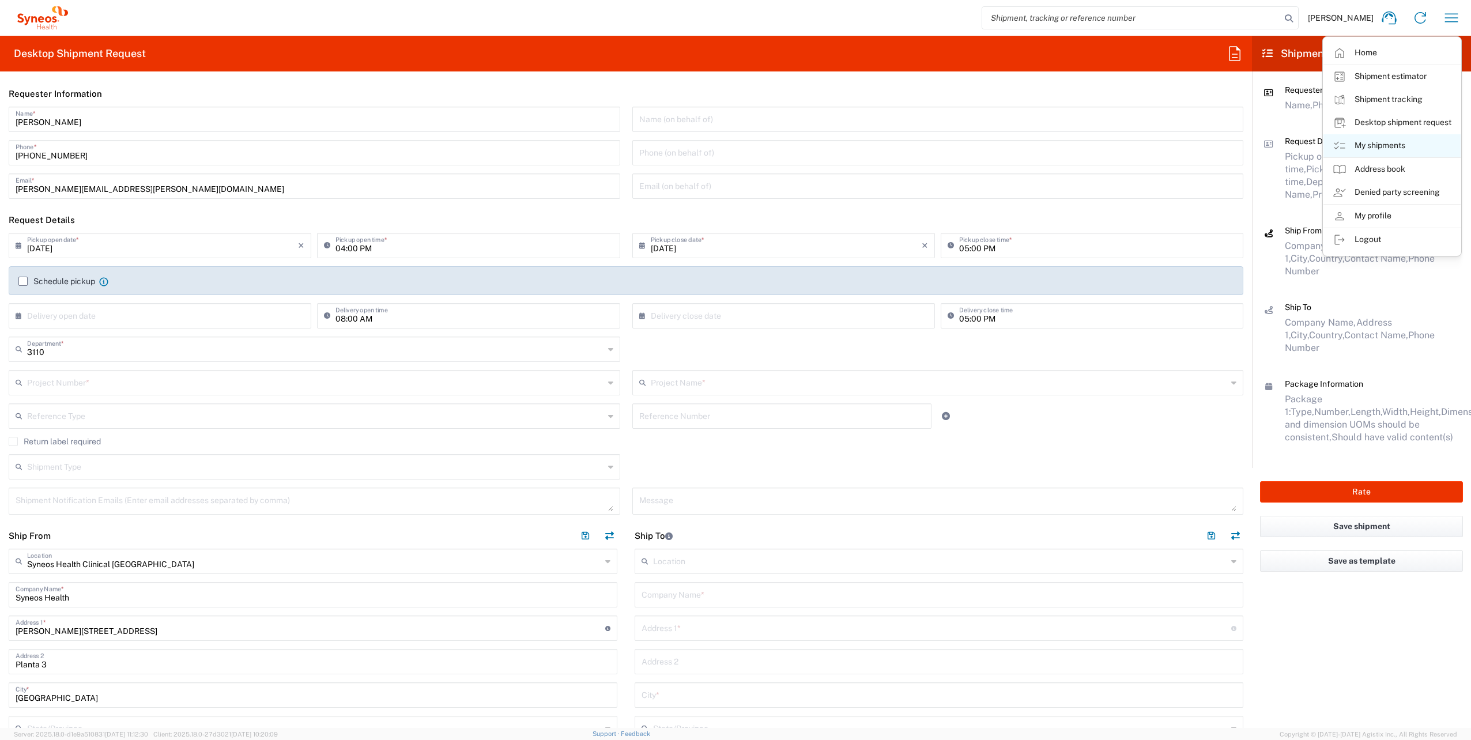
click at [1393, 151] on link "My shipments" at bounding box center [1392, 145] width 137 height 23
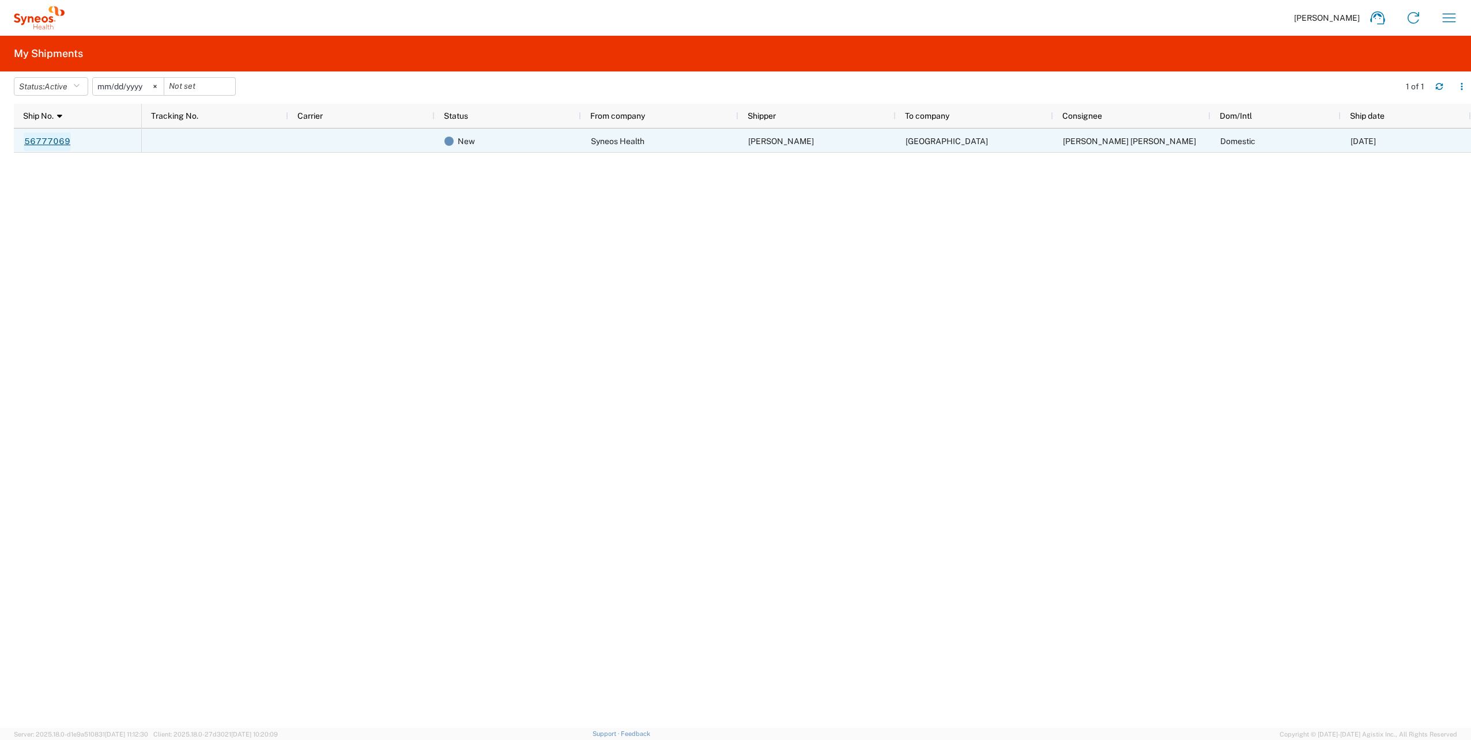
click at [47, 142] on link "56777069" at bounding box center [47, 142] width 47 height 18
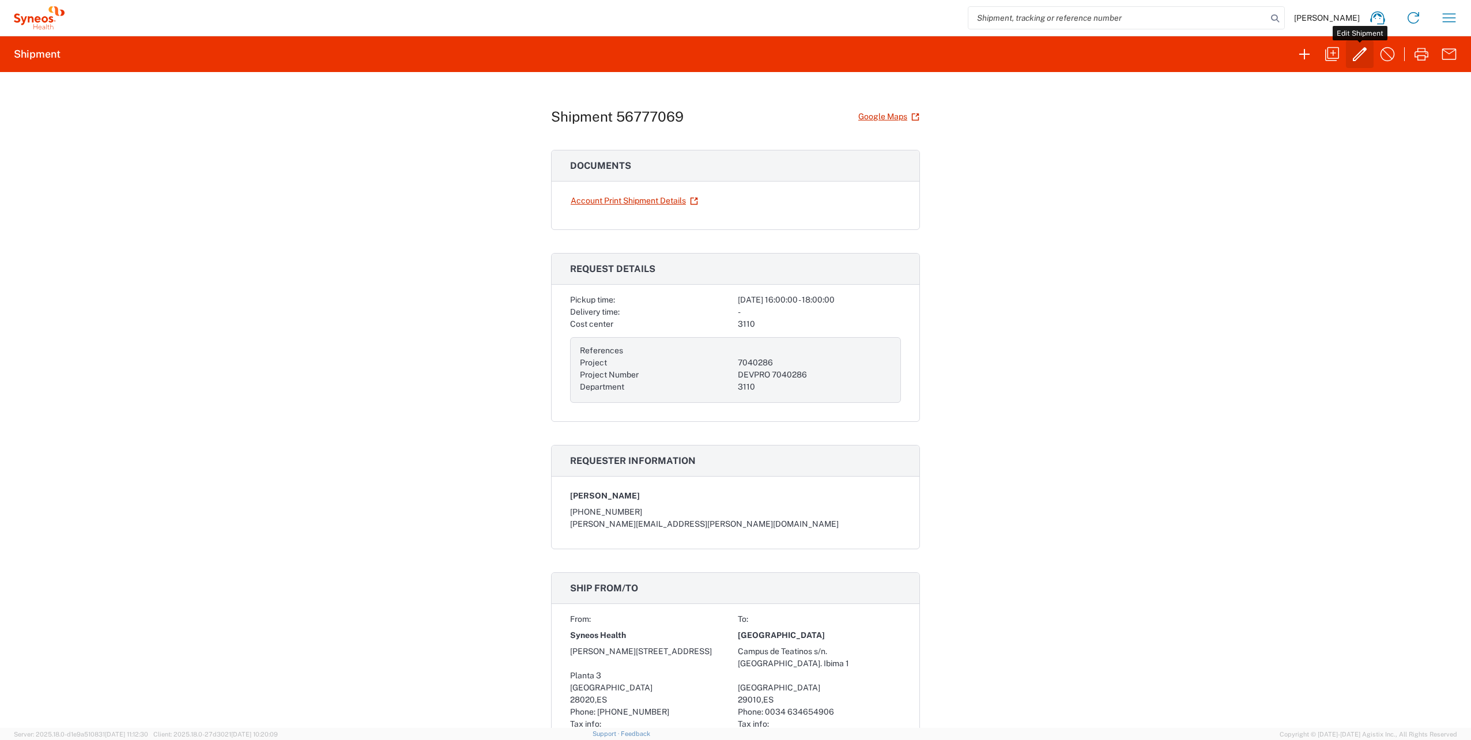
click at [1359, 52] on icon "button" at bounding box center [1360, 54] width 14 height 14
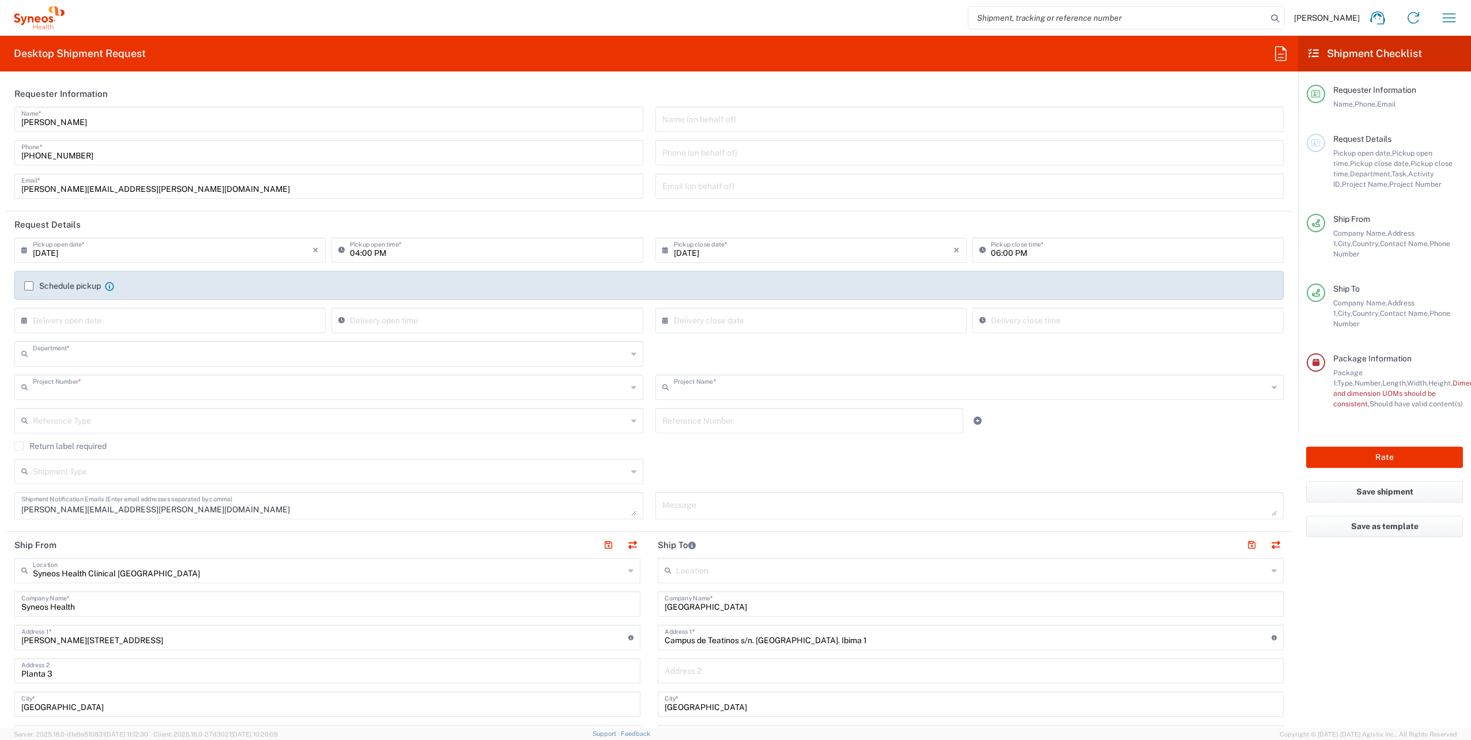
type input "3110"
type input "7040286"
type input "DEVPRO 7040286"
type input "Your Packaging"
click at [1377, 447] on button "Rate" at bounding box center [1384, 457] width 157 height 21
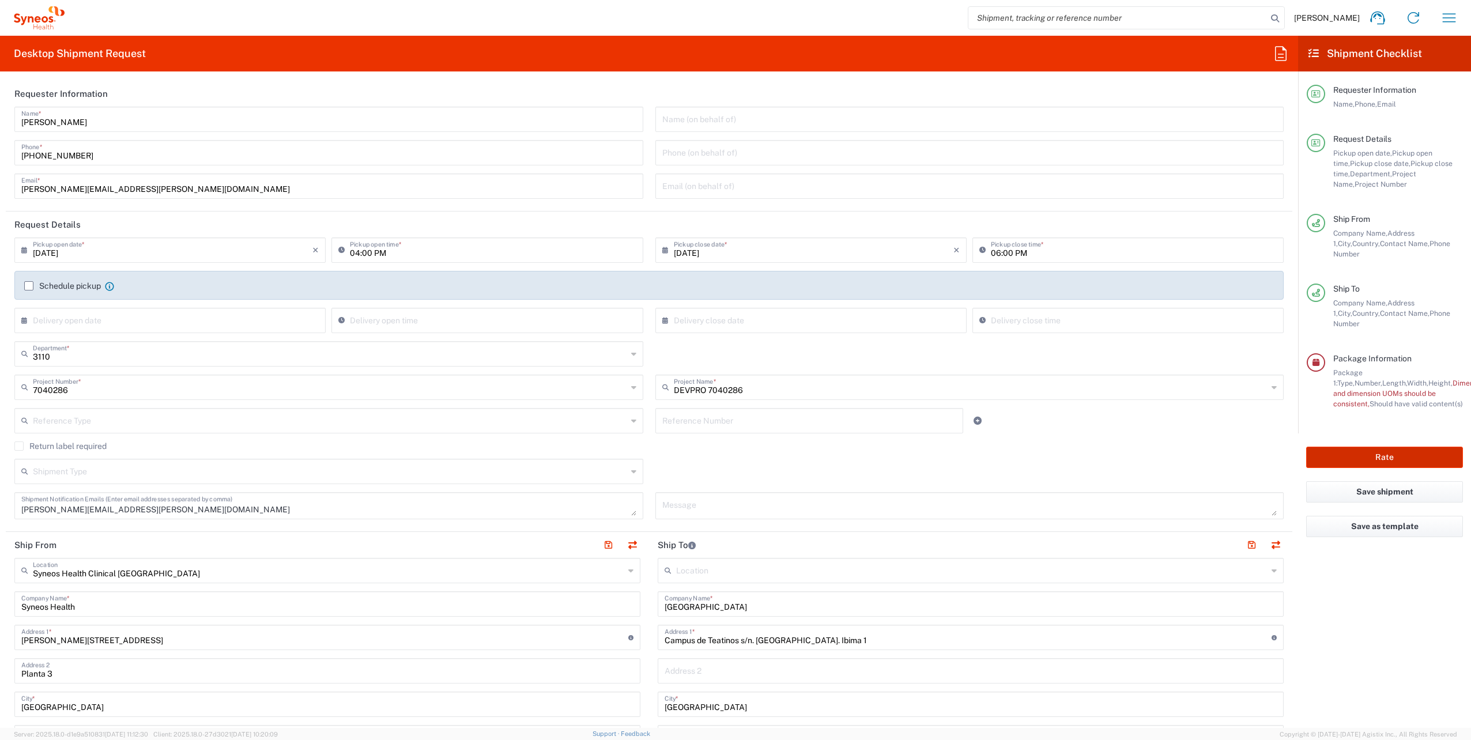
click at [1380, 447] on button "Rate" at bounding box center [1384, 457] width 157 height 21
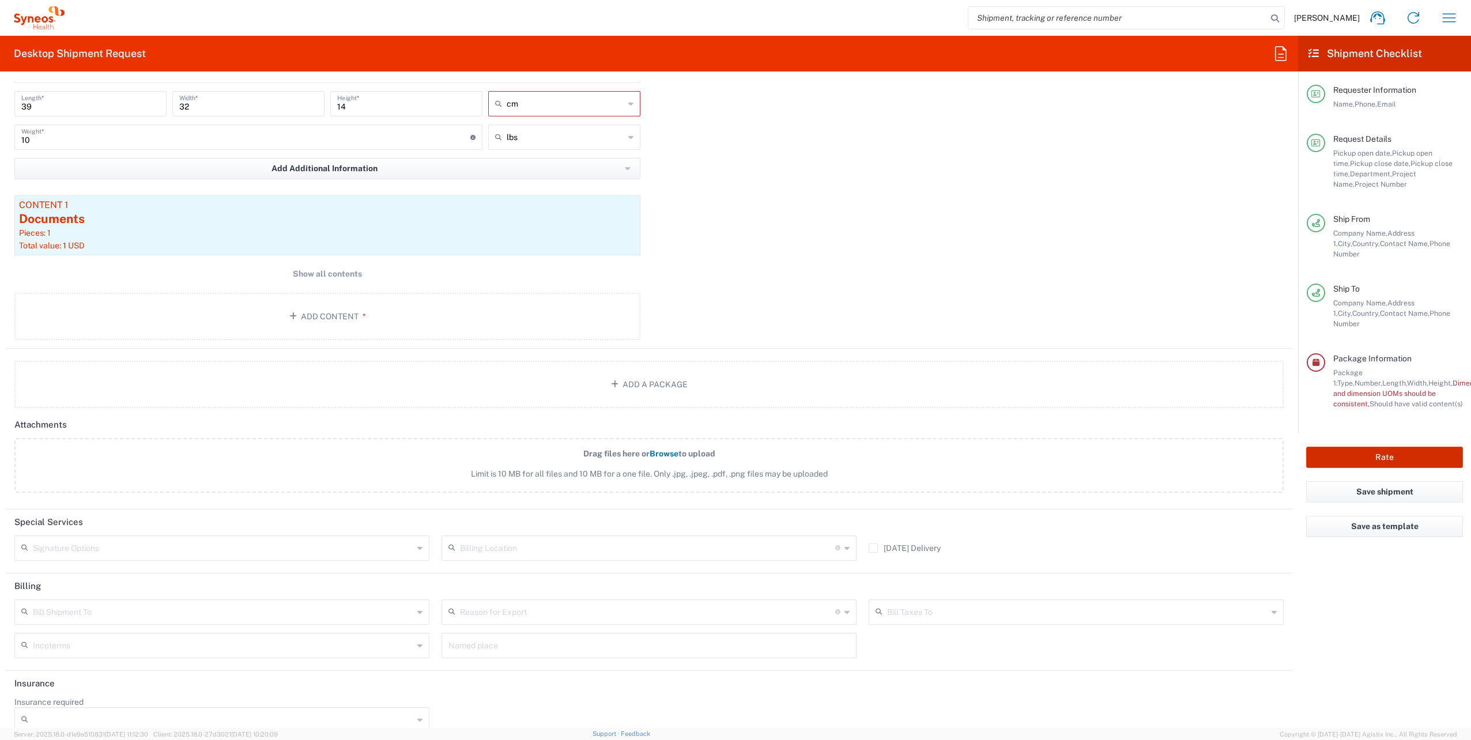
scroll to position [1190, 0]
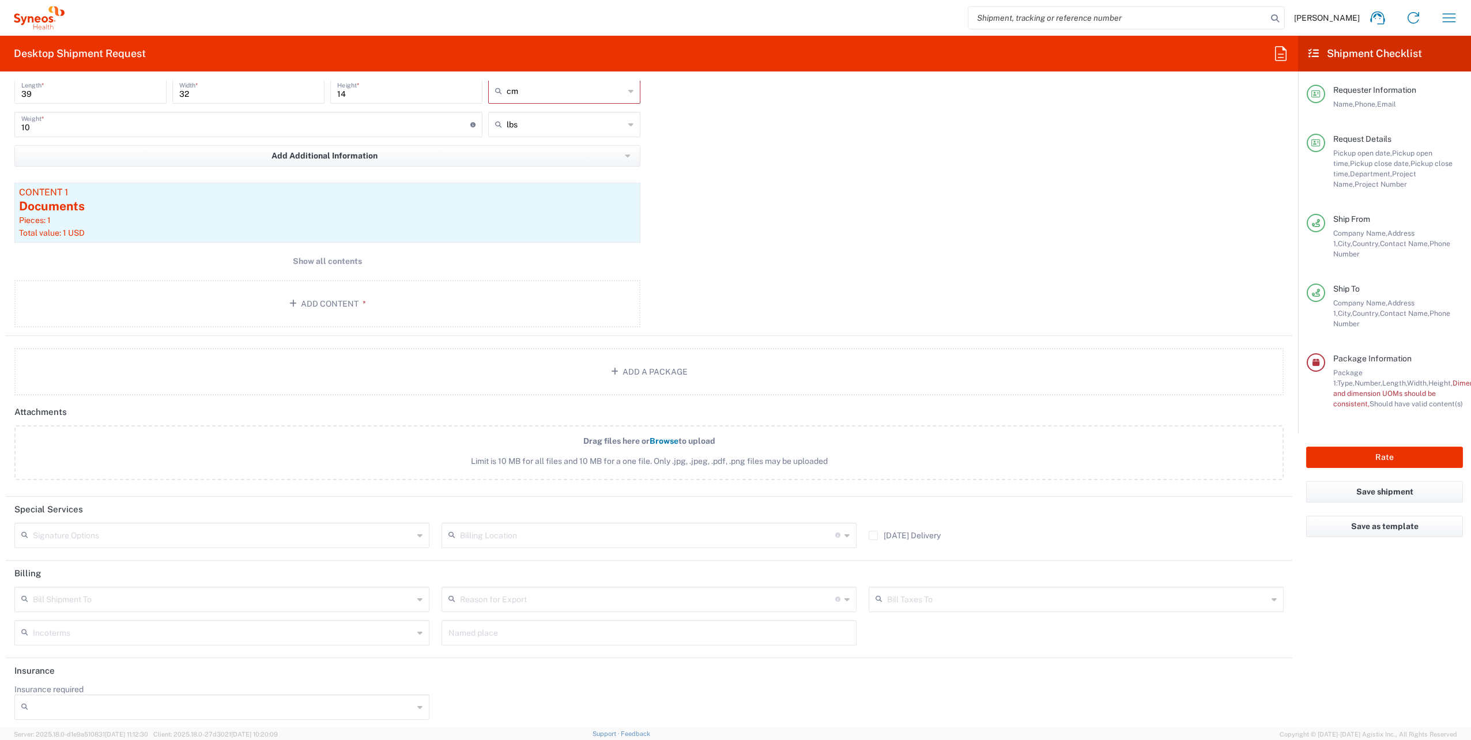
click at [417, 599] on icon at bounding box center [419, 599] width 5 height 18
click at [418, 594] on icon at bounding box center [419, 599] width 5 height 18
click at [1371, 447] on button "Rate" at bounding box center [1384, 457] width 157 height 21
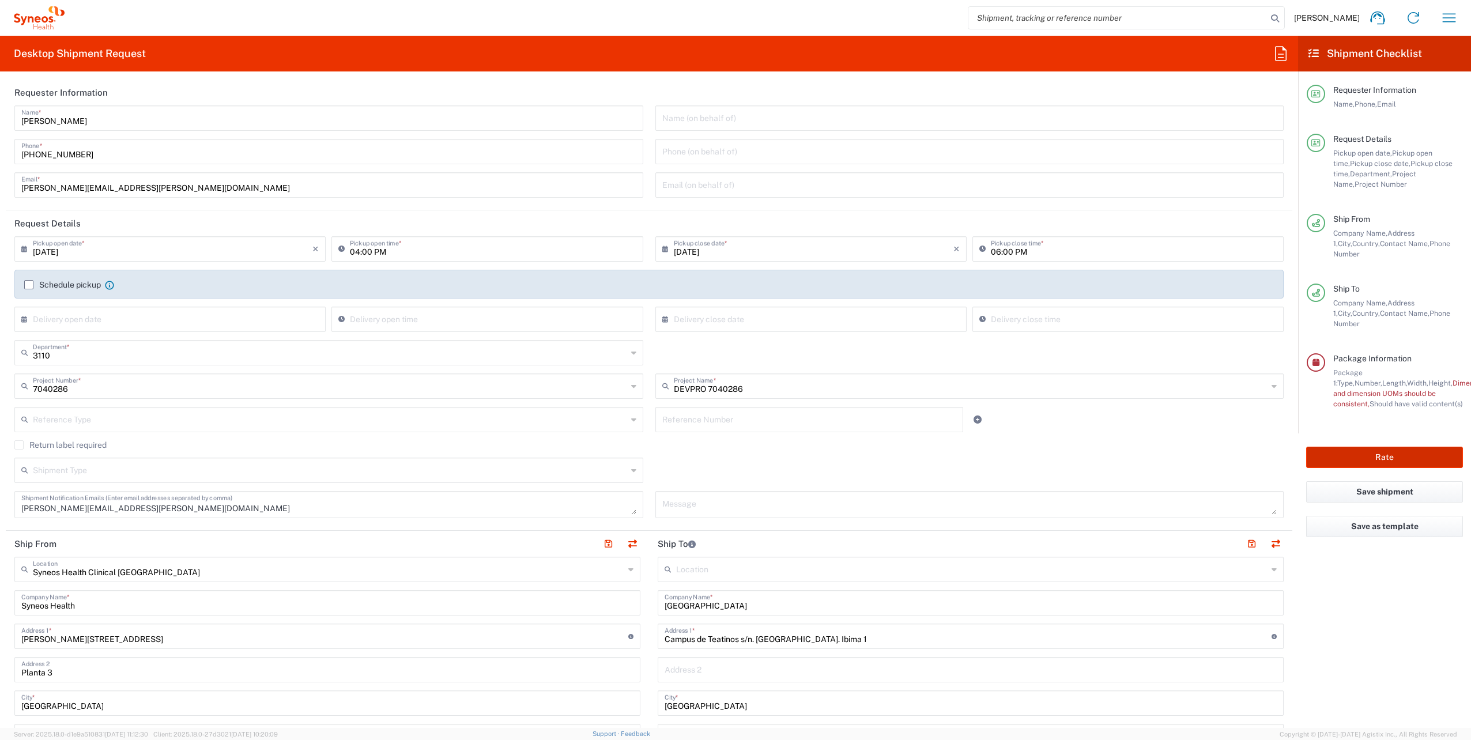
scroll to position [0, 0]
click at [30, 281] on label "Schedule pickup" at bounding box center [62, 285] width 77 height 9
click at [29, 286] on input "Schedule pickup" at bounding box center [29, 286] width 0 height 0
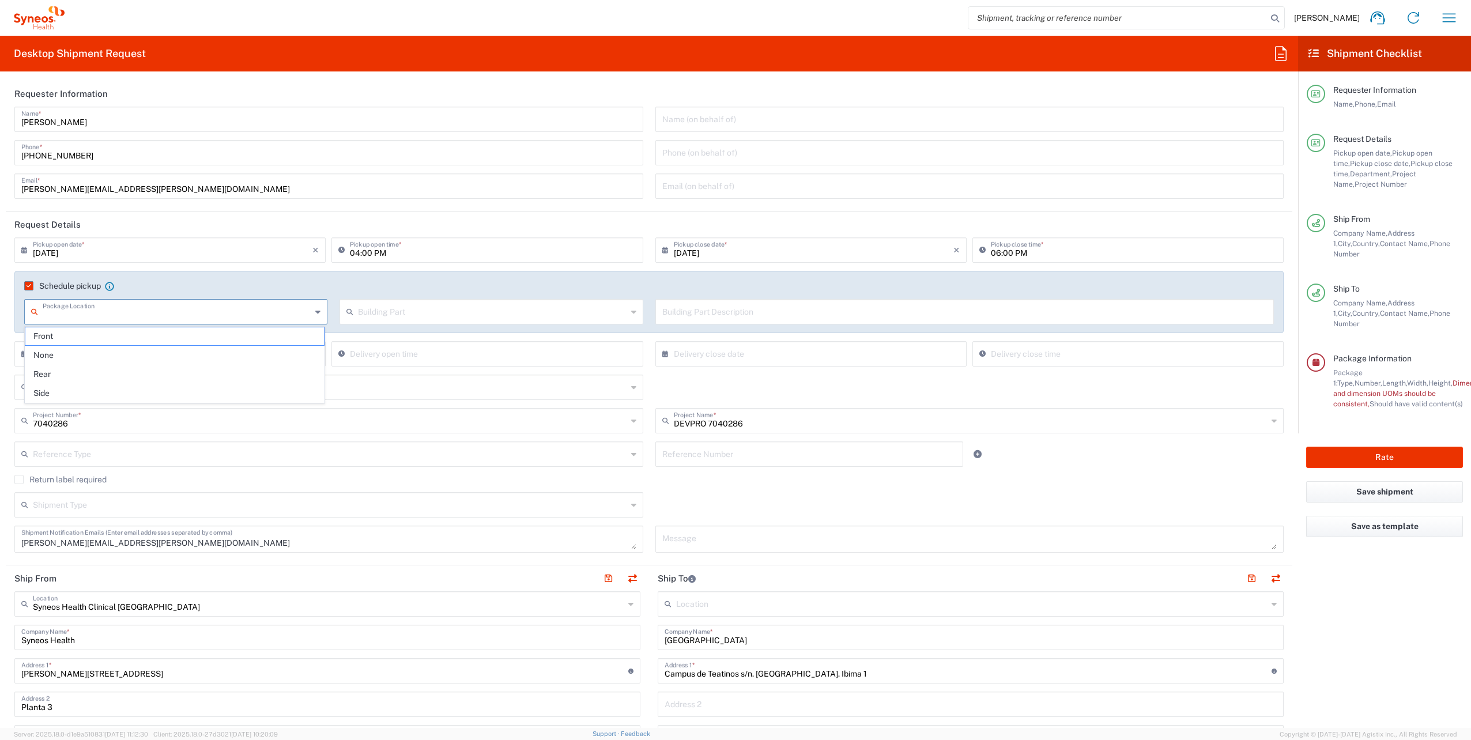
click at [123, 312] on input "text" at bounding box center [177, 311] width 269 height 20
click at [158, 288] on agx-checkbox-control "Schedule pickup When scheduling a pickup please be sure to meet the following c…" at bounding box center [649, 286] width 1250 height 10
click at [32, 287] on label "Schedule pickup" at bounding box center [62, 285] width 77 height 9
click at [27, 286] on input "Schedule pickup" at bounding box center [27, 286] width 0 height 0
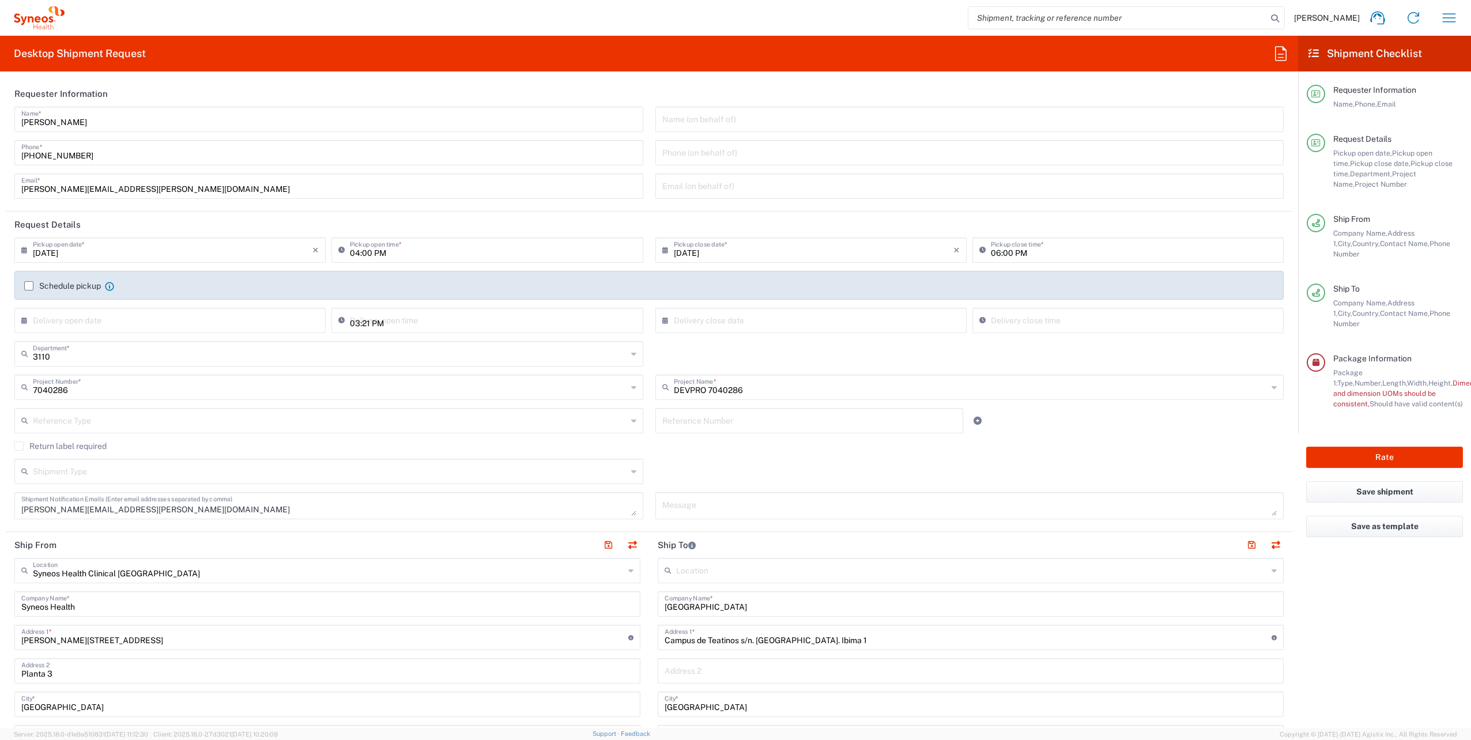
click at [405, 320] on input "03:21 PM" at bounding box center [493, 320] width 286 height 20
drag, startPoint x: 391, startPoint y: 323, endPoint x: 331, endPoint y: 317, distance: 59.7
click at [331, 317] on div "03:21 PM Delivery open time" at bounding box center [486, 320] width 311 height 25
type input "09:00 AM"
click at [1030, 329] on input "03:21 PM" at bounding box center [1134, 320] width 286 height 20
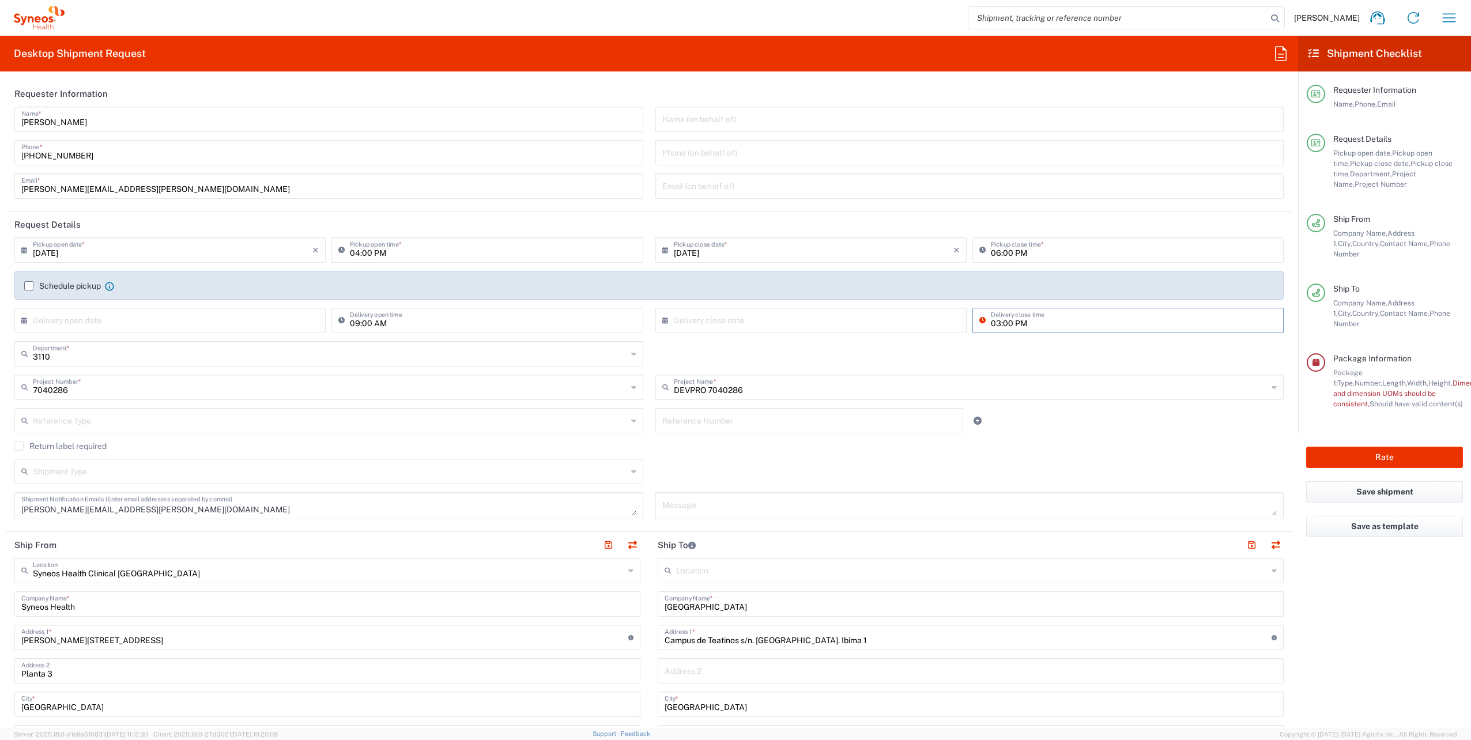
type input "03:00 PM"
click at [1422, 638] on agx-form-checklist "Shipment Checklist Requester Information Name, Phone, Email Request Details Pic…" at bounding box center [1384, 382] width 173 height 692
click at [31, 288] on label "Schedule pickup" at bounding box center [62, 285] width 77 height 9
click at [29, 286] on input "Schedule pickup" at bounding box center [29, 286] width 0 height 0
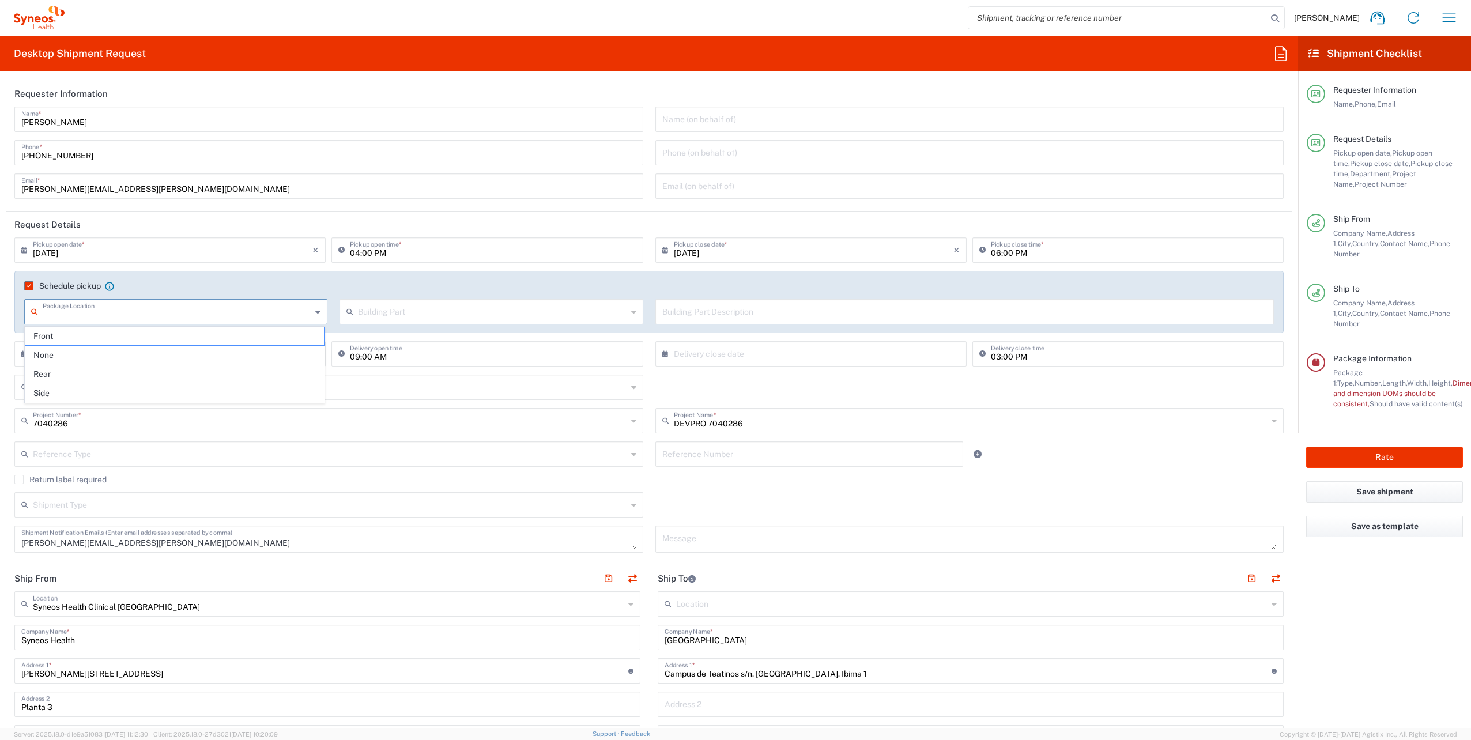
click at [90, 310] on input "text" at bounding box center [177, 311] width 269 height 20
click at [29, 289] on label "Schedule pickup" at bounding box center [62, 285] width 77 height 9
click at [27, 286] on input "Schedule pickup" at bounding box center [27, 286] width 0 height 0
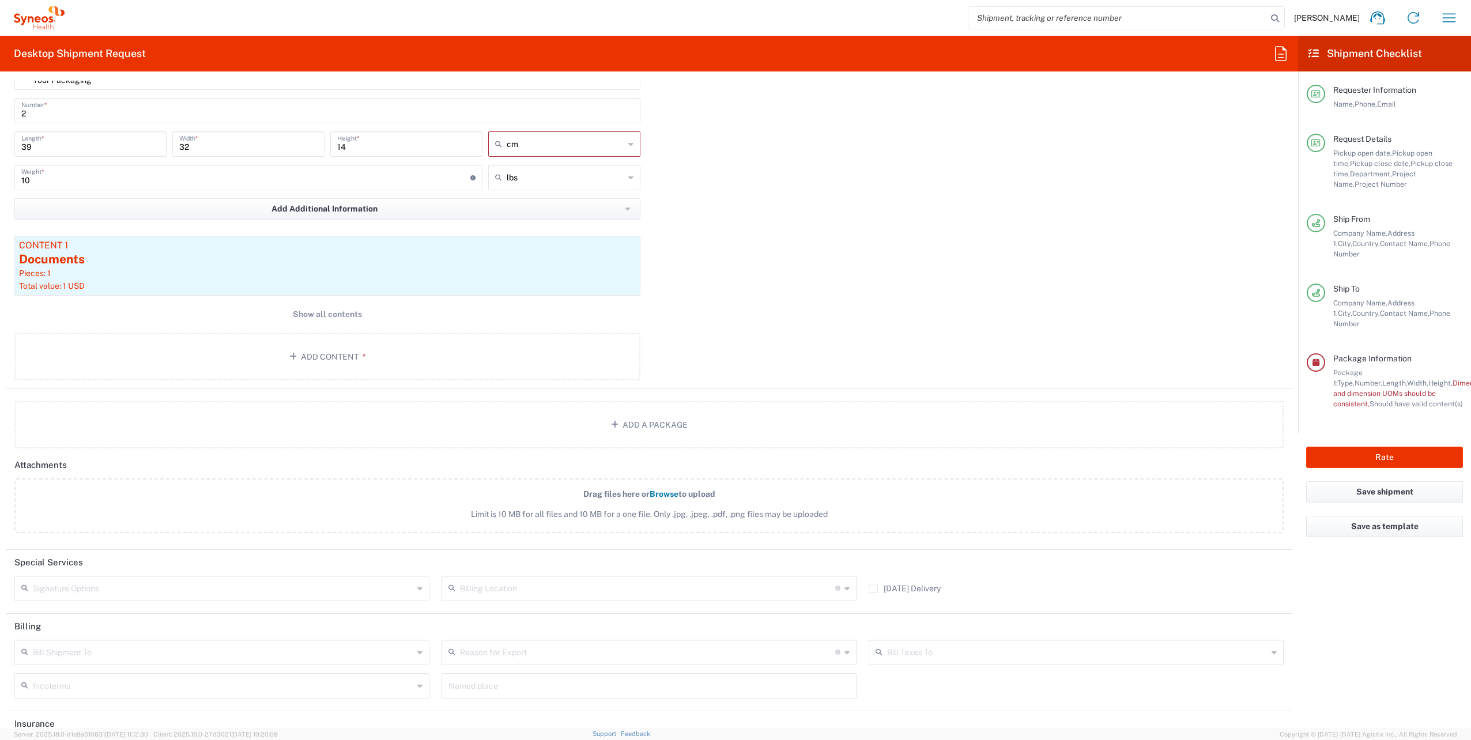
scroll to position [1190, 0]
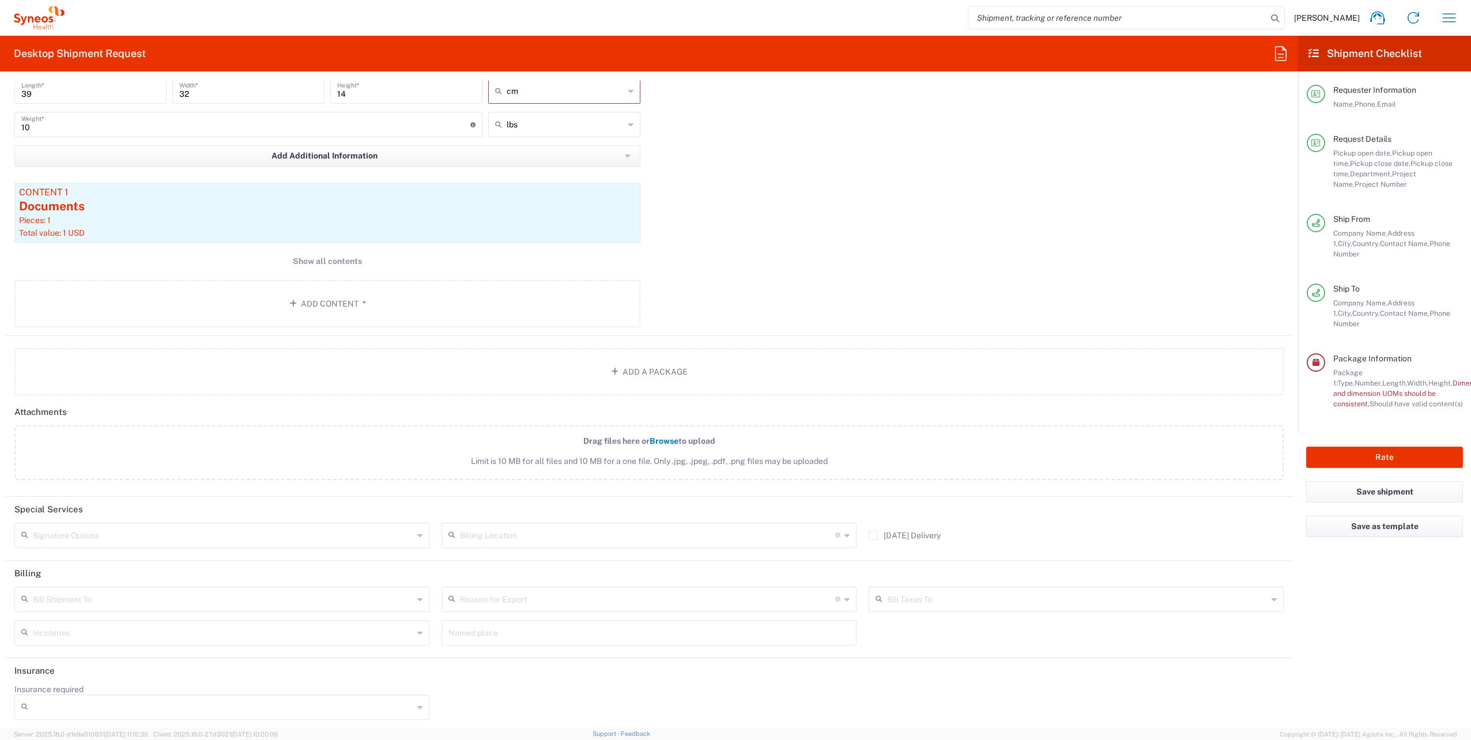
click at [1451, 594] on agx-form-checklist "Shipment Checklist Requester Information Name, Phone, Email Request Details Pic…" at bounding box center [1384, 382] width 173 height 692
click at [1392, 447] on button "Rate" at bounding box center [1384, 457] width 157 height 21
click at [1379, 447] on button "Rate" at bounding box center [1384, 457] width 157 height 21
drag, startPoint x: 1309, startPoint y: 51, endPoint x: 1330, endPoint y: 414, distance: 363.8
click at [1309, 51] on icon at bounding box center [1314, 53] width 10 height 10
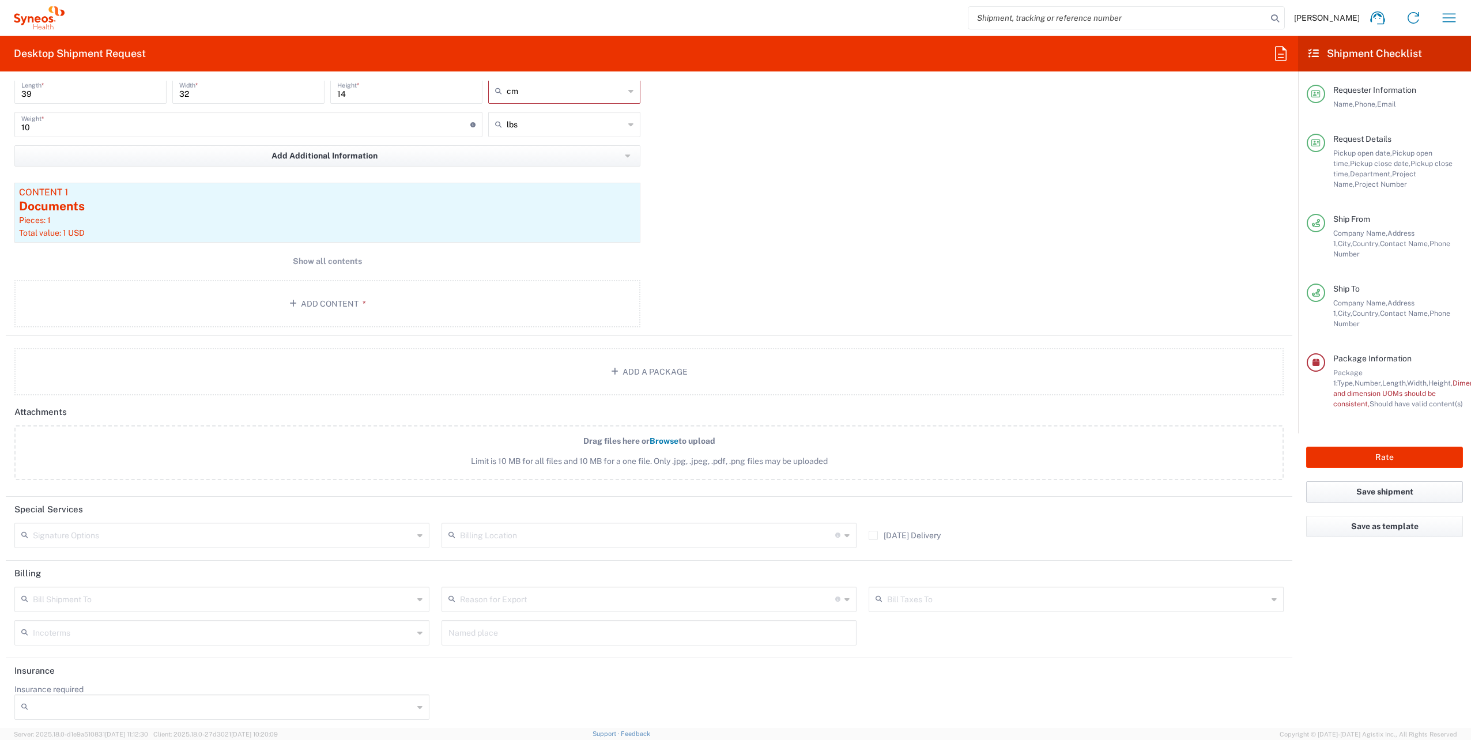
click at [1394, 481] on button "Save shipment" at bounding box center [1384, 491] width 157 height 21
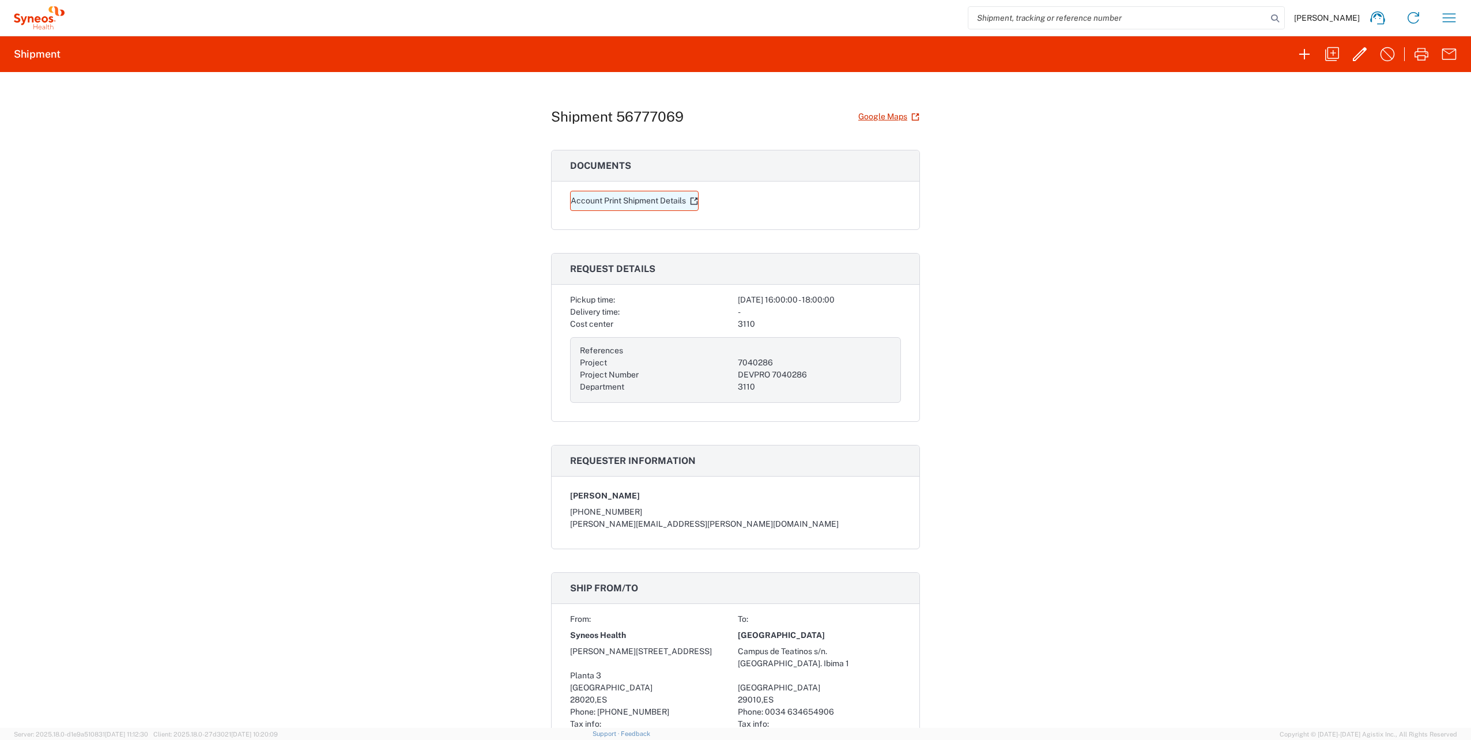
click at [656, 195] on link "Account Print Shipment Details" at bounding box center [634, 201] width 129 height 20
